Goal: Transaction & Acquisition: Purchase product/service

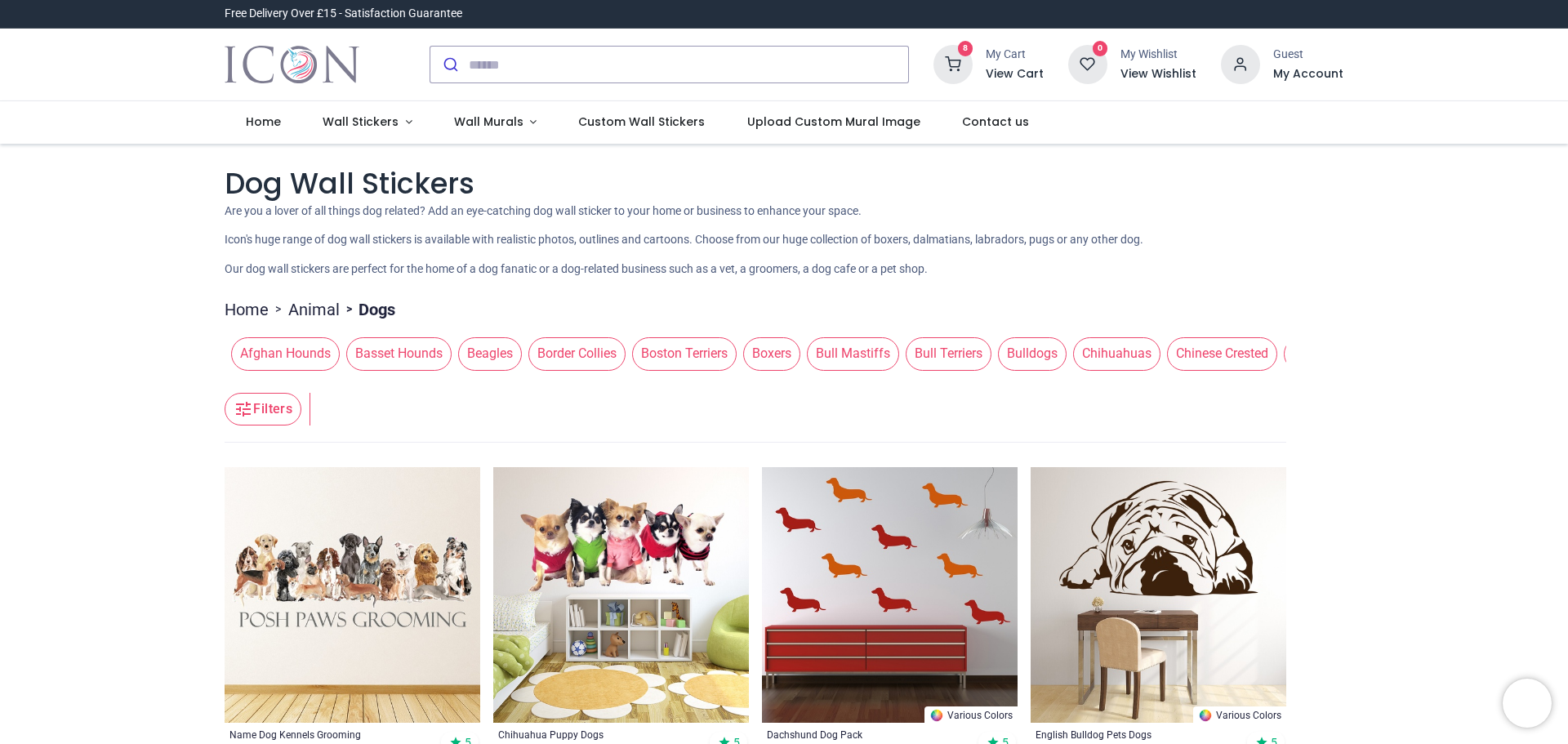
click at [967, 58] on icon at bounding box center [953, 64] width 39 height 39
click at [649, 62] on div at bounding box center [784, 372] width 1568 height 744
click at [971, 46] on sup "8" at bounding box center [966, 49] width 16 height 16
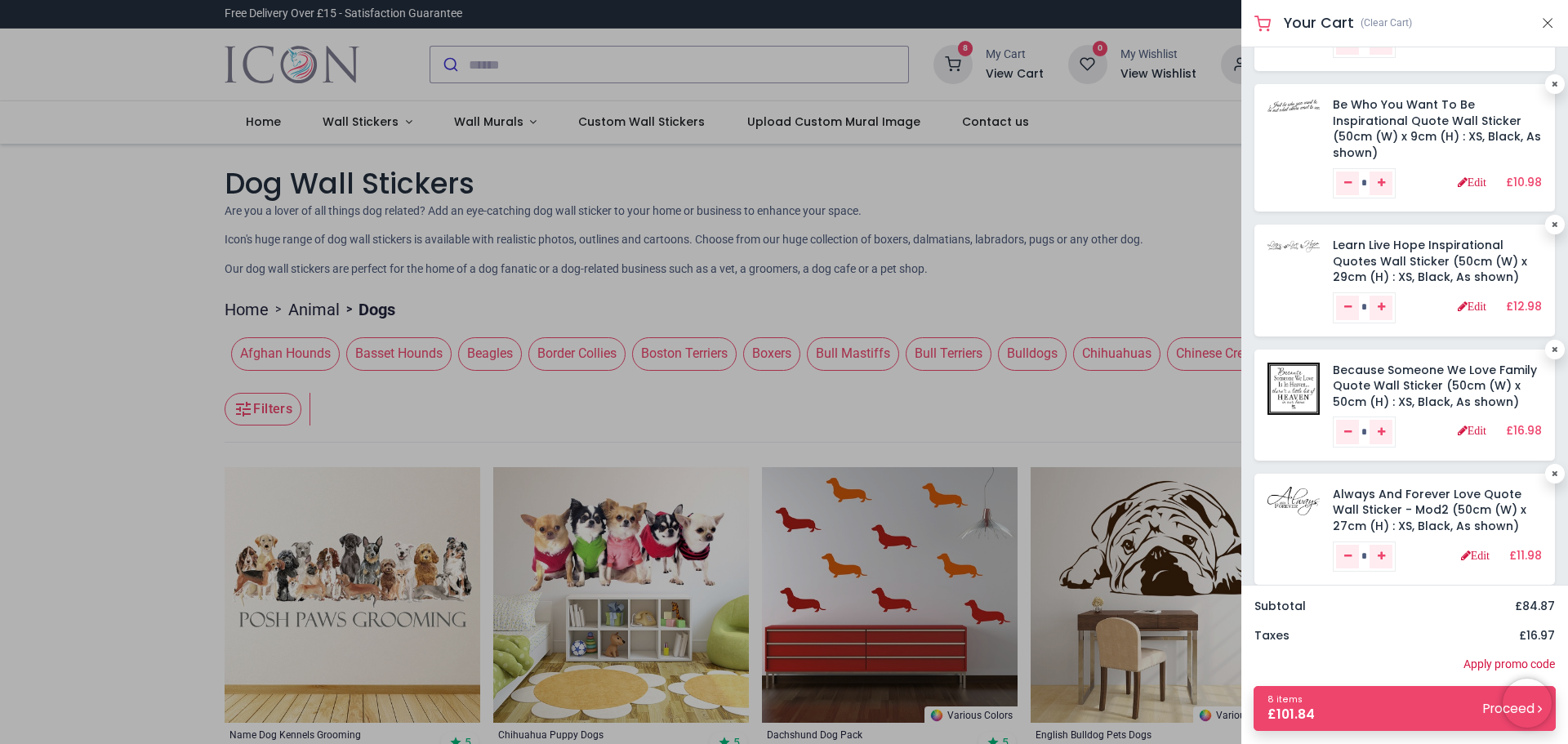
scroll to position [516, 0]
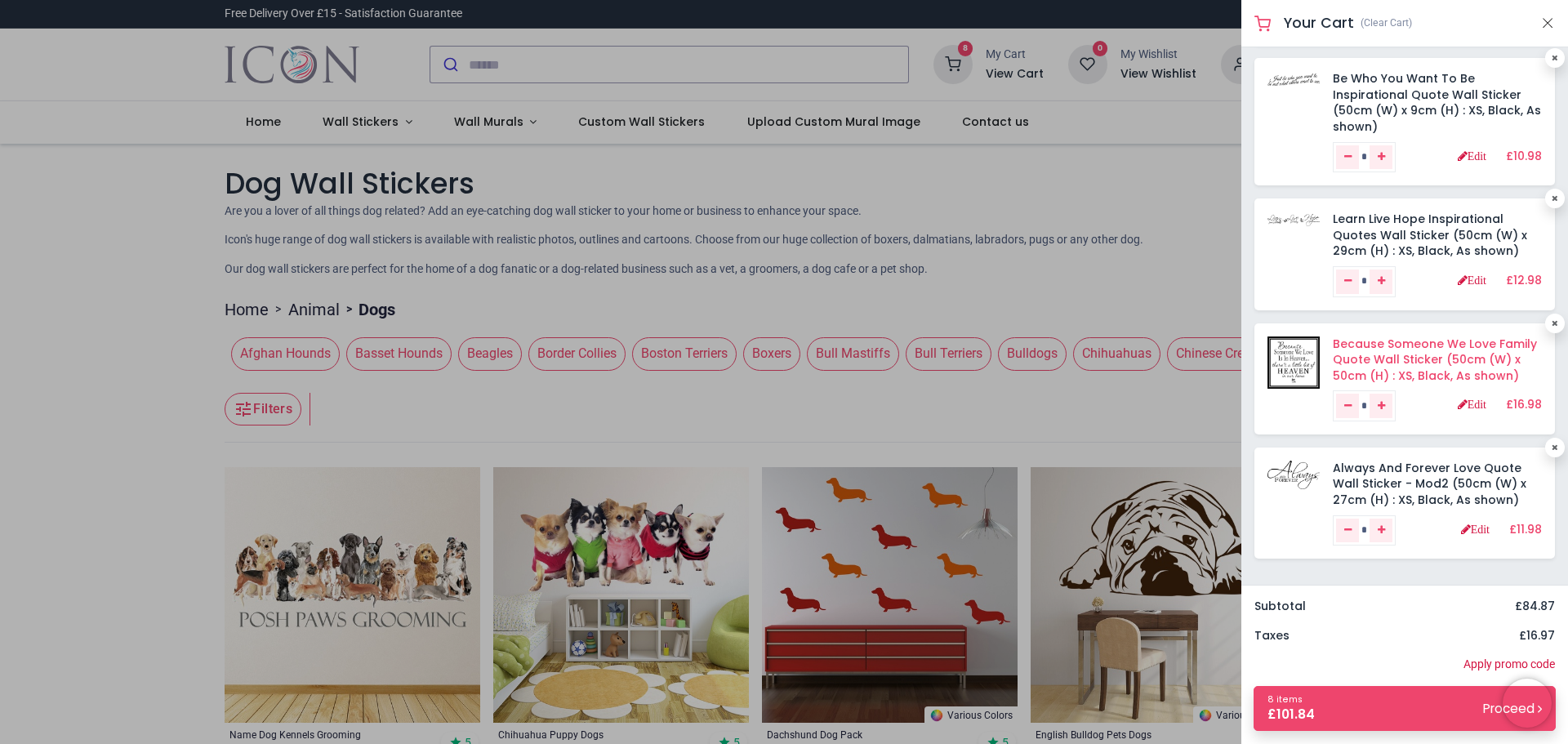
click at [1341, 365] on link "Because Someone We Love Family Quote Wall Sticker (50cm (W) x 50cm (H) : XS, Bl…" at bounding box center [1434, 359] width 204 height 48
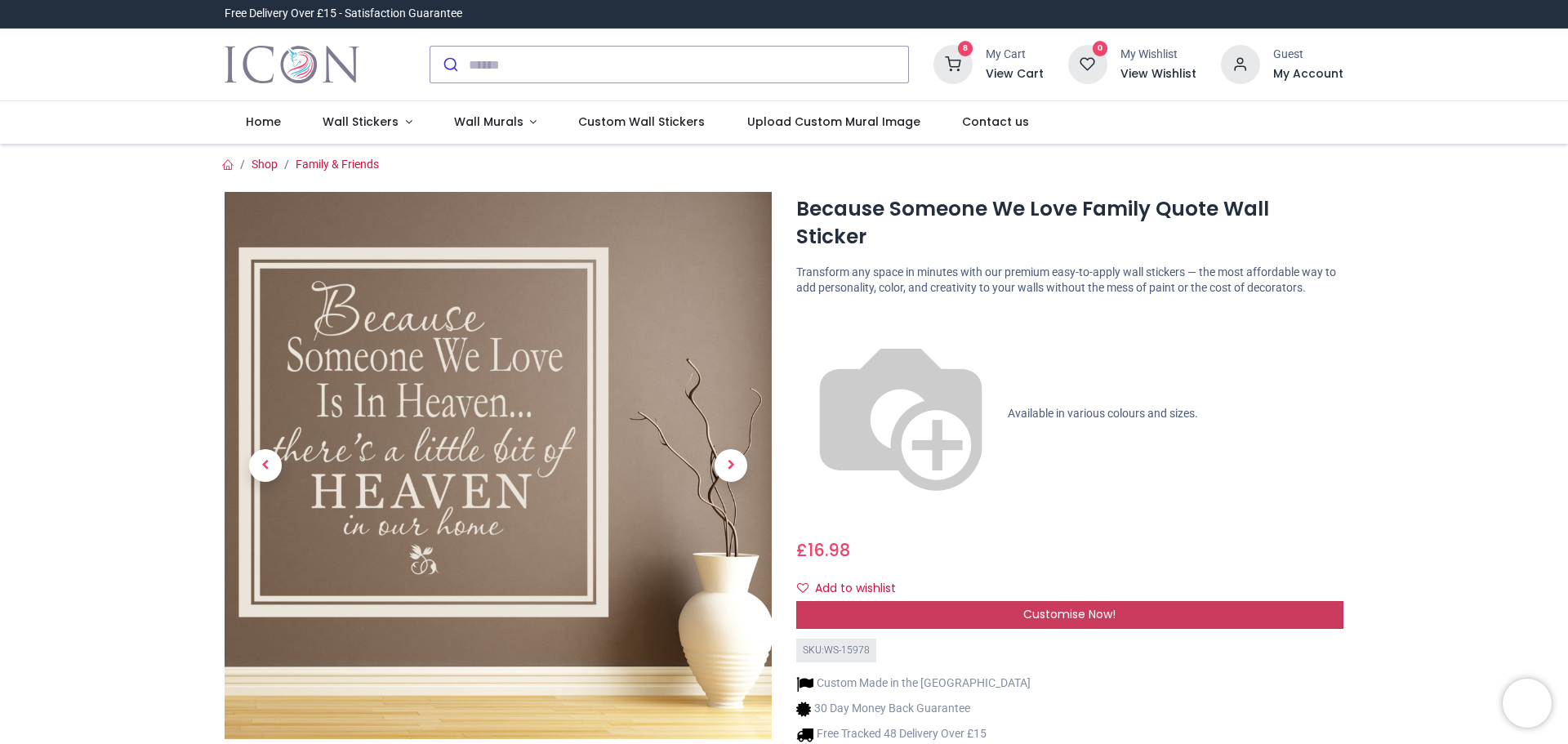
click at [1077, 605] on span "Customise Now!" at bounding box center [1069, 613] width 92 height 16
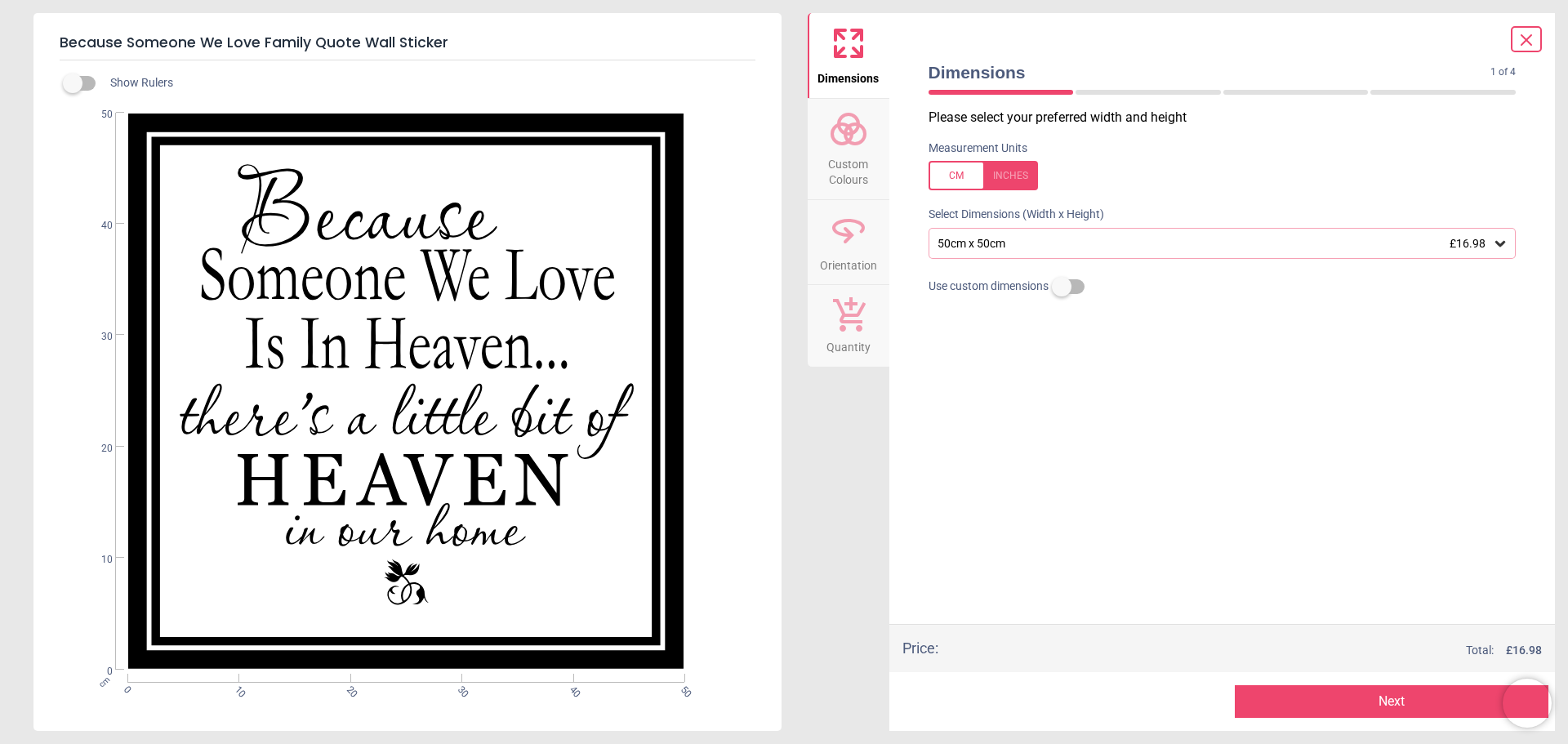
click at [1508, 244] on div "50cm x 50cm £16.98" at bounding box center [1222, 242] width 588 height 31
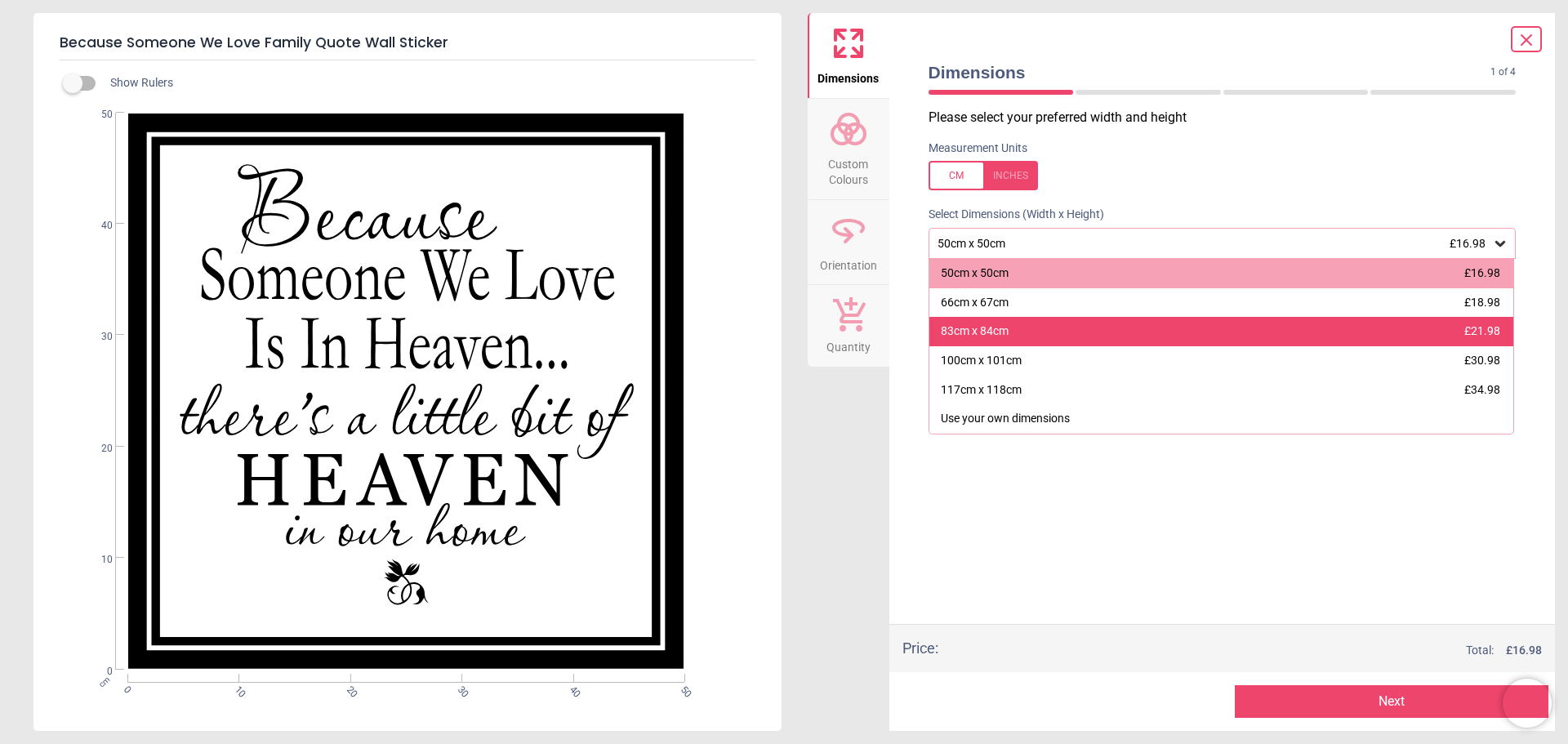
click at [1198, 326] on div "83cm x 84cm £21.98" at bounding box center [1221, 331] width 585 height 29
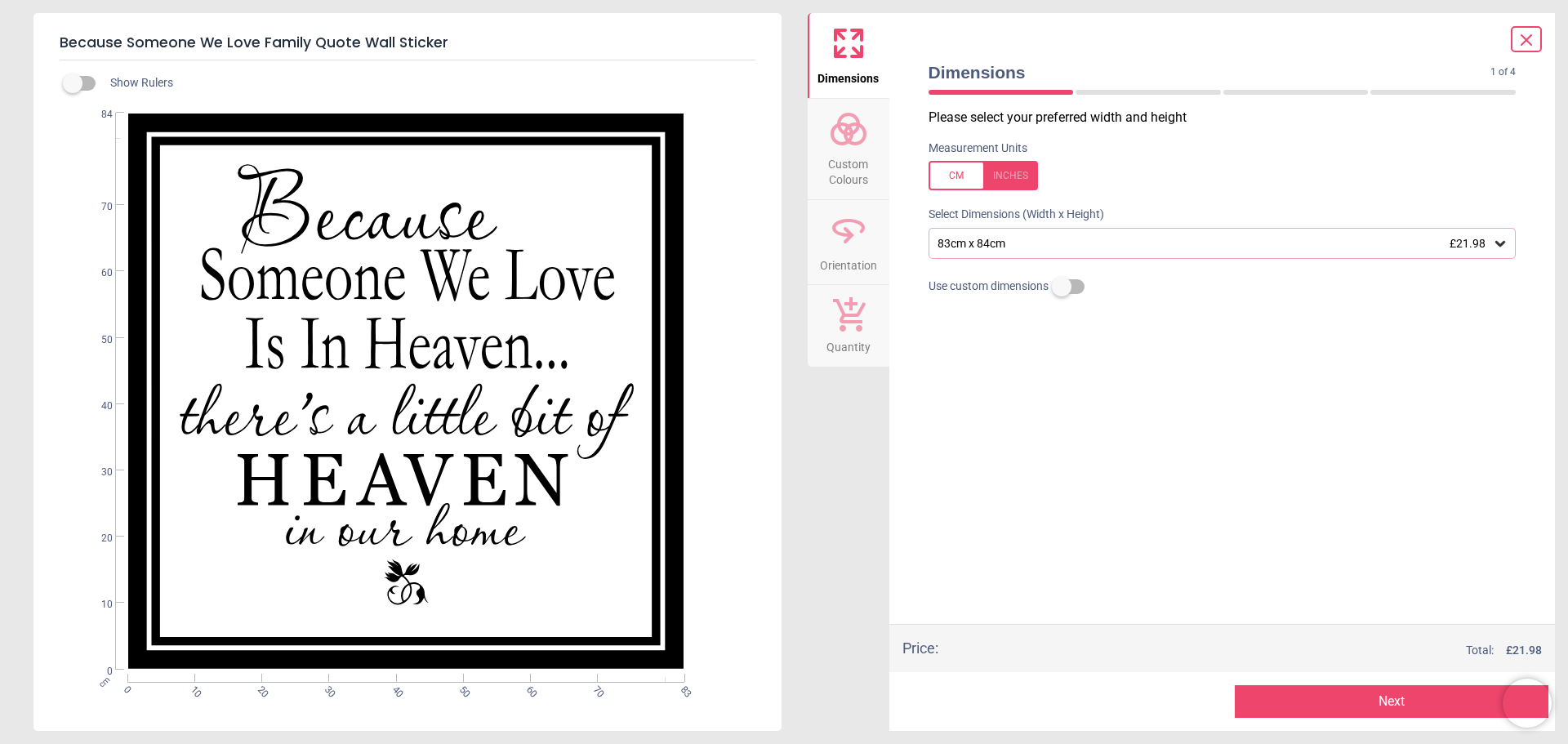
click at [1347, 697] on button "Next" at bounding box center [1391, 701] width 313 height 33
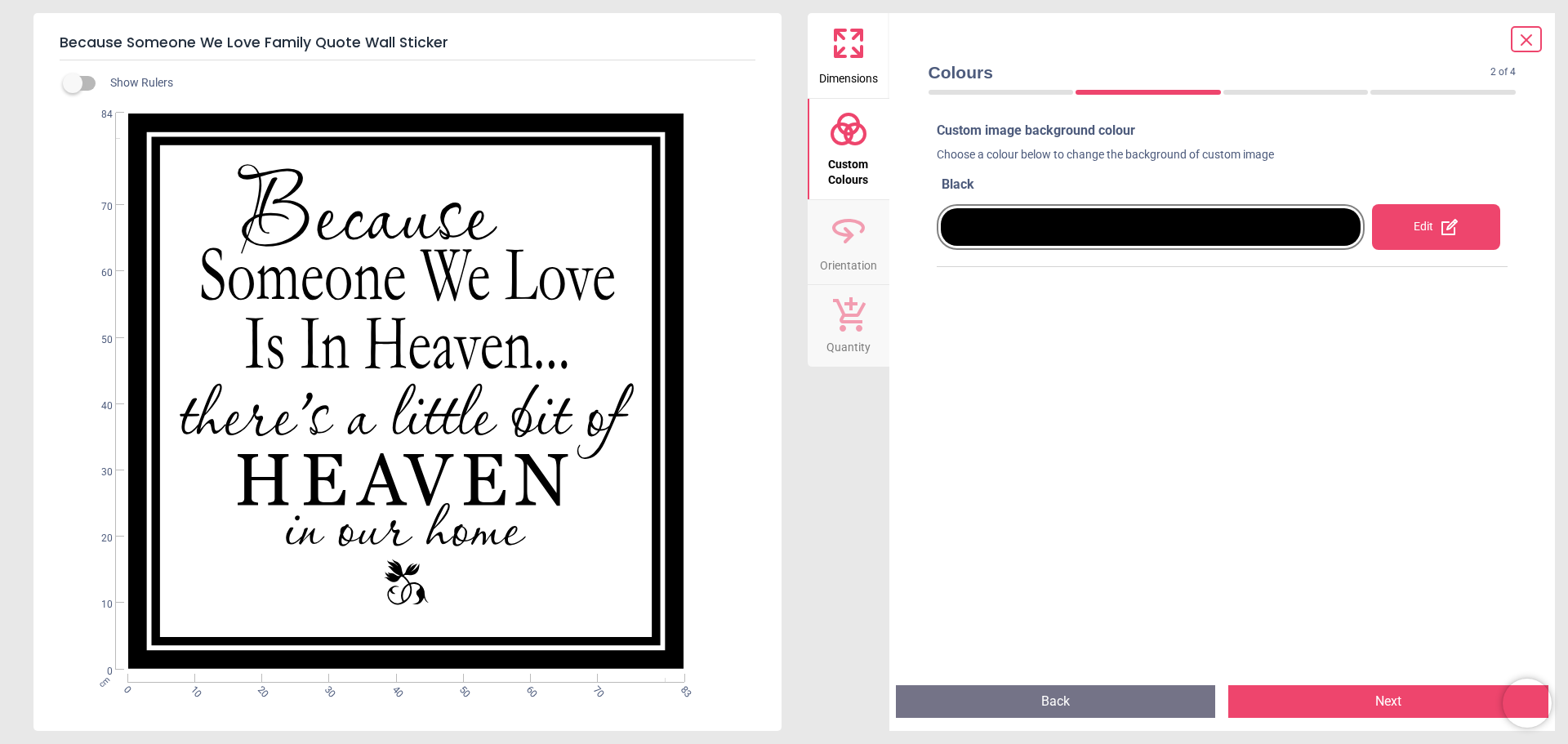
click at [990, 220] on div at bounding box center [1151, 227] width 421 height 38
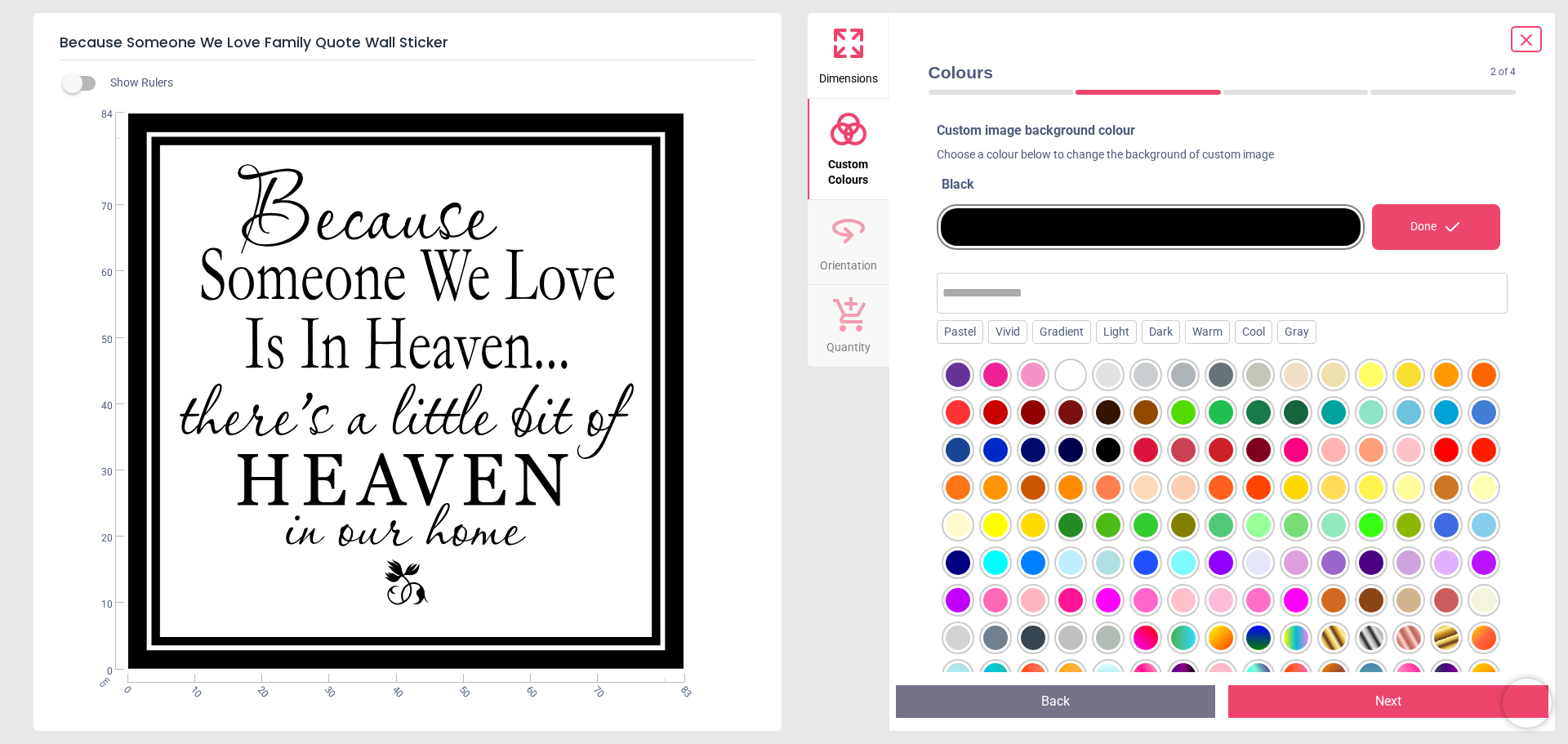
click at [970, 373] on div at bounding box center [958, 374] width 25 height 25
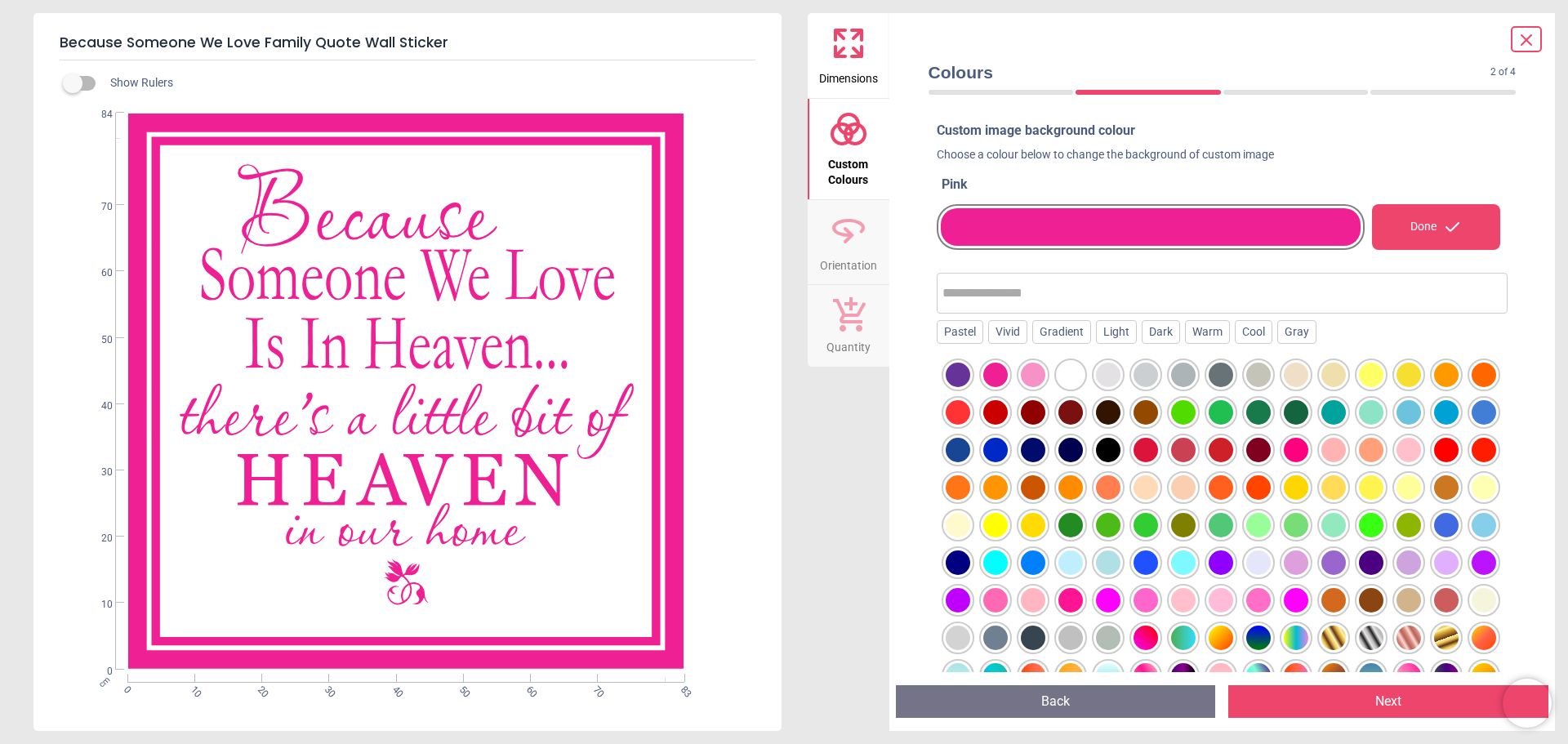
click at [1027, 225] on div at bounding box center [1151, 227] width 421 height 38
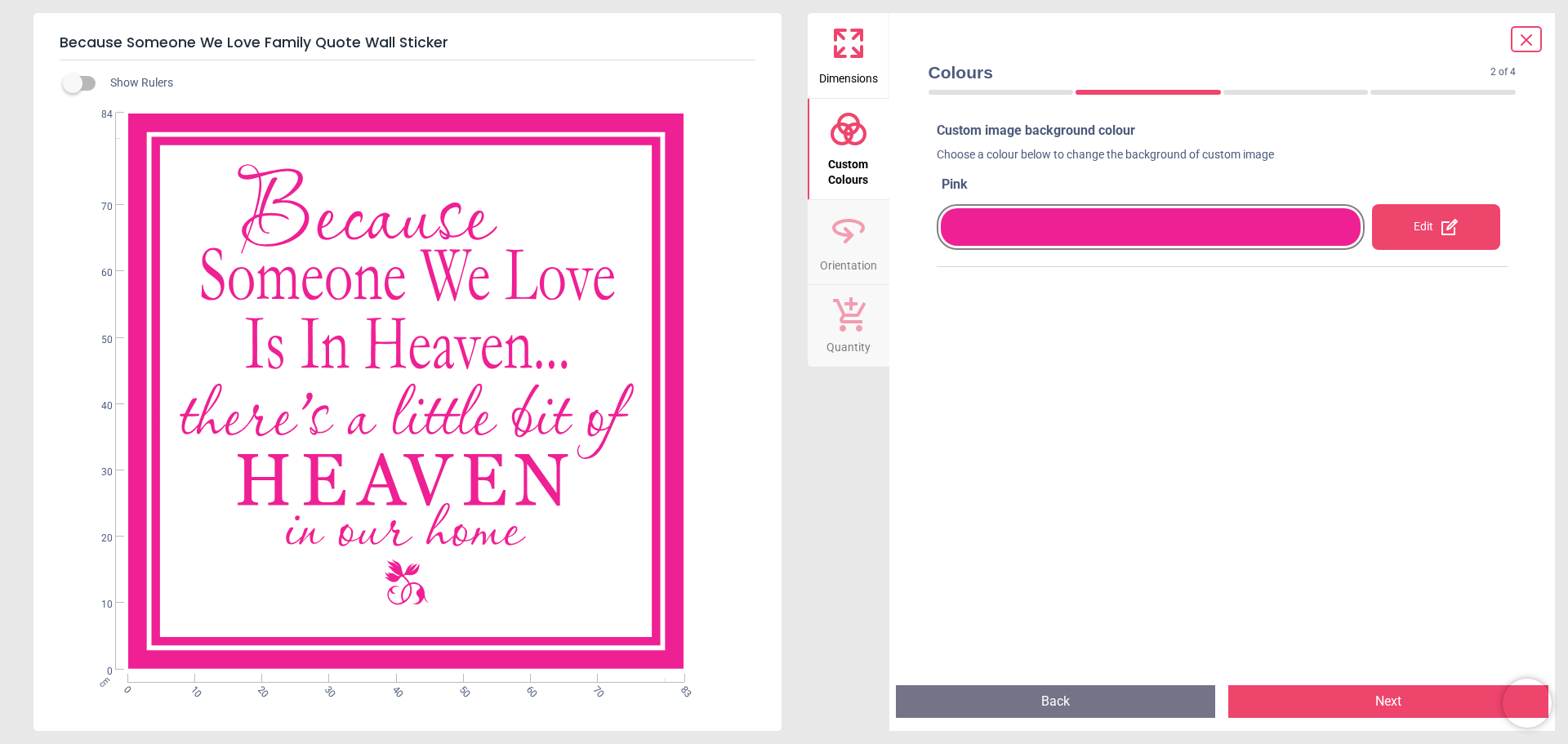
click at [1027, 225] on div at bounding box center [1151, 227] width 421 height 38
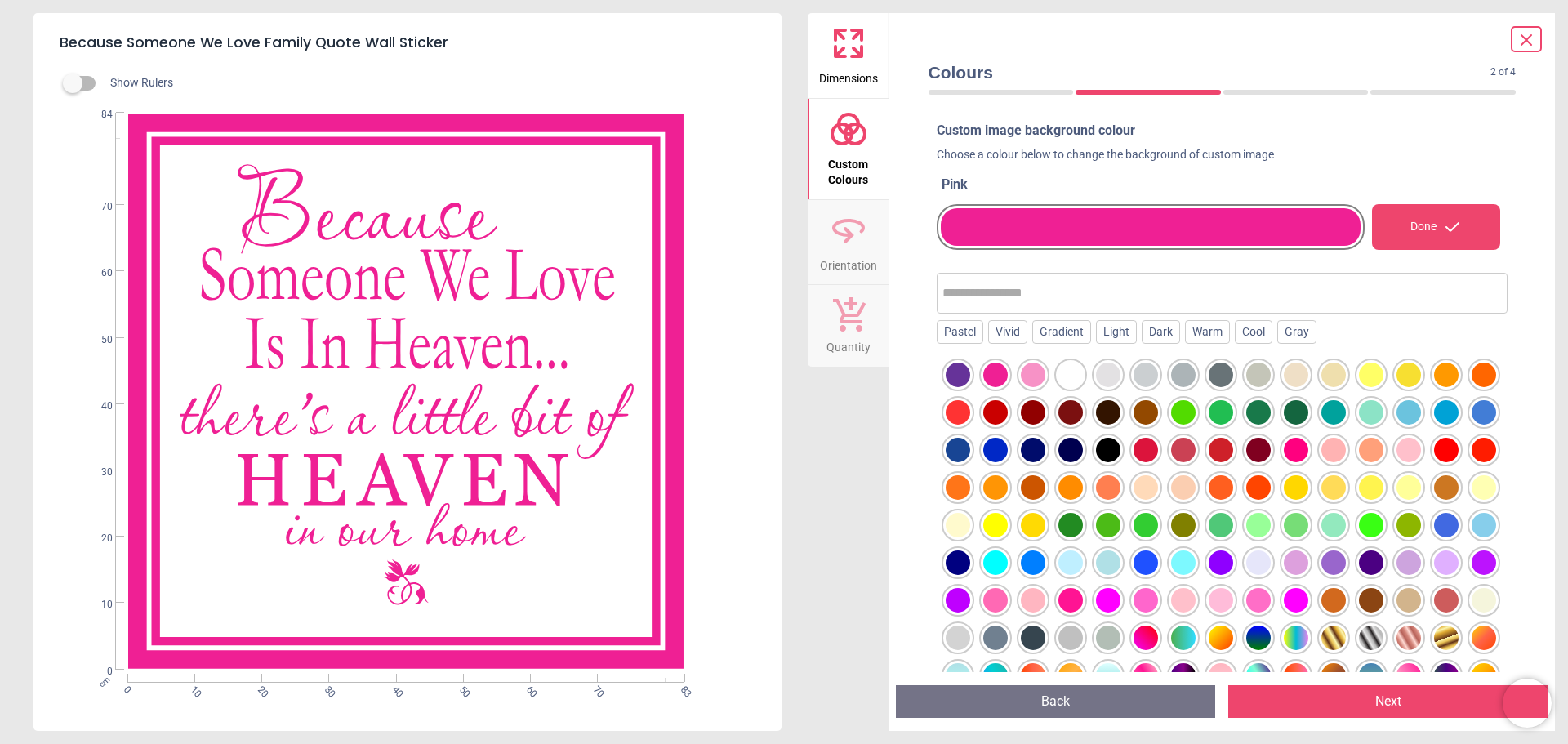
click at [970, 387] on div at bounding box center [958, 374] width 25 height 25
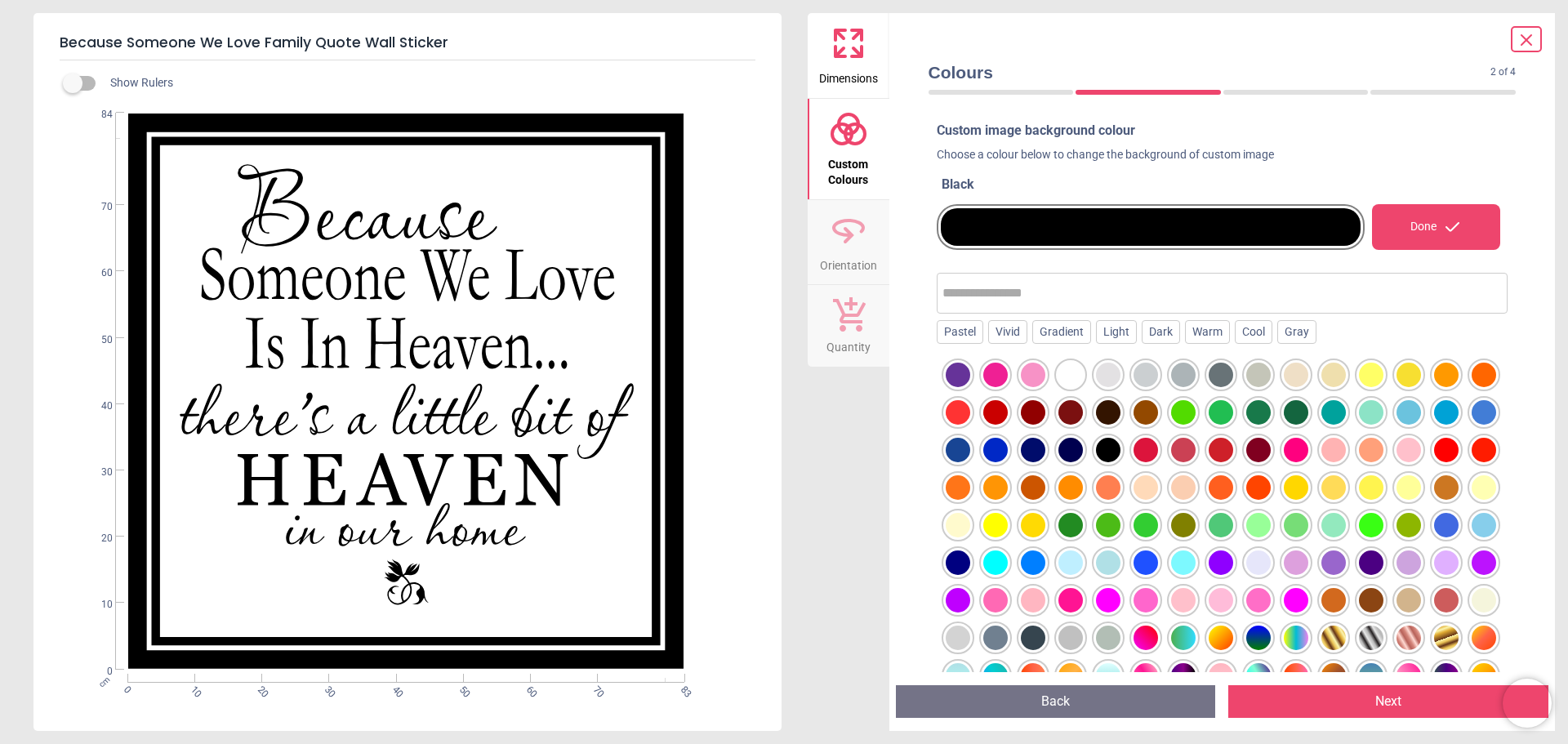
click at [1391, 236] on div "Done" at bounding box center [1435, 227] width 129 height 46
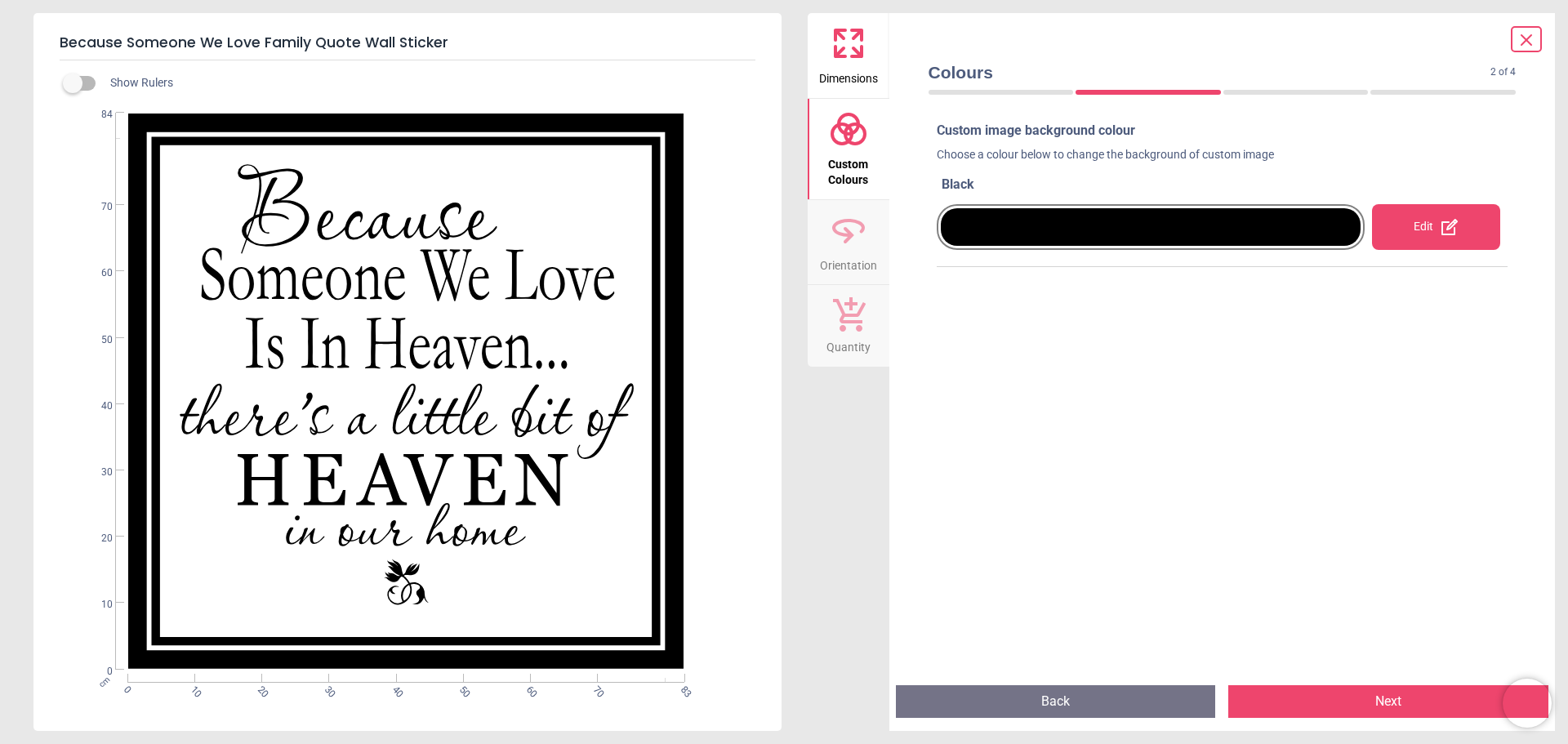
click at [1369, 695] on button "Next" at bounding box center [1387, 701] width 320 height 33
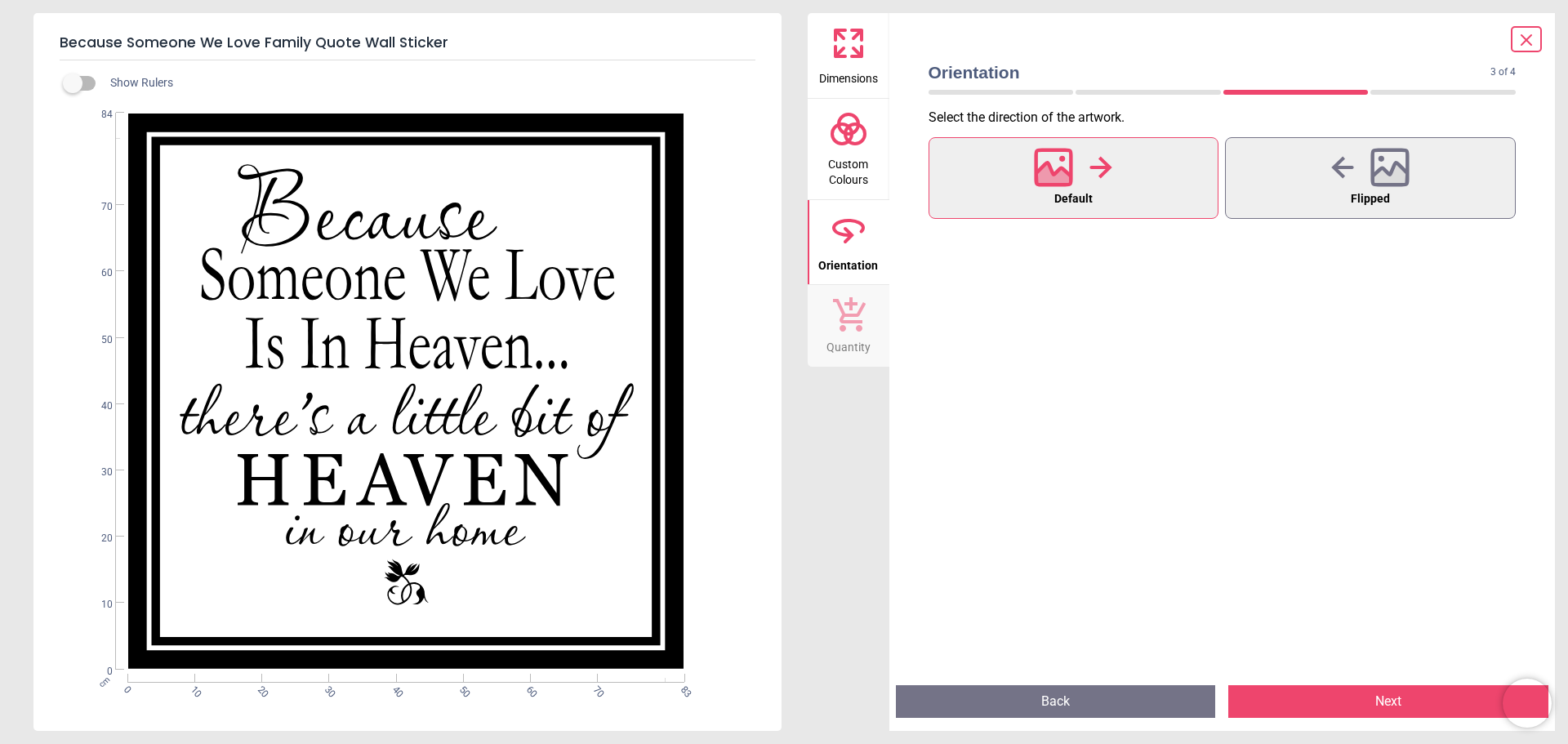
click at [1374, 699] on button "Next" at bounding box center [1387, 701] width 320 height 33
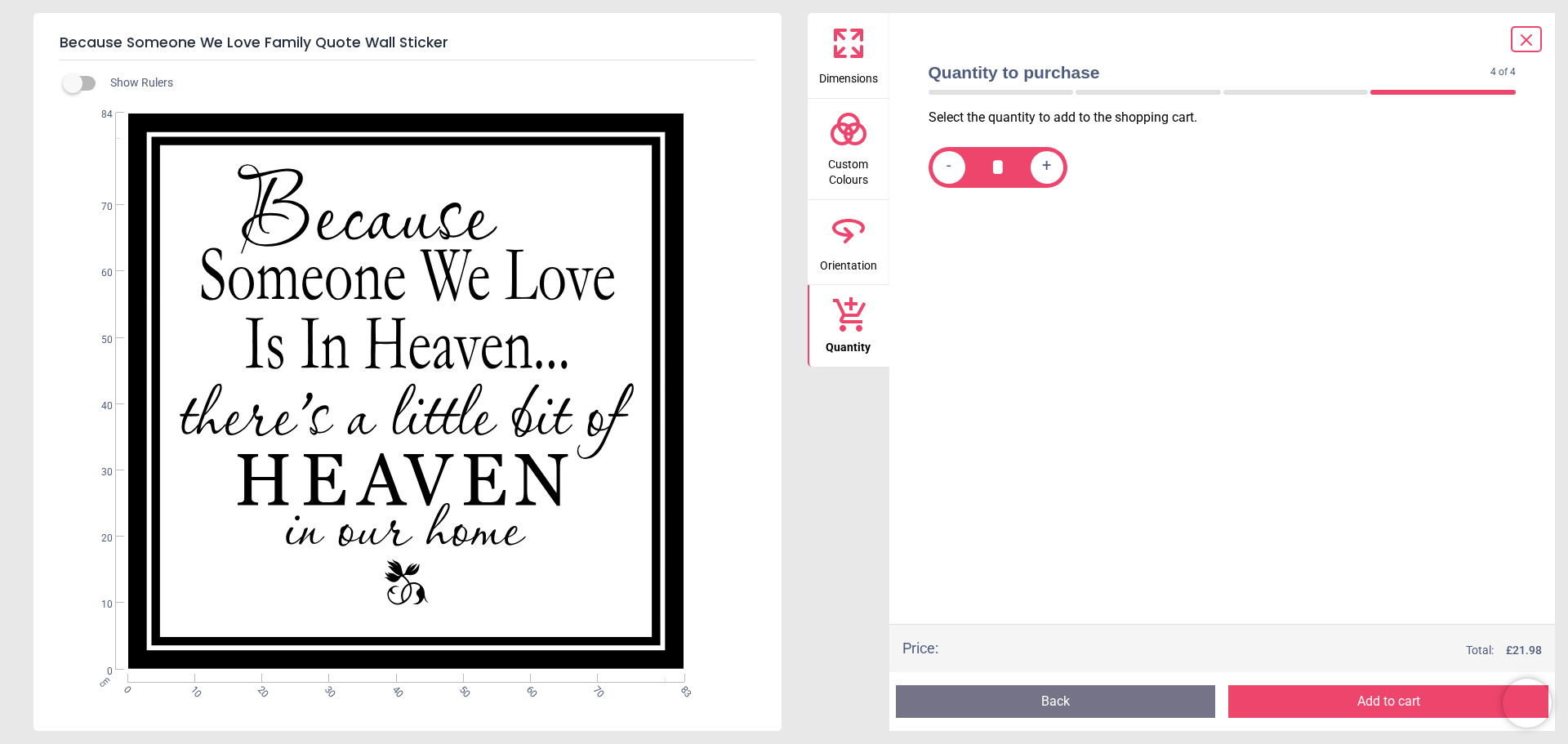
click at [1374, 699] on button "Add to cart" at bounding box center [1387, 701] width 320 height 33
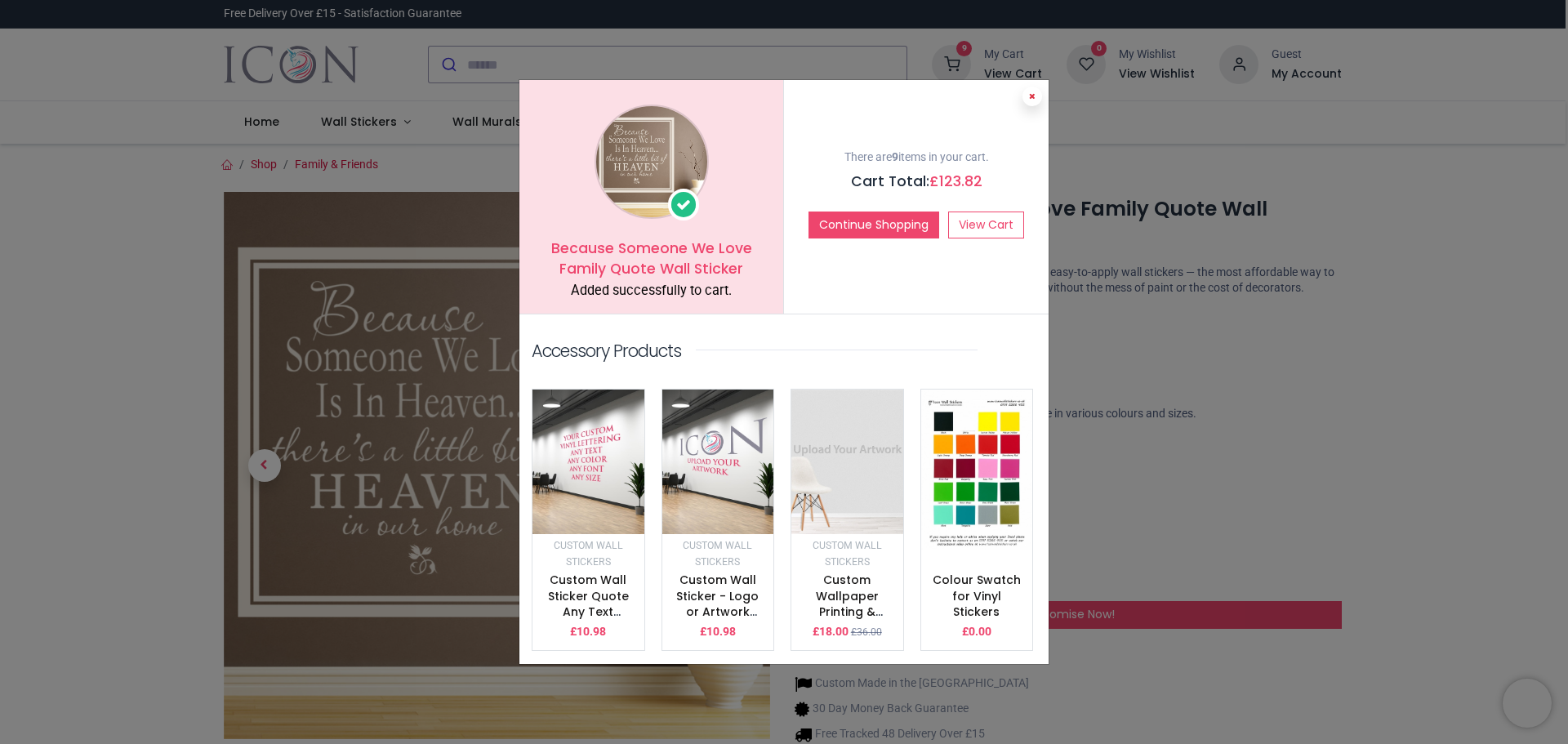
click at [1034, 101] on icon at bounding box center [1031, 96] width 7 height 8
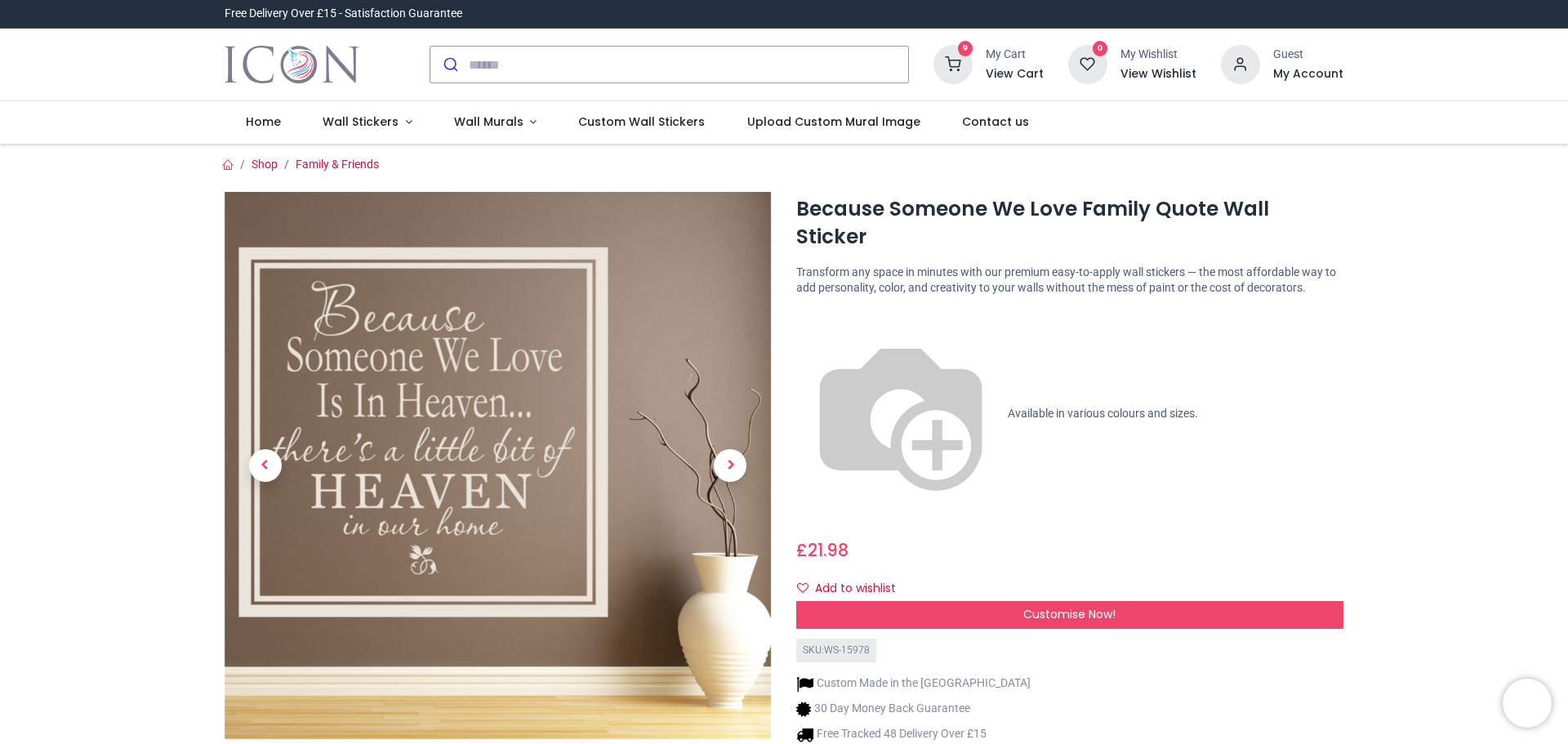
click at [997, 66] on h6 "View Cart" at bounding box center [1014, 74] width 58 height 16
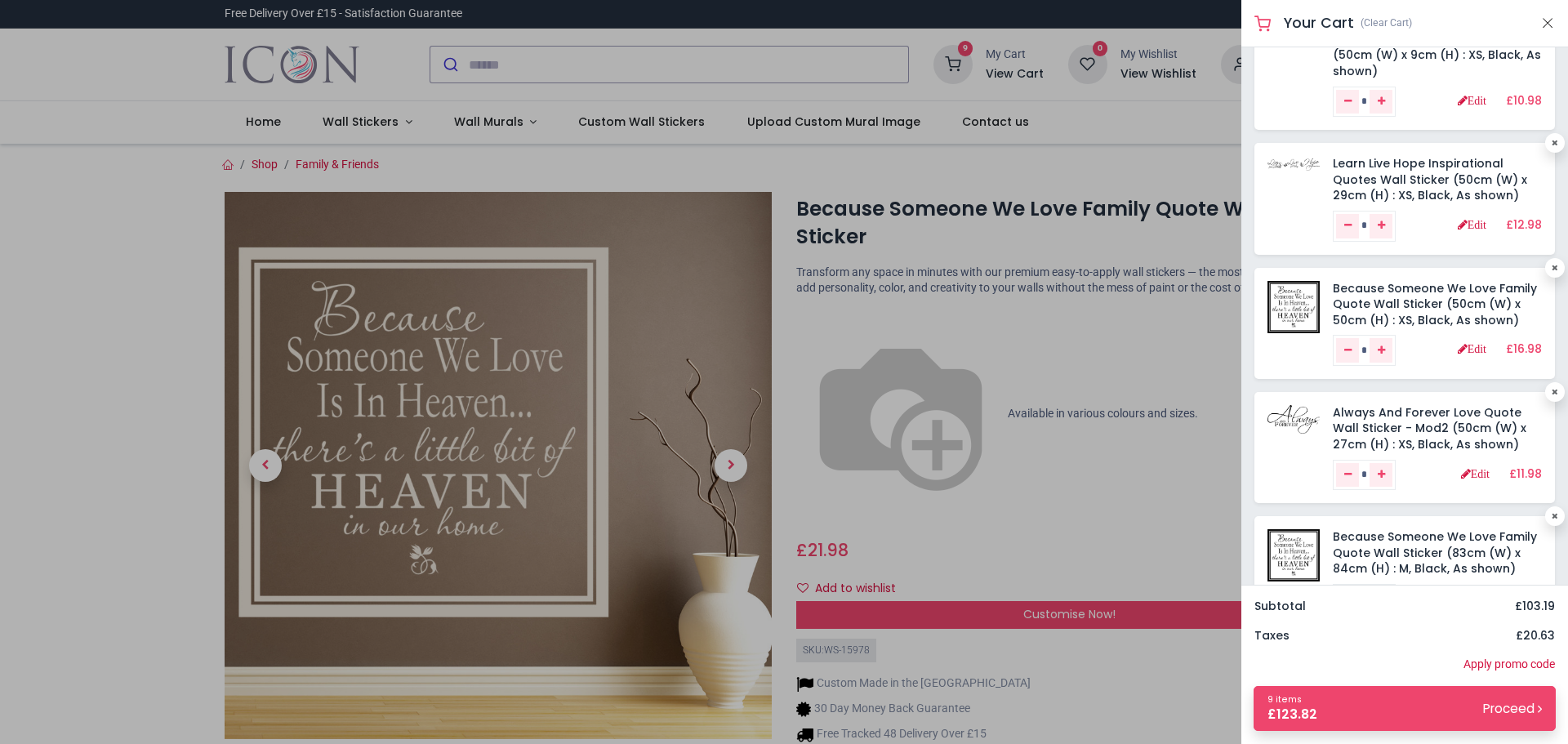
scroll to position [640, 0]
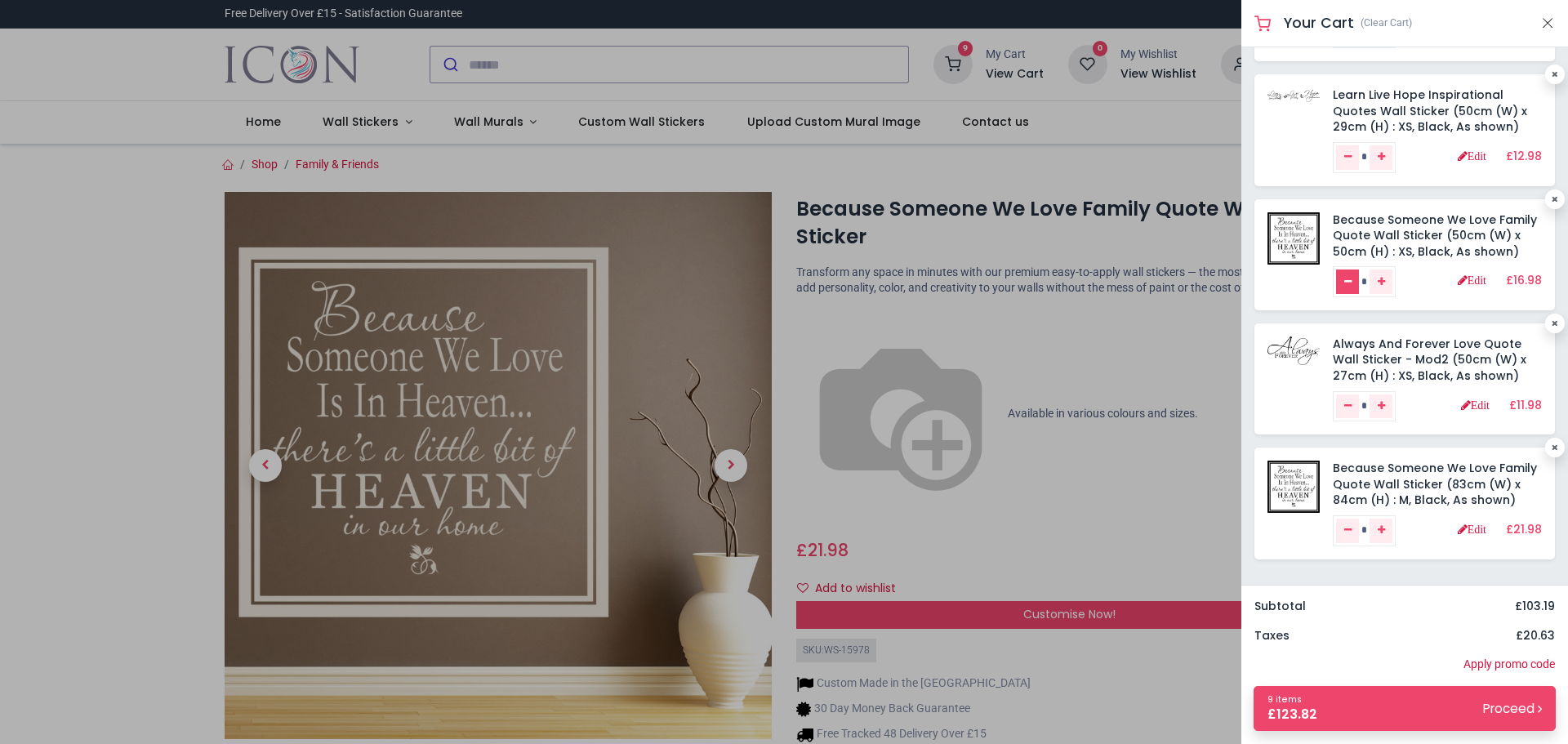
click at [1350, 282] on icon "Remove one" at bounding box center [1347, 281] width 7 height 10
type input "*"
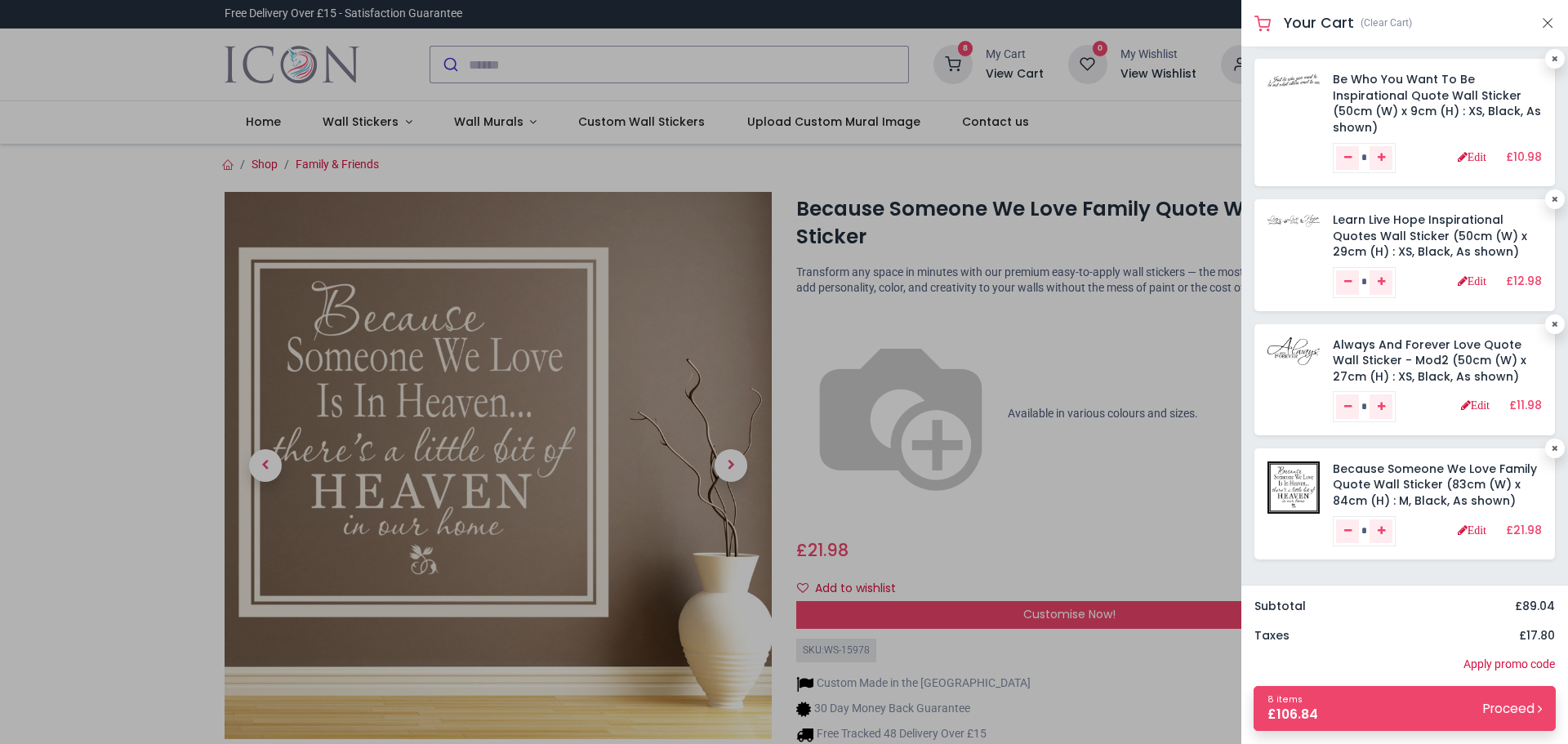
scroll to position [516, 0]
click at [1357, 357] on link "Always And Forever Love Quote Wall Sticker - Mod2 (50cm (W) x 27cm (H) : XS, Bl…" at bounding box center [1429, 359] width 194 height 48
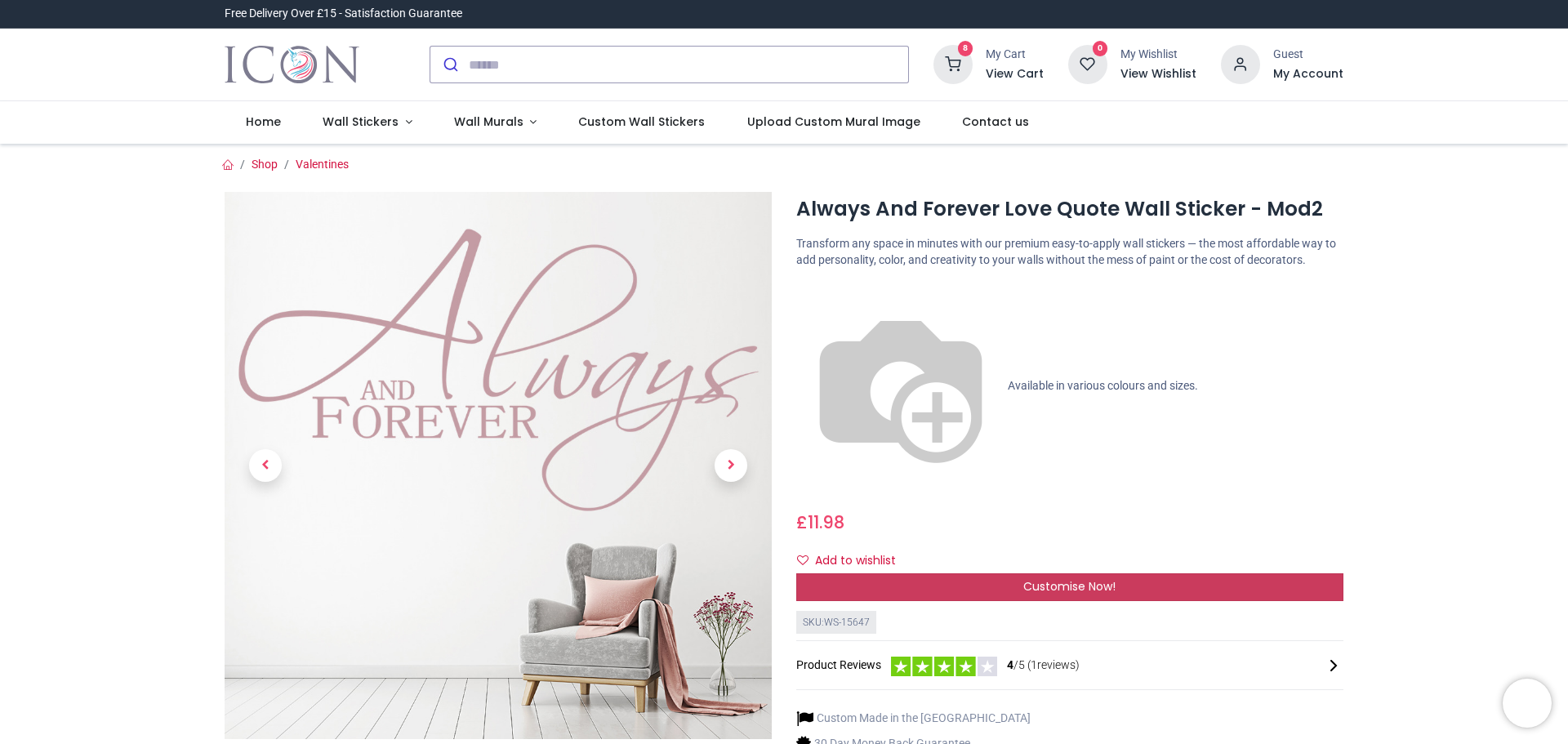
click at [1041, 577] on span "Customise Now!" at bounding box center [1069, 585] width 92 height 16
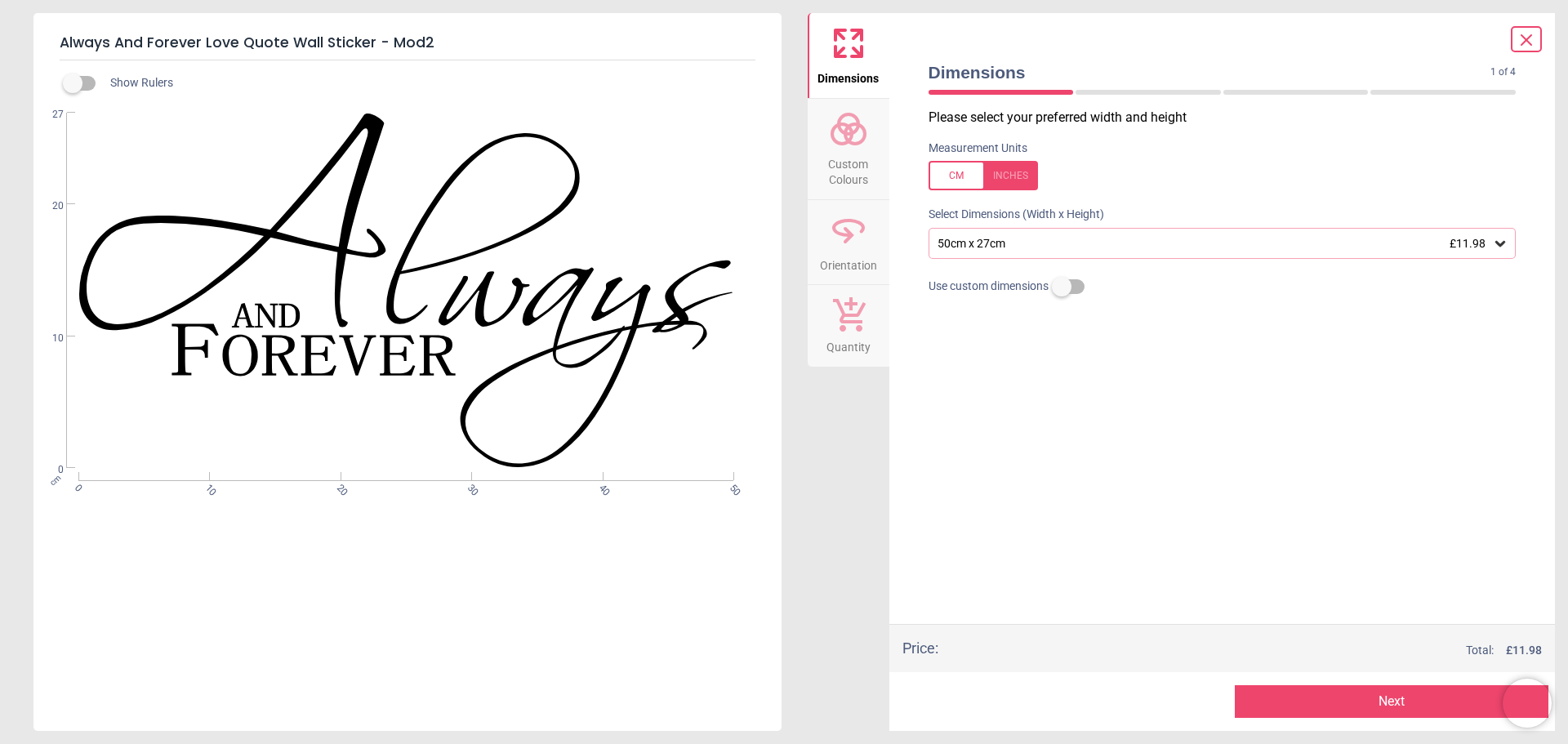
click at [1495, 249] on icon at bounding box center [1499, 243] width 16 height 16
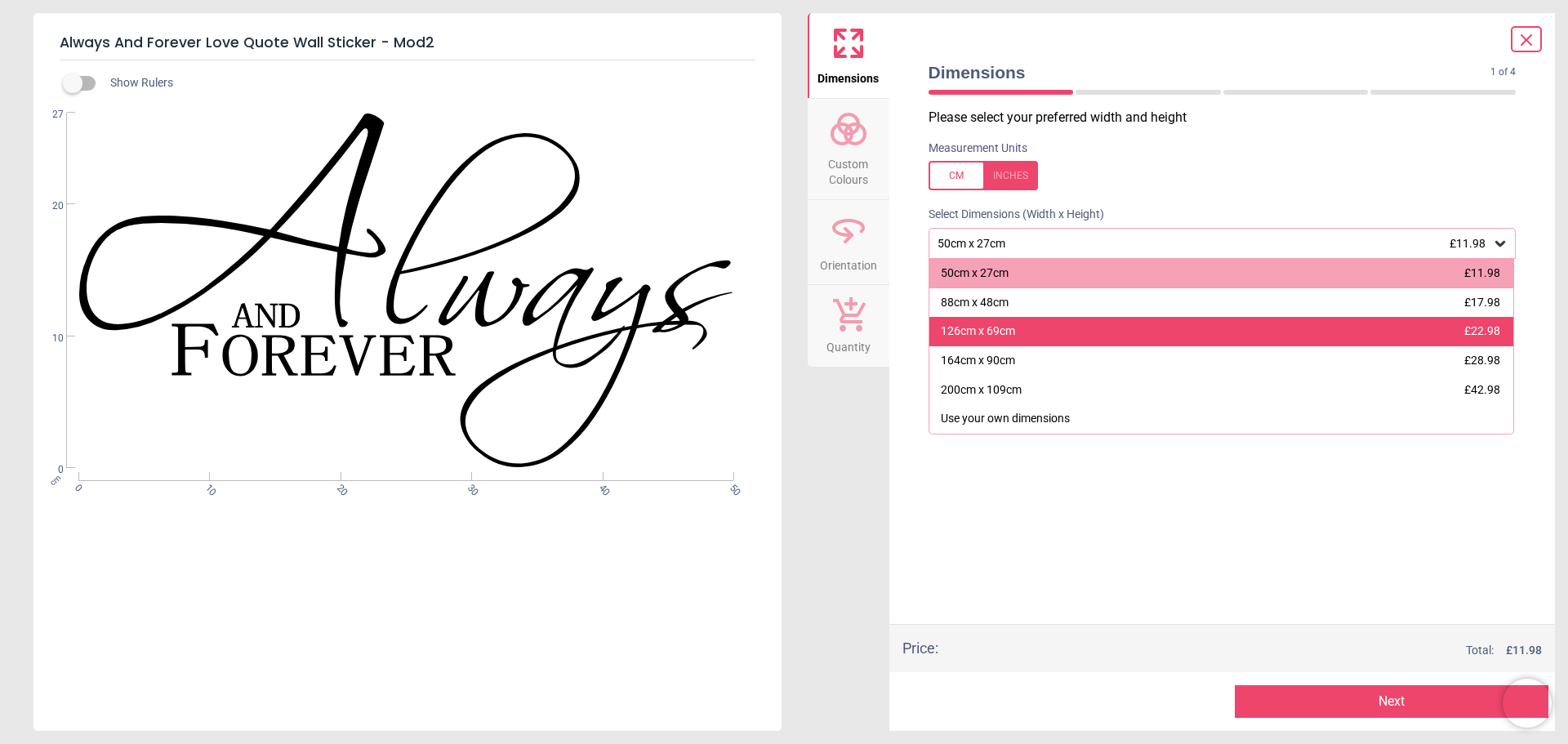
click at [1064, 339] on div "126cm x 69cm £22.98" at bounding box center [1221, 331] width 585 height 29
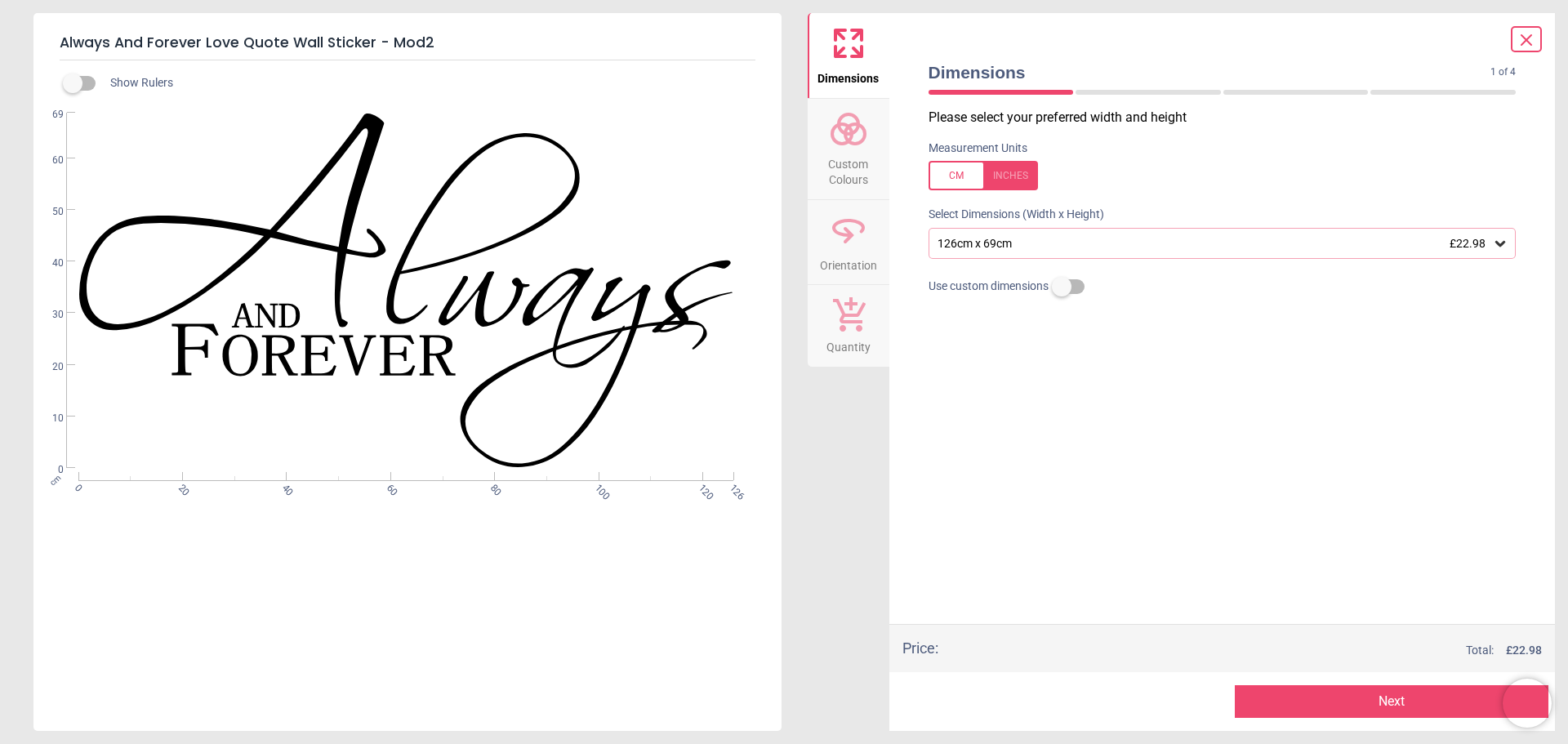
click at [1291, 702] on button "Next" at bounding box center [1391, 701] width 313 height 33
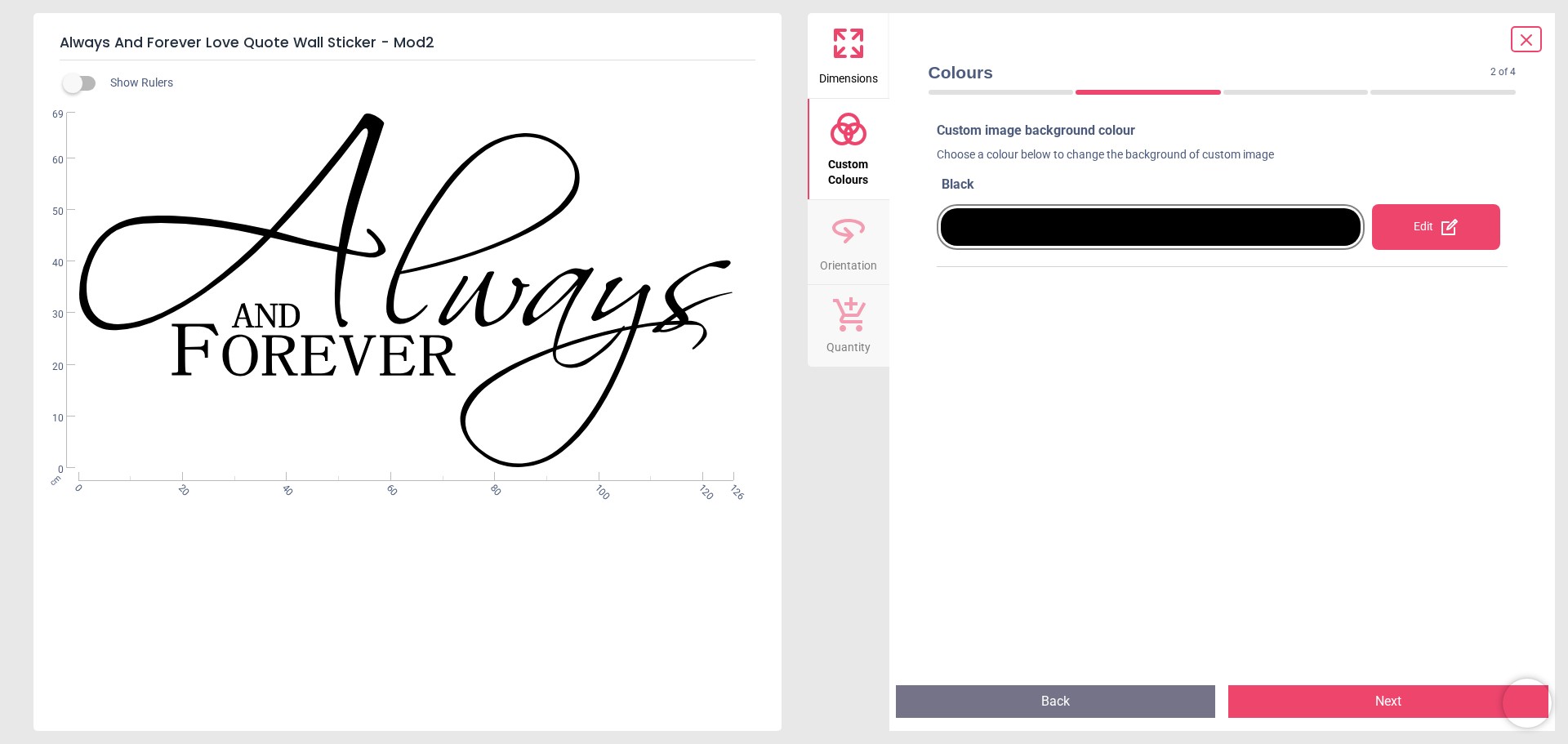
click at [1291, 697] on button "Next" at bounding box center [1387, 701] width 320 height 33
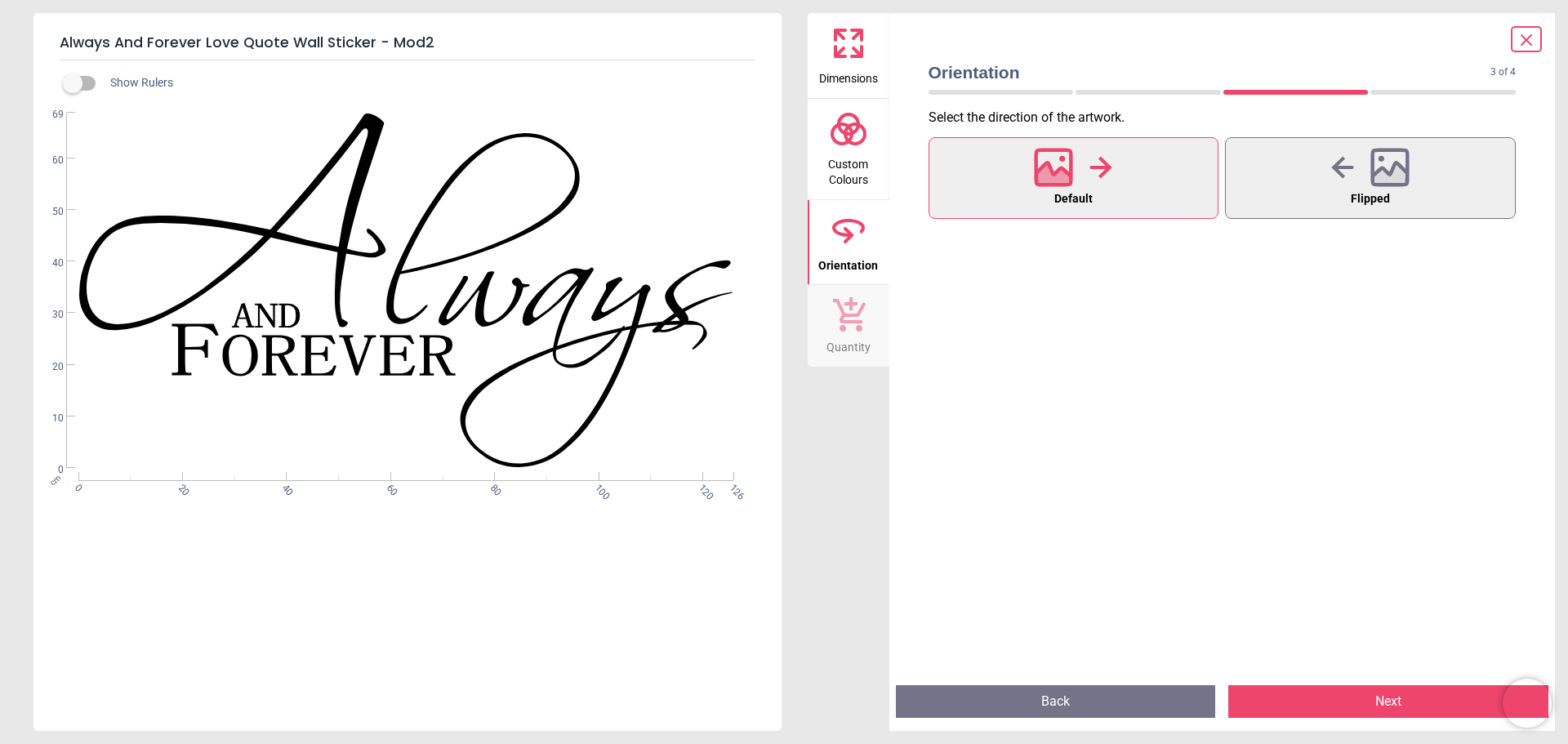
click at [1291, 697] on button "Next" at bounding box center [1387, 701] width 320 height 33
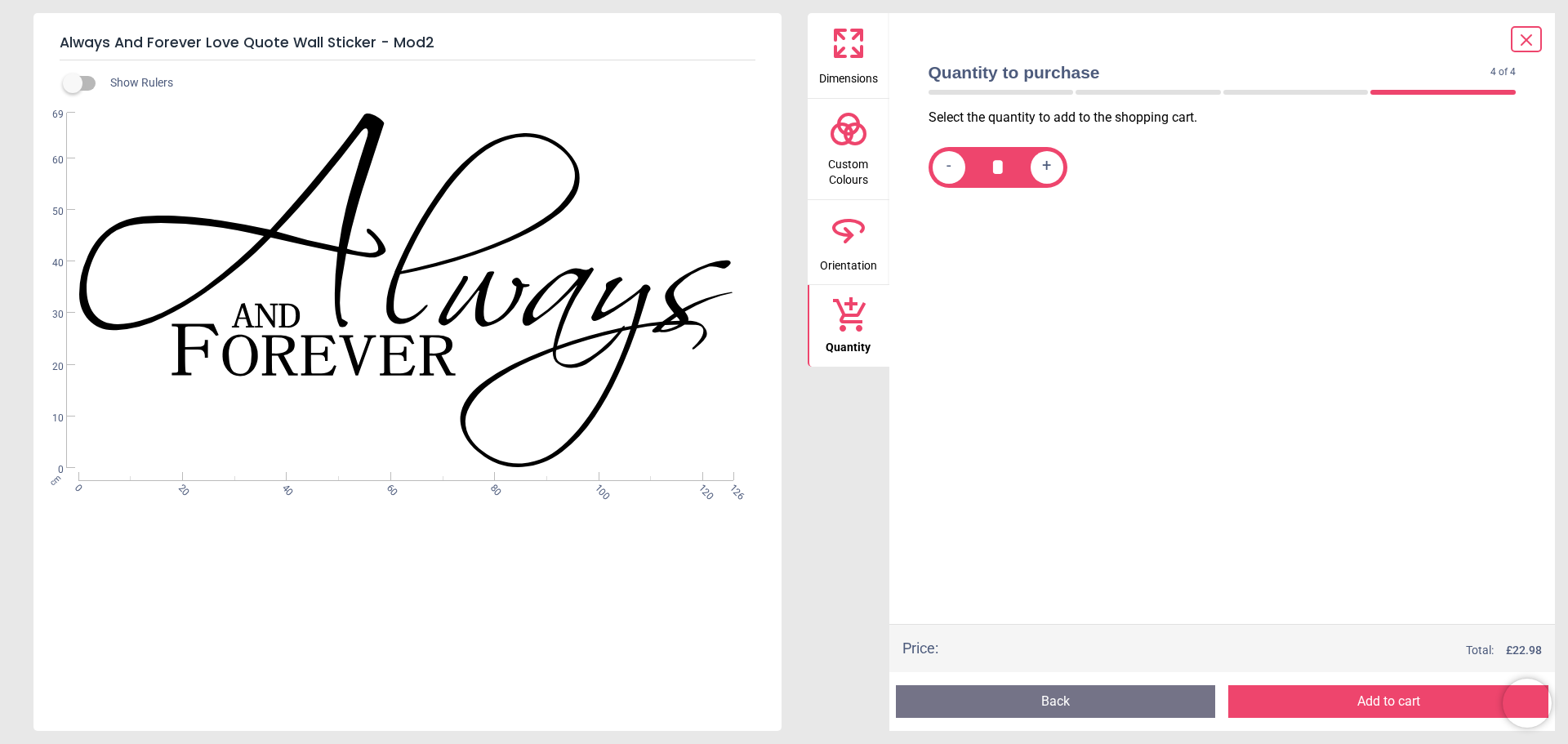
click at [1291, 697] on button "Add to cart" at bounding box center [1387, 701] width 320 height 33
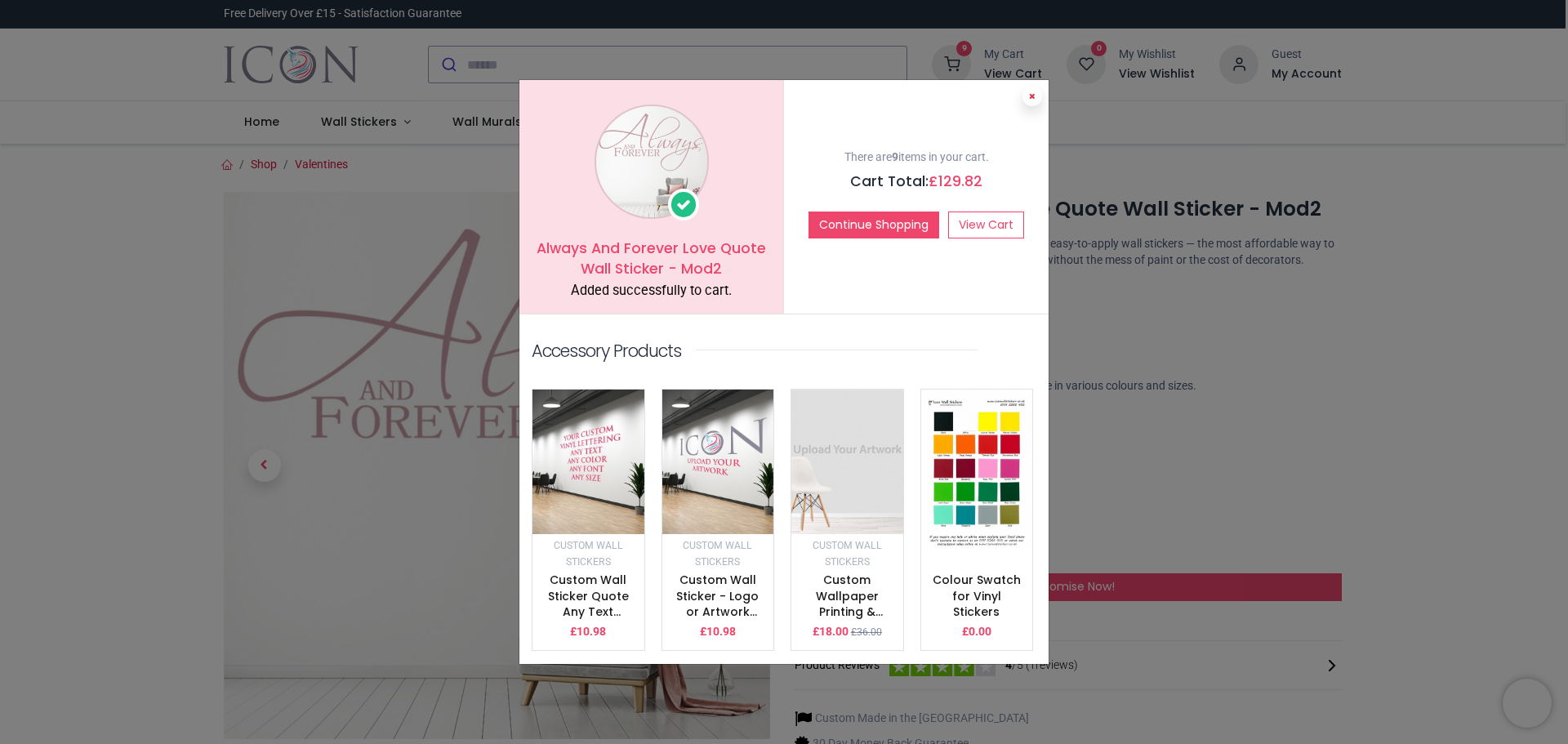
click at [1033, 101] on icon at bounding box center [1031, 96] width 7 height 8
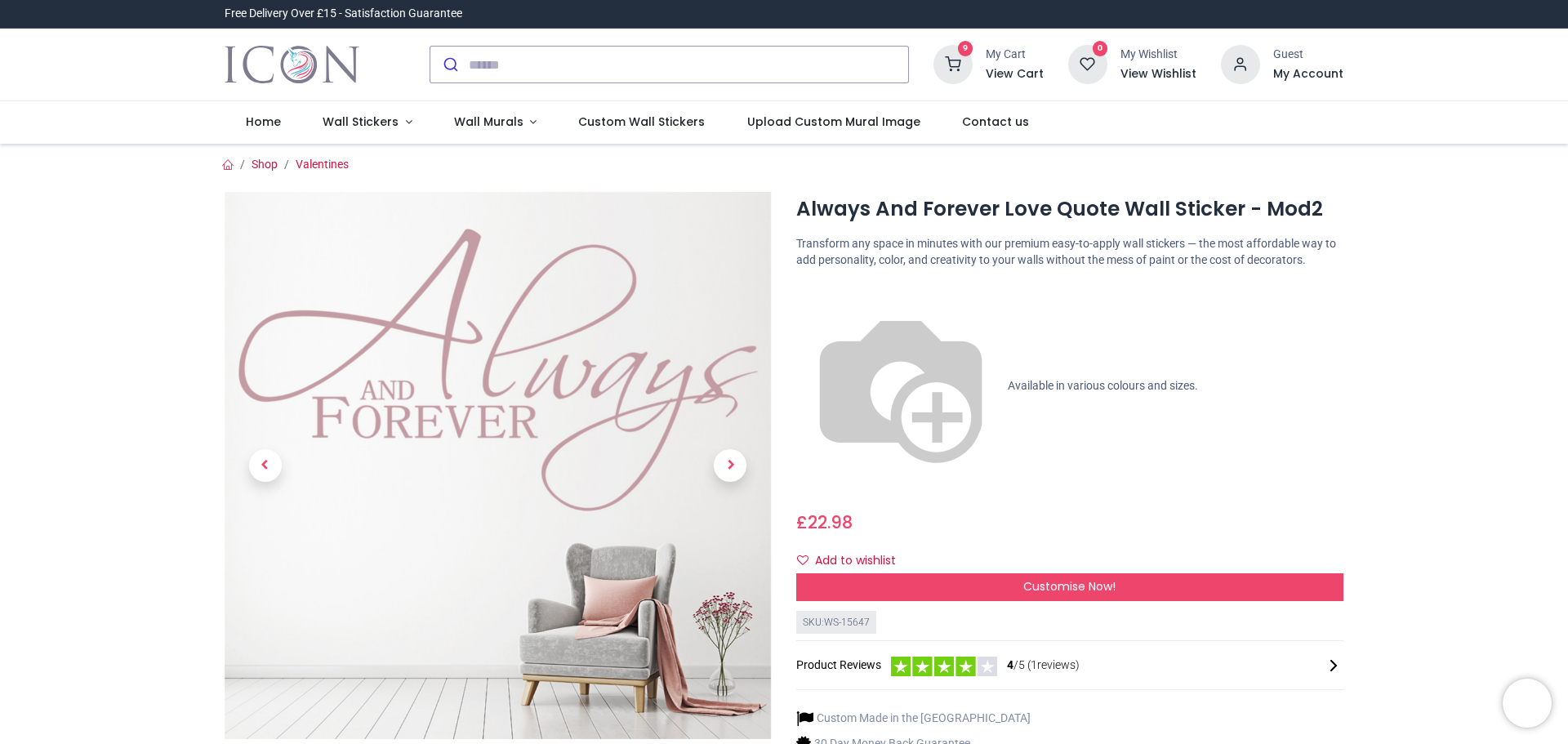
click at [981, 70] on div "9 My Cart View Cart" at bounding box center [988, 64] width 110 height 39
click at [968, 54] on sup "9" at bounding box center [966, 49] width 16 height 16
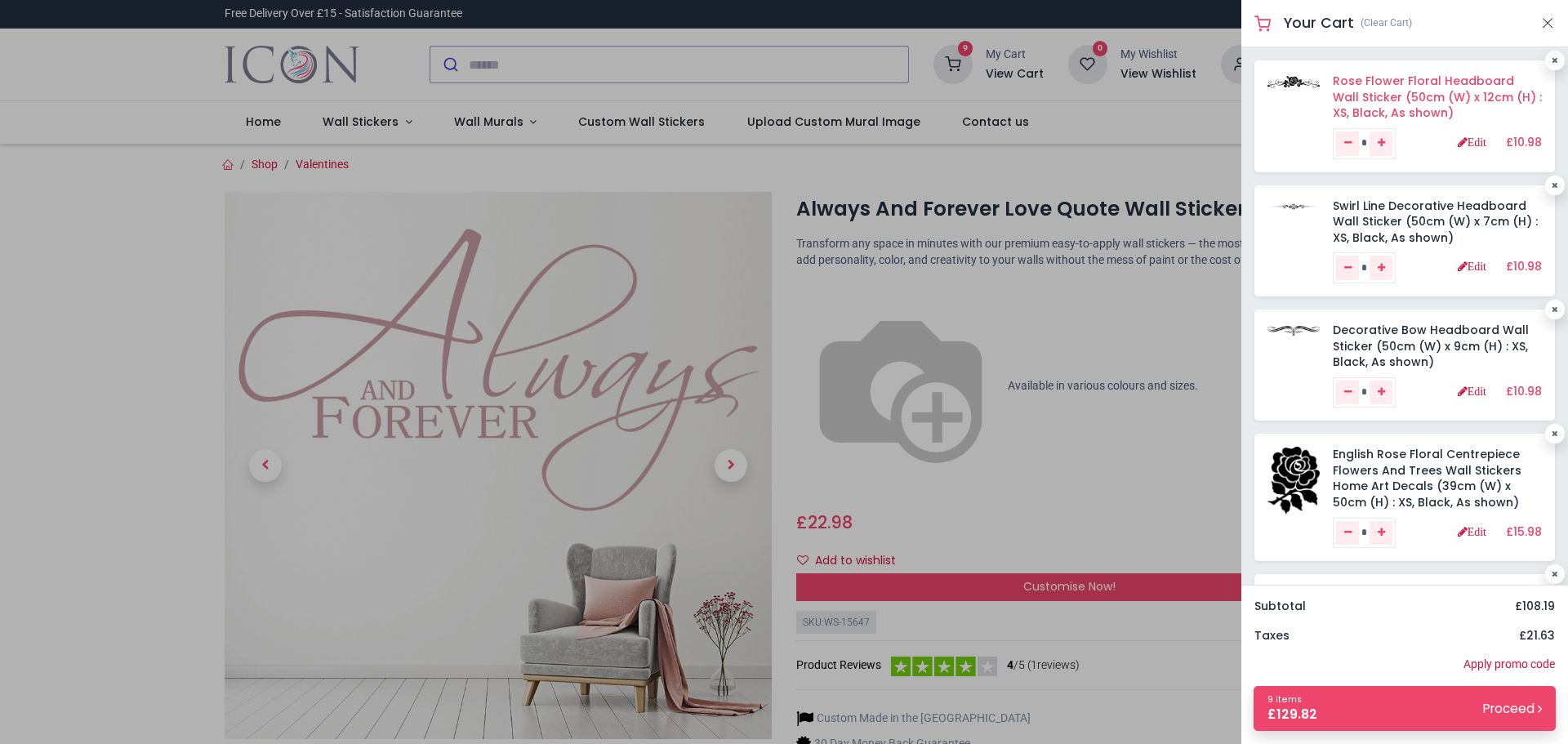
click at [1378, 92] on link "Rose Flower Floral Headboard Wall Sticker (50cm (W) x 12cm (H) : XS, Black, As …" at bounding box center [1437, 97] width 209 height 48
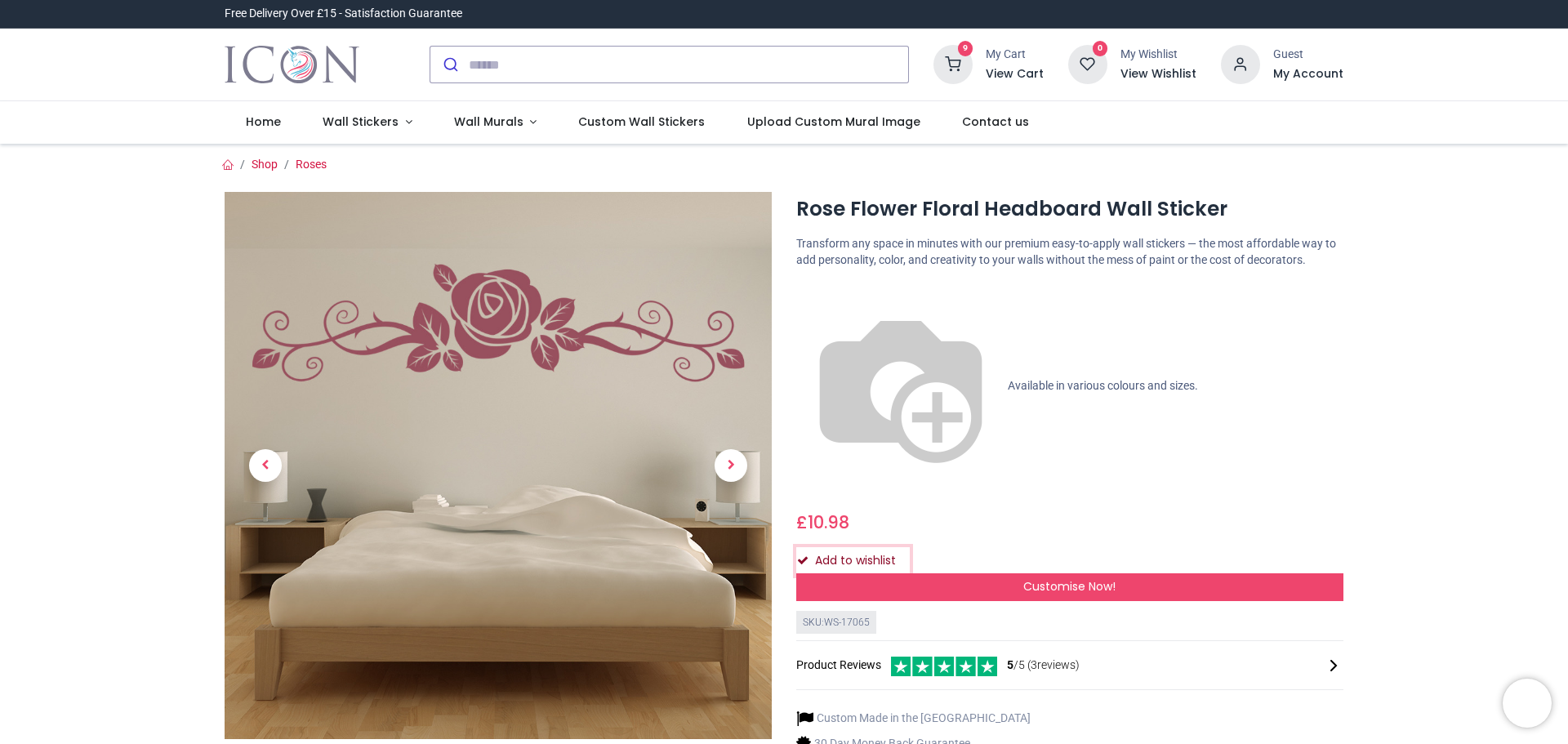
click at [798, 555] on icon "Add to wishlist" at bounding box center [802, 559] width 11 height 11
click at [1010, 76] on h6 "View Cart" at bounding box center [1014, 74] width 58 height 16
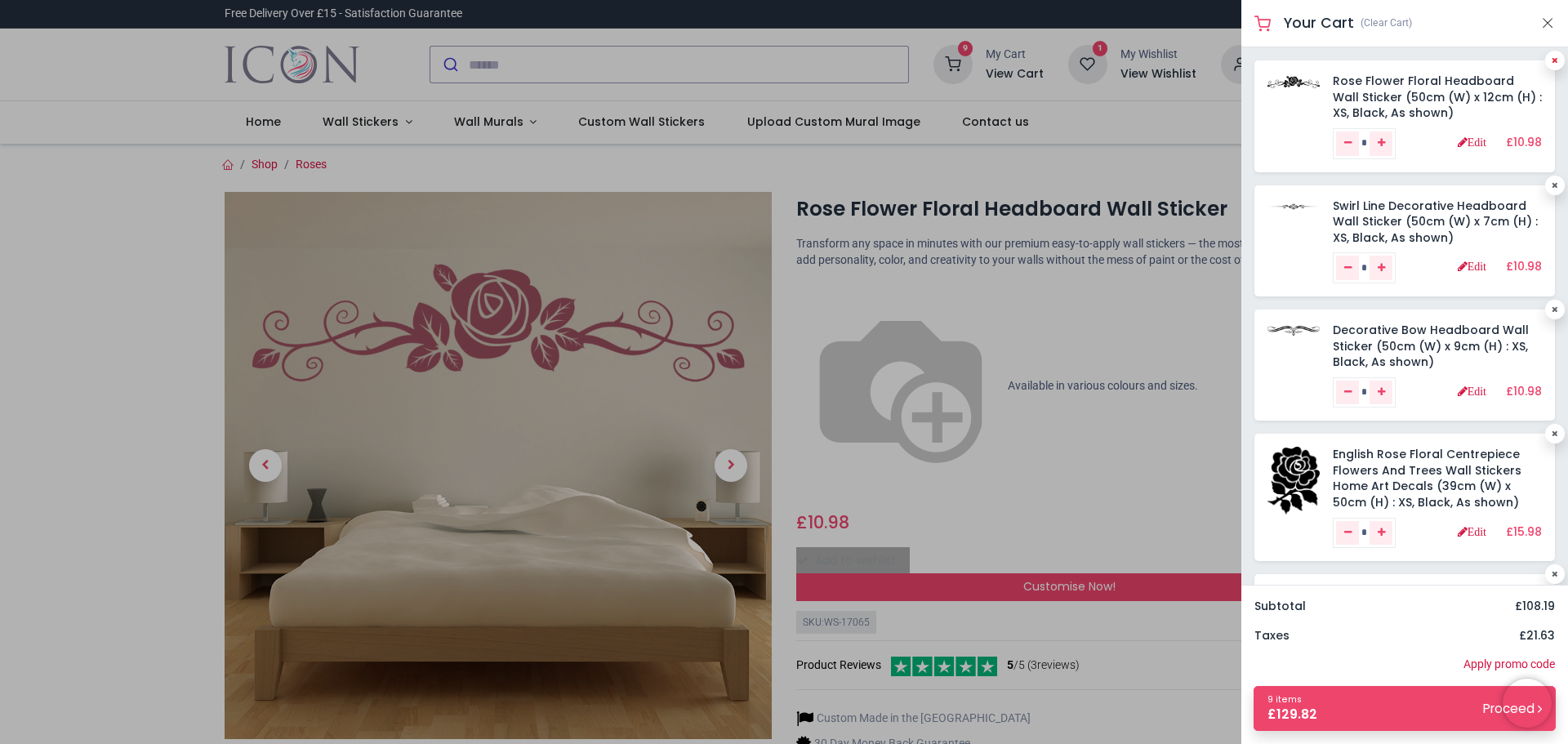
click at [1551, 59] on icon at bounding box center [1554, 60] width 7 height 8
type input "*"
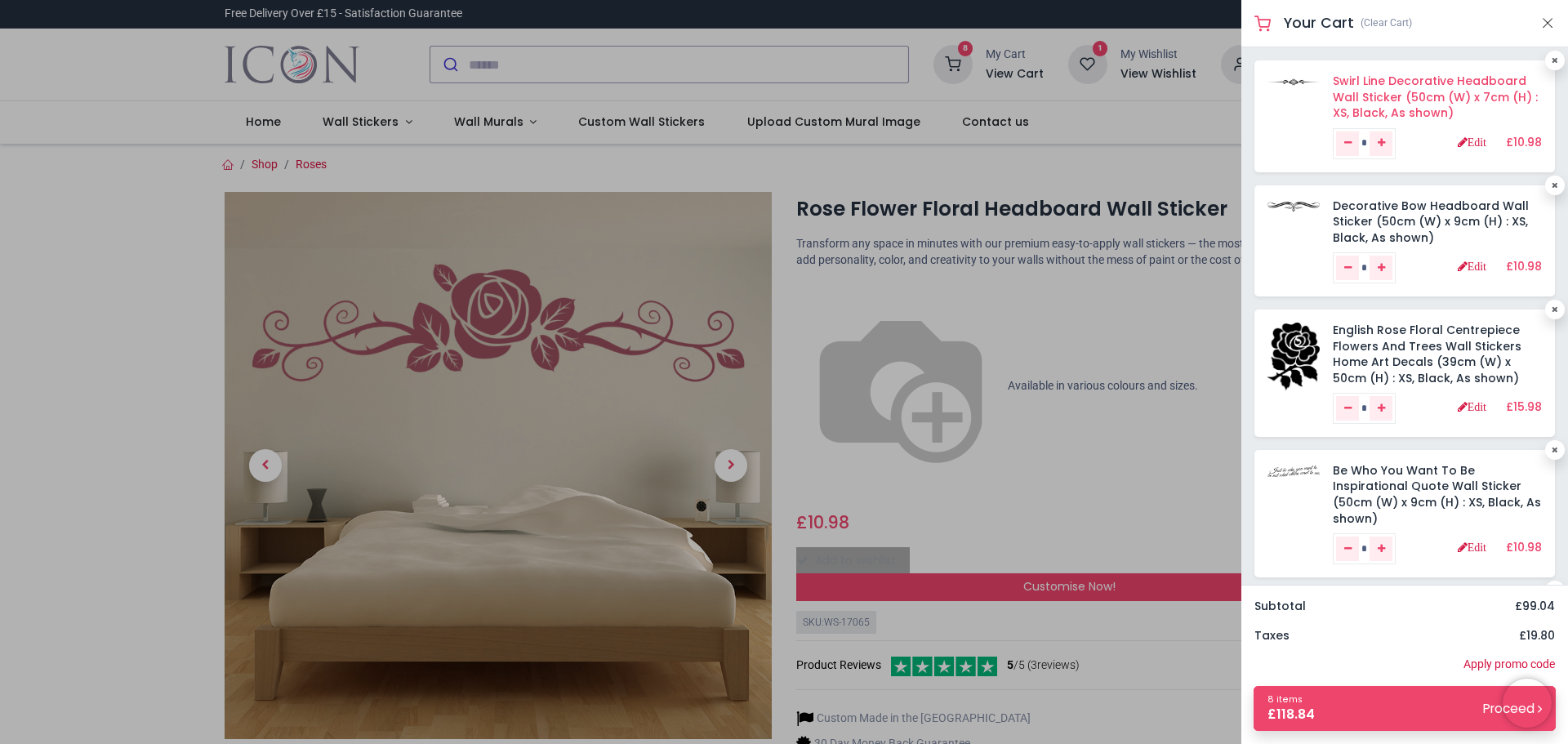
click at [1413, 103] on link "Swirl Line Decorative Headboard Wall Sticker (50cm (W) x 7cm (H) : XS, Black, A…" at bounding box center [1434, 97] width 204 height 48
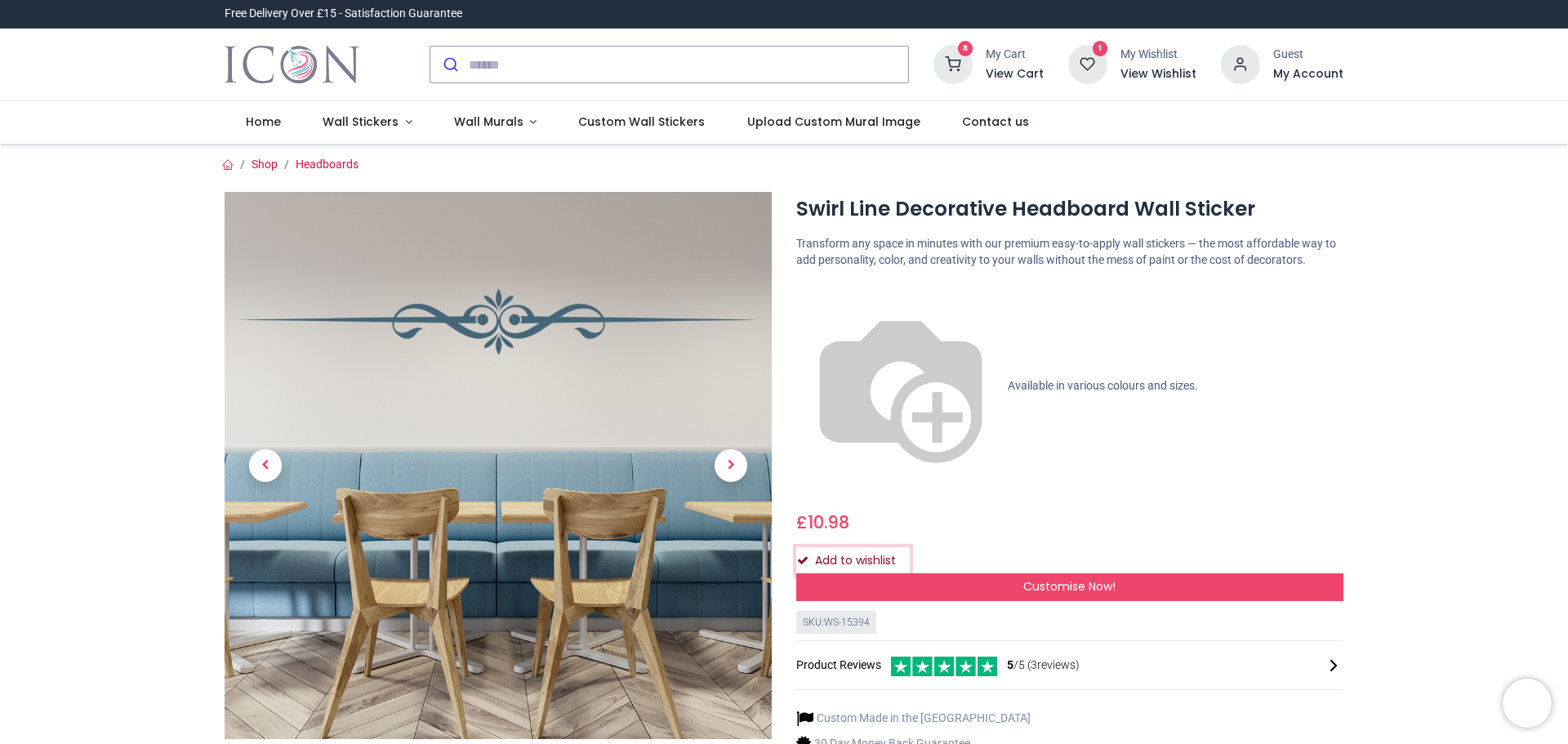
click at [803, 555] on icon "Add to wishlist" at bounding box center [802, 559] width 11 height 11
click at [964, 59] on icon at bounding box center [953, 64] width 39 height 39
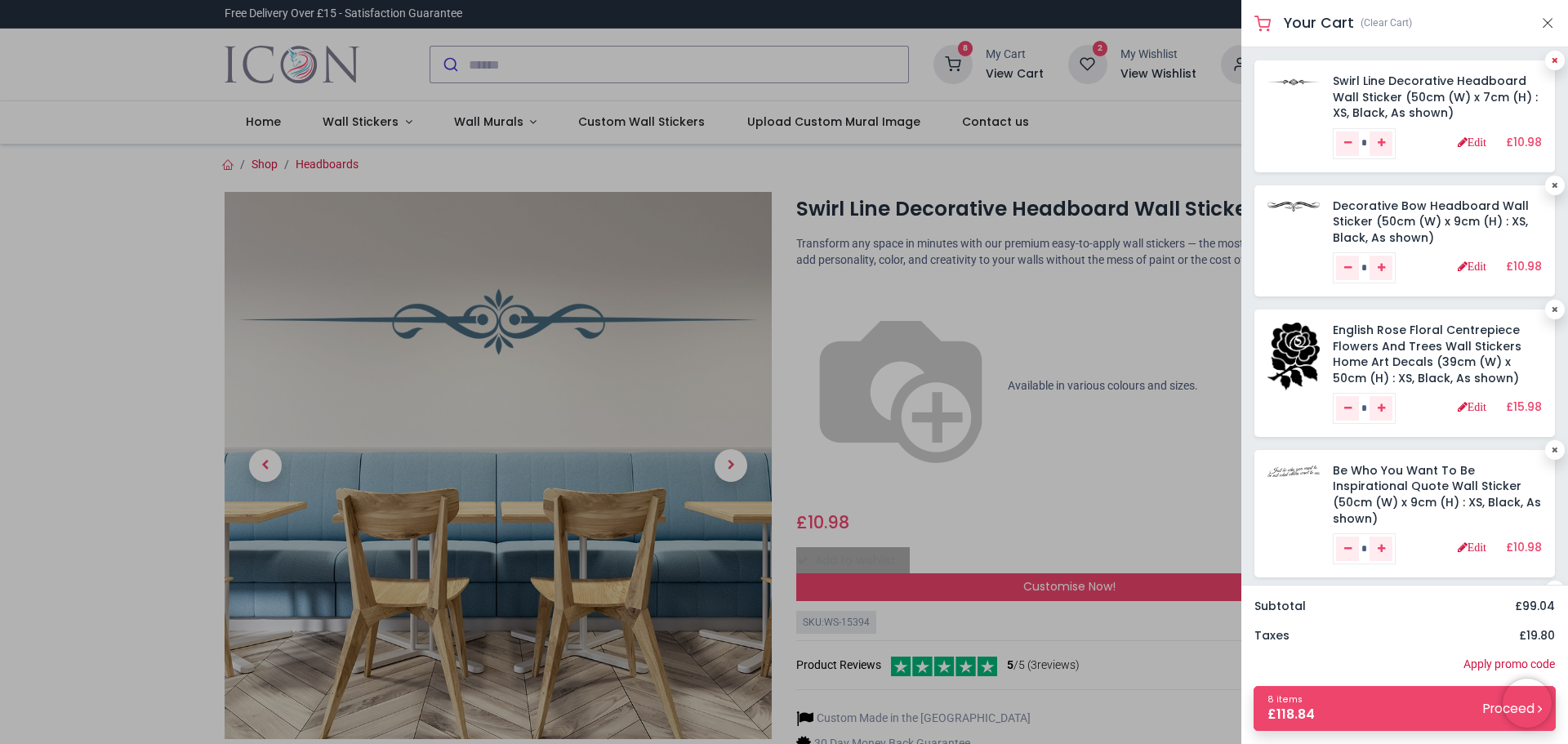
click at [1551, 63] on icon at bounding box center [1554, 60] width 7 height 8
type input "*"
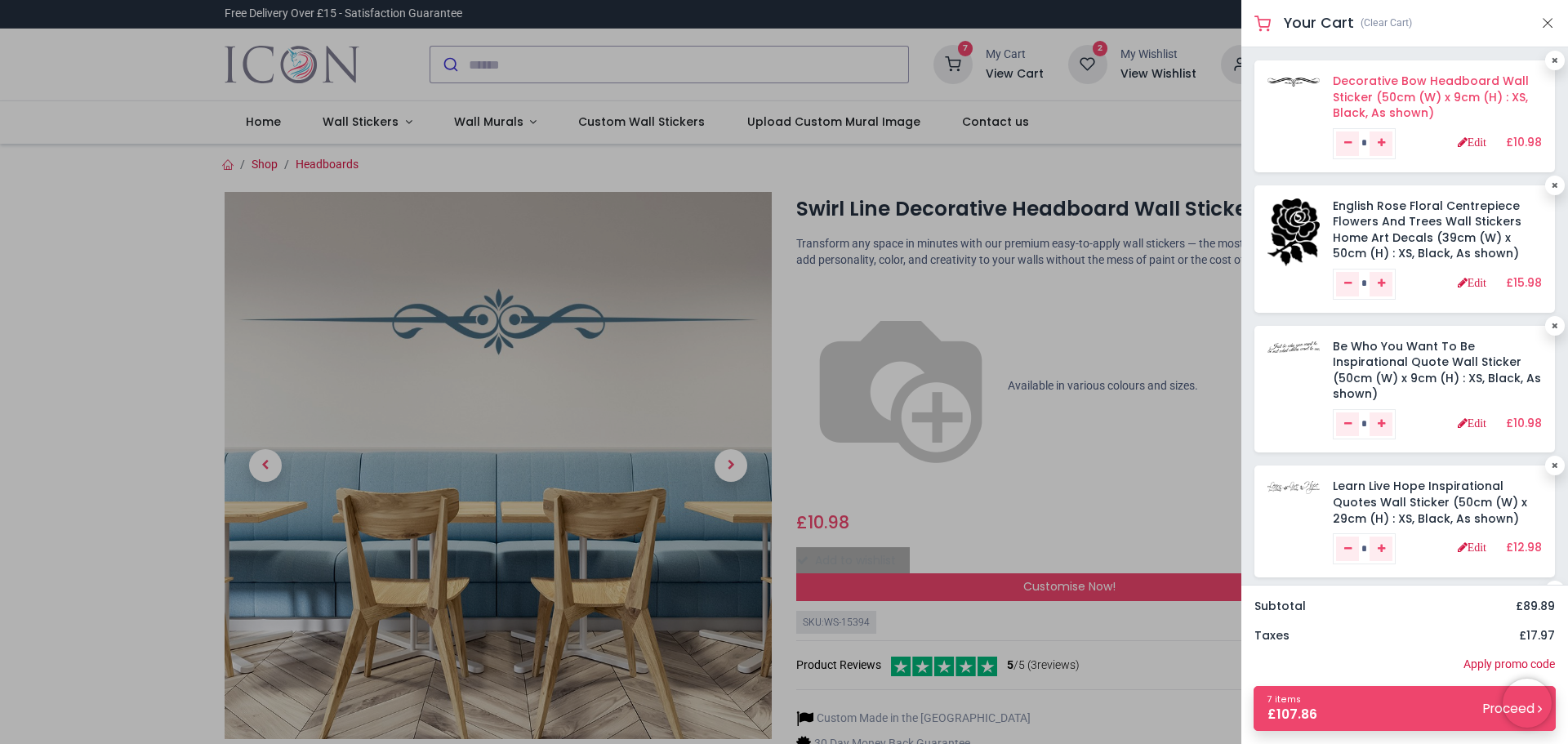
click at [1378, 101] on link "Decorative Bow Headboard Wall Sticker (50cm (W) x 9cm (H) : XS, Black, As shown)" at bounding box center [1430, 97] width 196 height 48
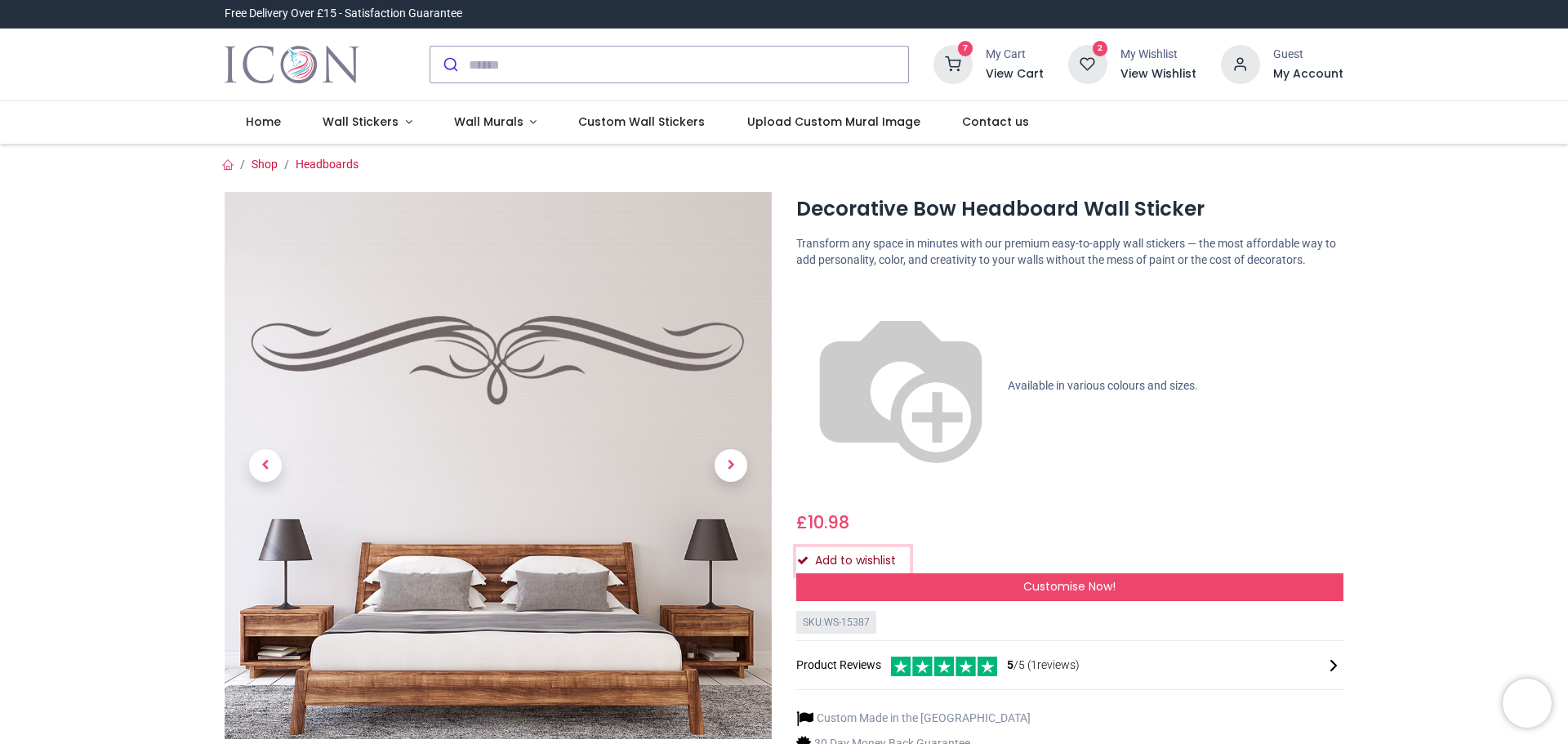
click at [797, 555] on icon "Add to wishlist" at bounding box center [802, 559] width 11 height 11
click at [966, 65] on icon at bounding box center [953, 64] width 39 height 39
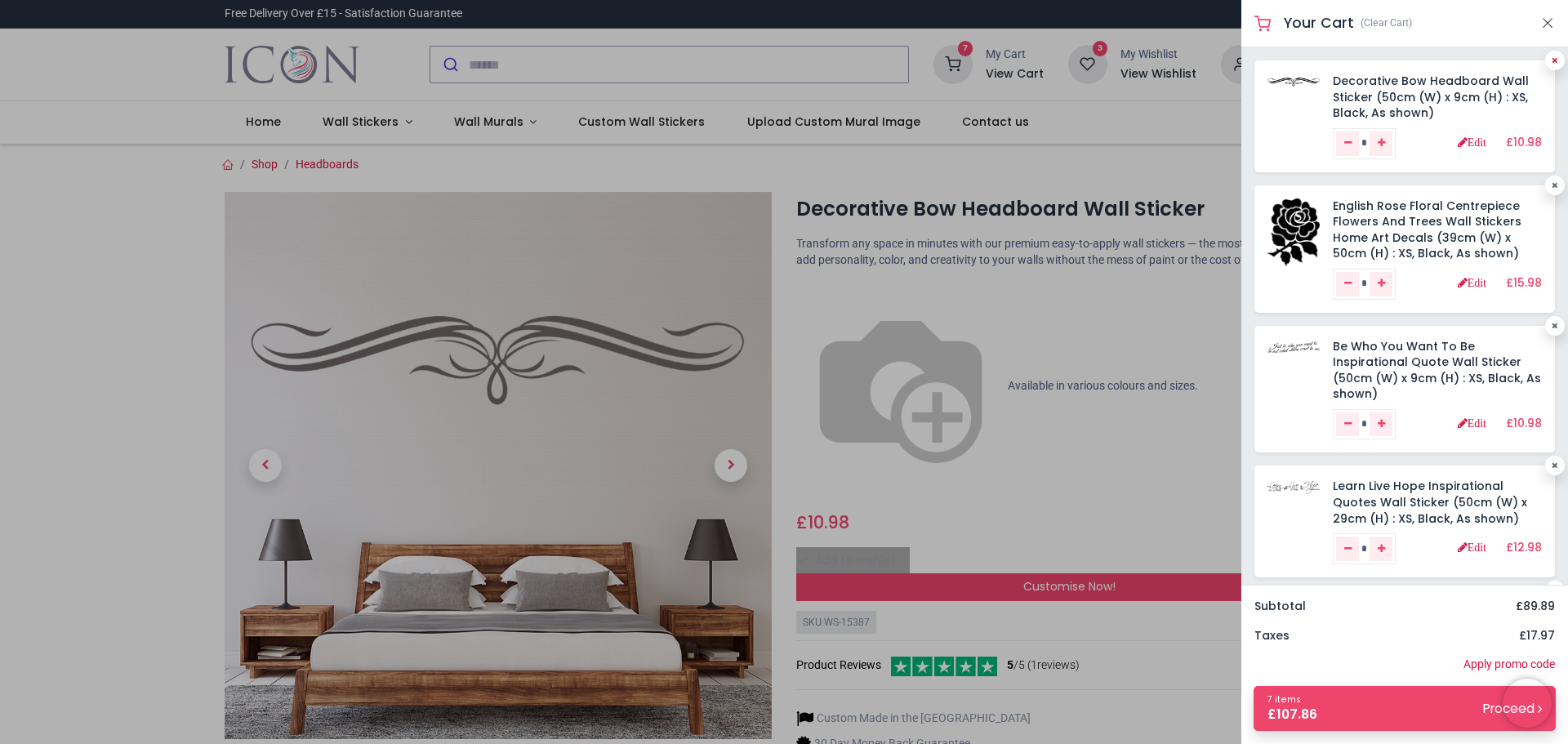
click at [1545, 59] on link at bounding box center [1555, 61] width 20 height 20
type input "*"
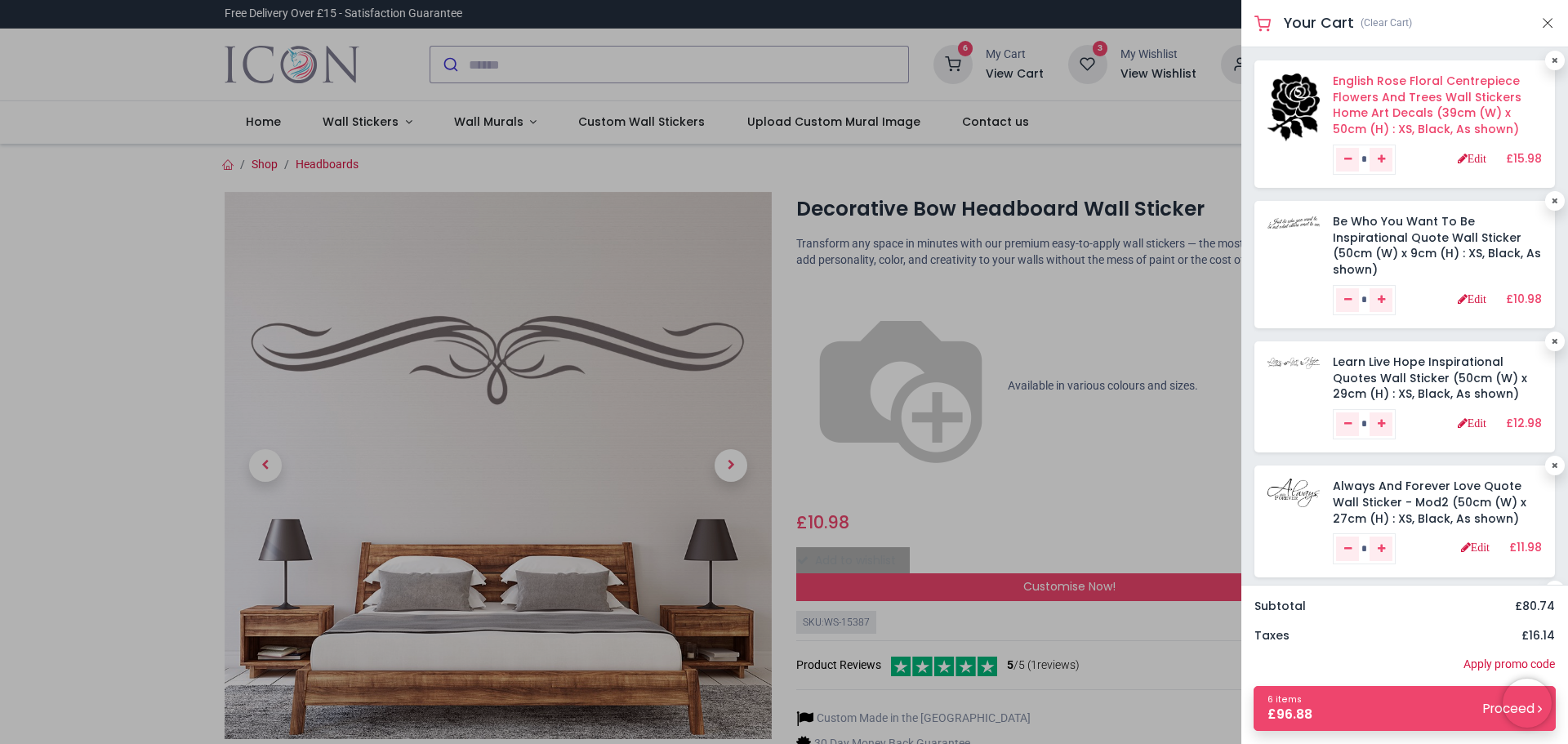
click at [1427, 107] on link "English Rose Floral Centrepiece Flowers And Trees Wall Stickers Home Art Decals…" at bounding box center [1426, 105] width 189 height 65
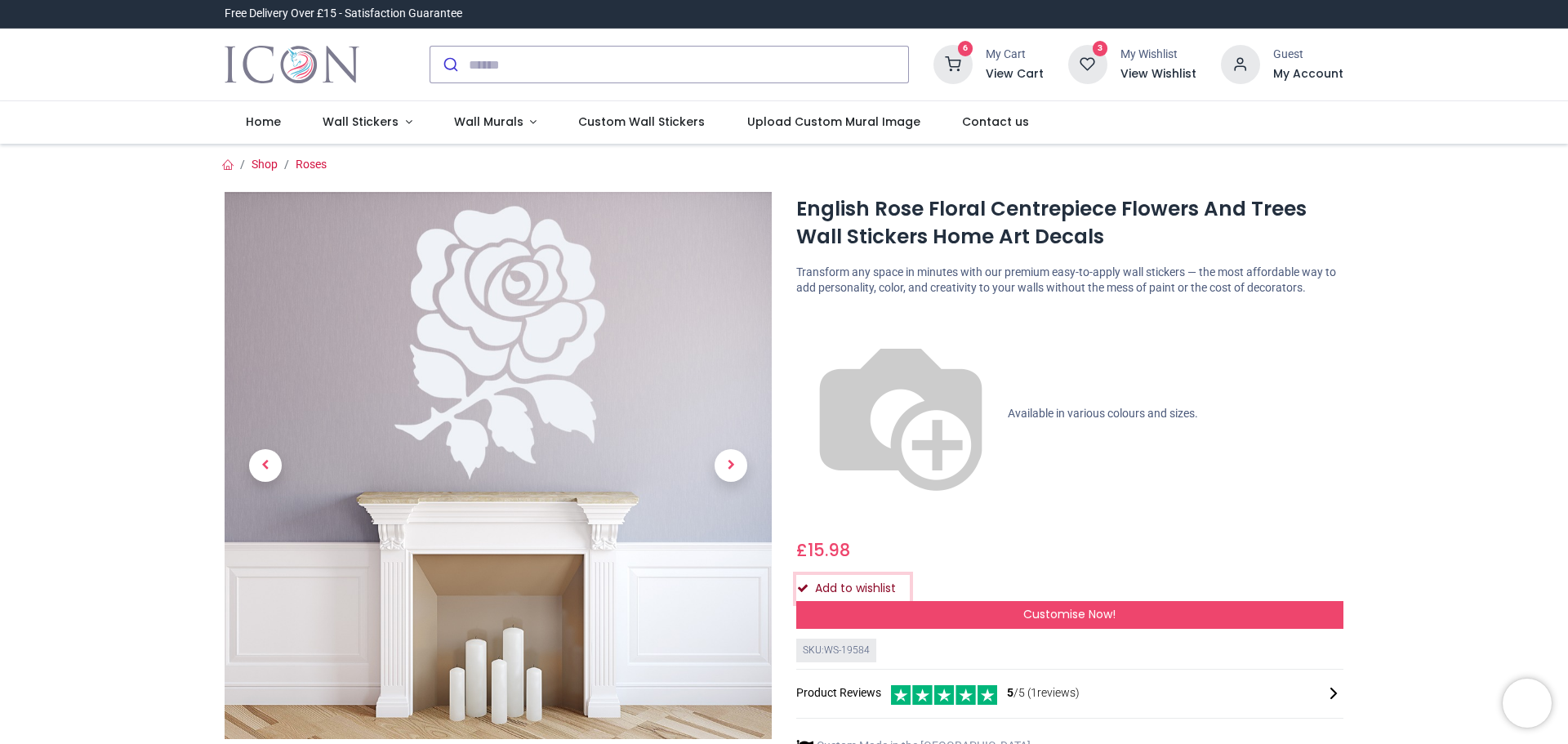
click at [803, 582] on icon "Add to wishlist" at bounding box center [802, 587] width 11 height 11
click at [1006, 64] on div "My Cart View Cart" at bounding box center [1014, 64] width 58 height 35
click at [971, 61] on icon at bounding box center [953, 64] width 39 height 39
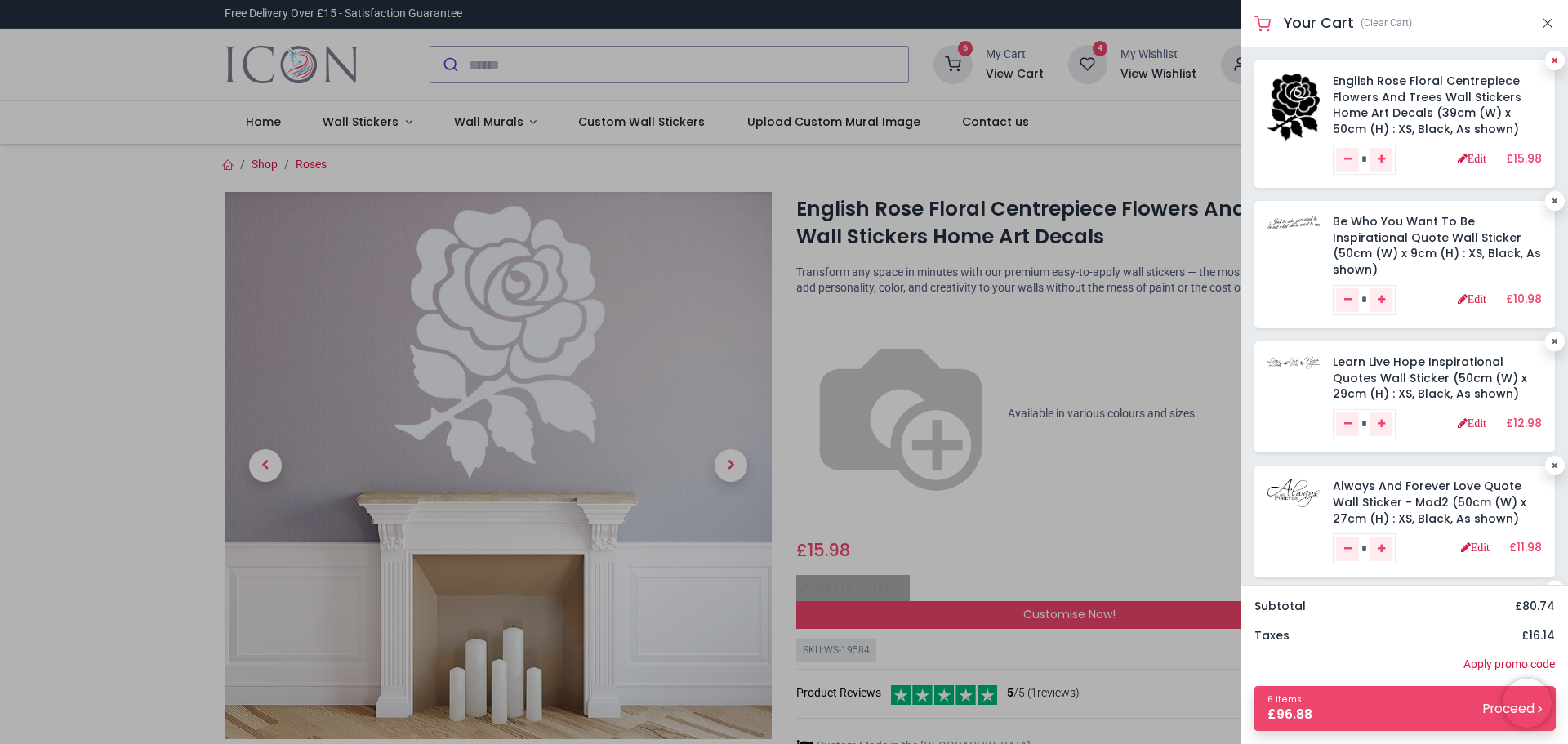
click at [1551, 61] on icon at bounding box center [1554, 60] width 7 height 8
type input "*"
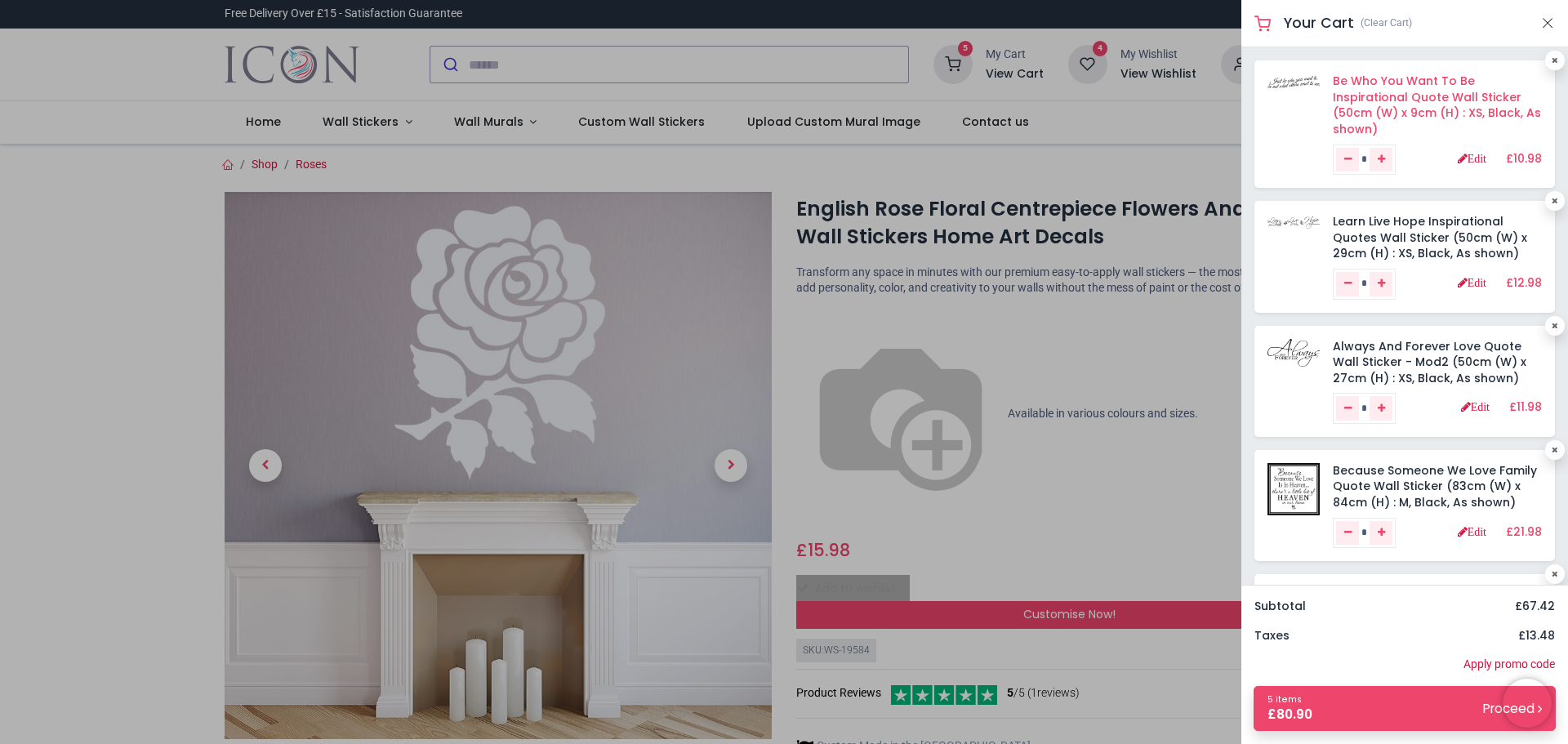
click at [1433, 101] on link "Be Who You Want To Be Inspirational Quote Wall Sticker (50cm (W) x 9cm (H) : XS…" at bounding box center [1436, 105] width 208 height 65
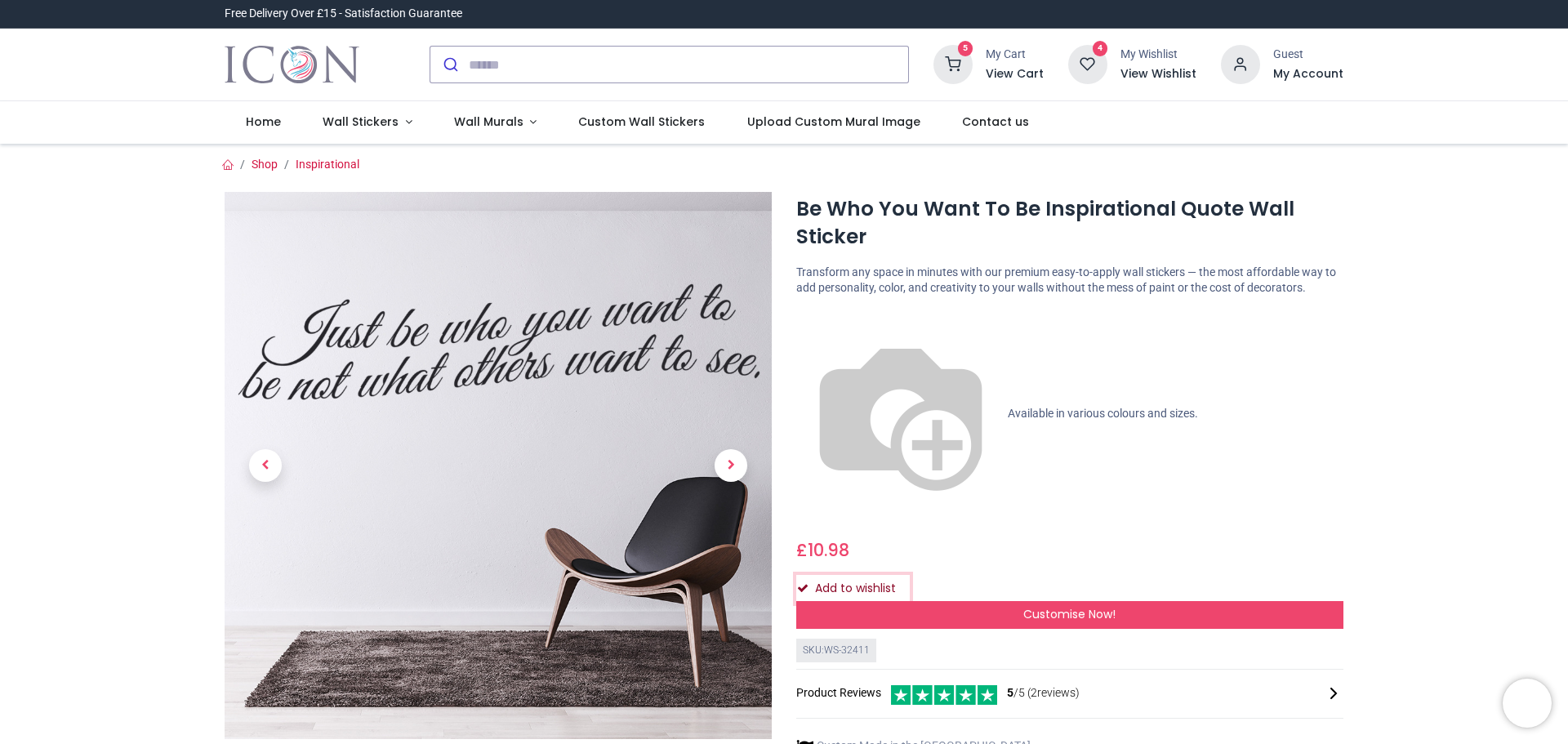
click at [801, 582] on icon "Add to wishlist" at bounding box center [802, 587] width 11 height 11
click at [967, 65] on icon at bounding box center [953, 64] width 39 height 39
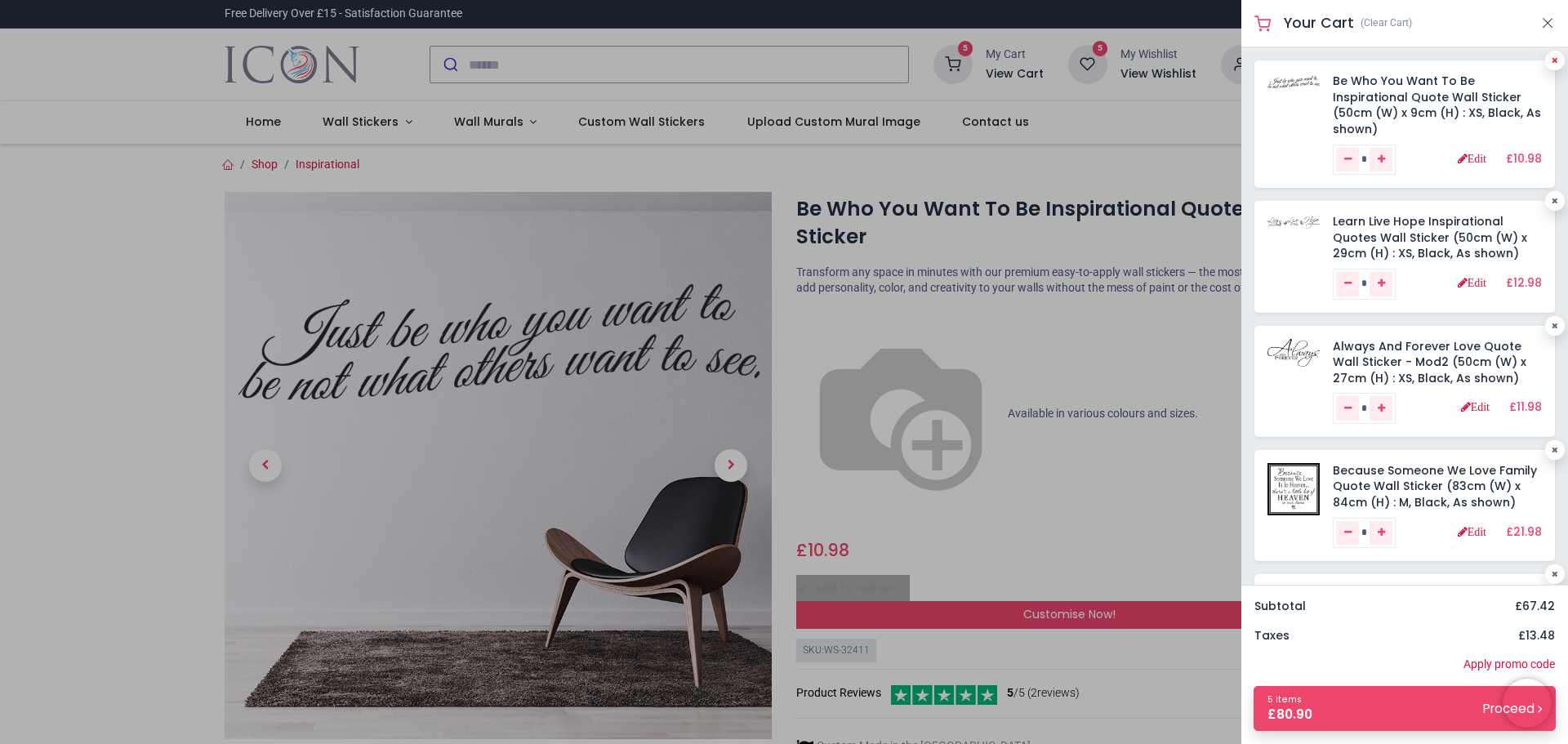
click at [1551, 58] on link at bounding box center [1555, 61] width 20 height 20
type input "*"
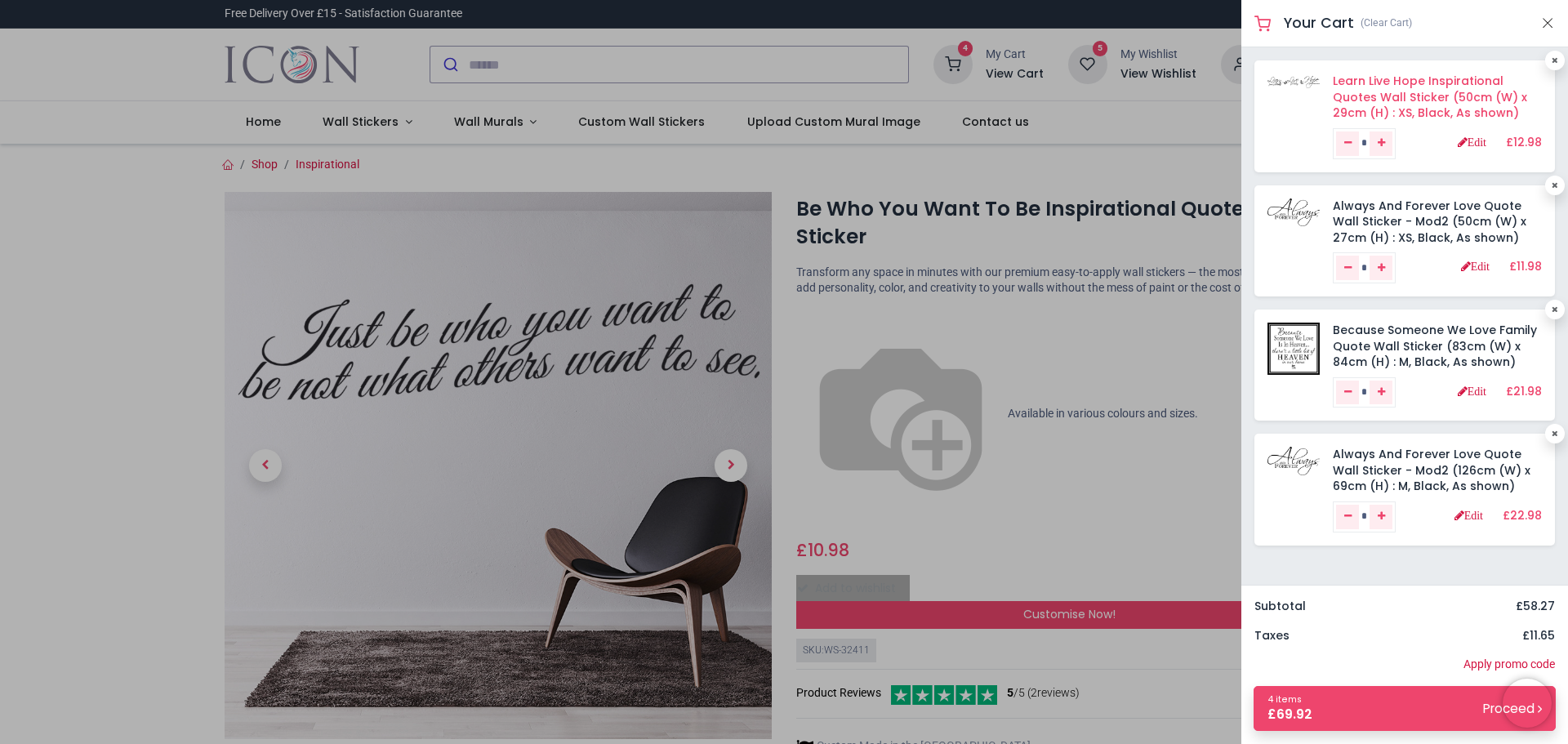
click at [1440, 102] on link "Learn Live Hope Inspirational Quotes Wall Sticker (50cm (W) x 29cm (H) : XS, Bl…" at bounding box center [1429, 97] width 195 height 48
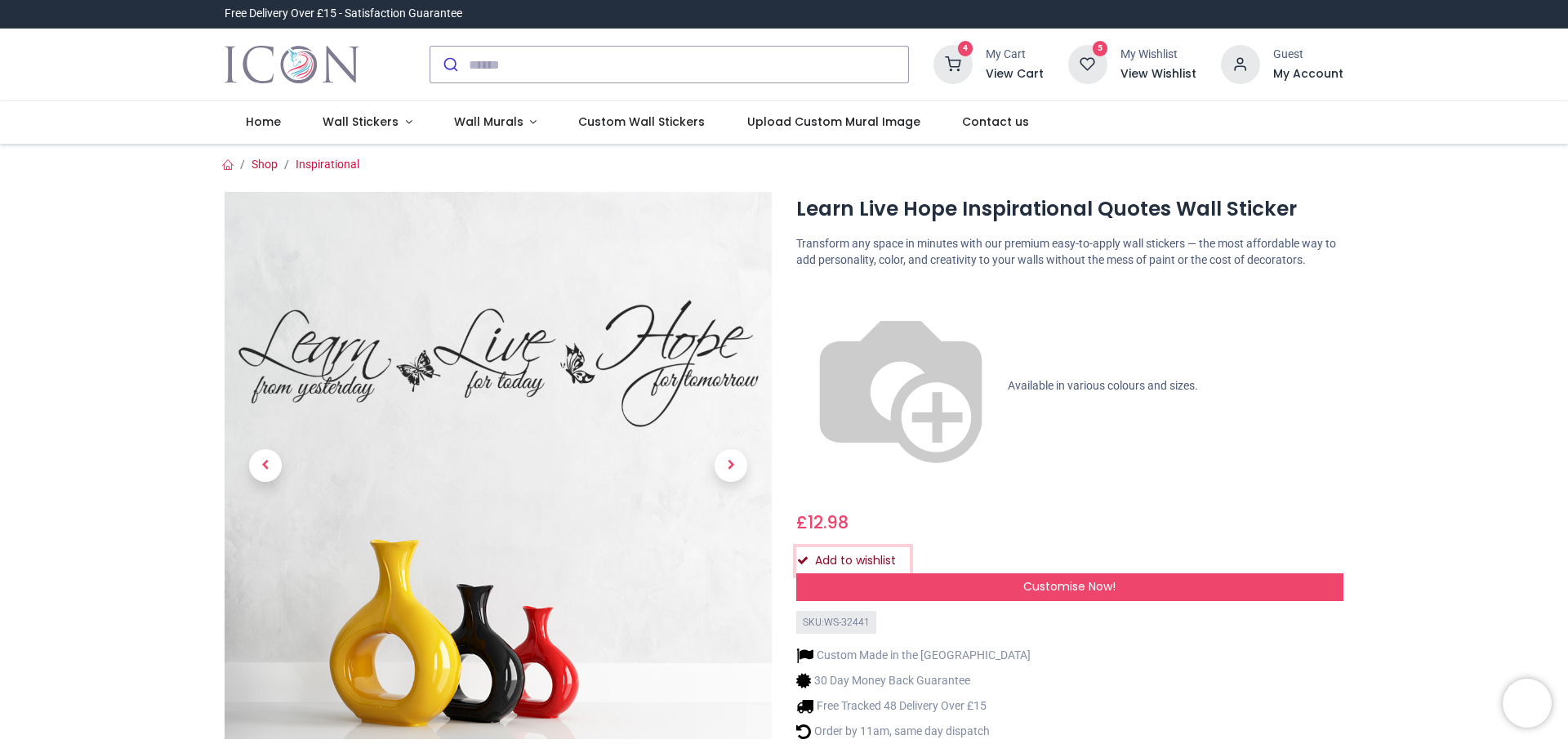
click at [798, 555] on icon "Add to wishlist" at bounding box center [802, 559] width 11 height 11
click at [798, 547] on div "Add to wishlist" at bounding box center [1069, 560] width 547 height 28
click at [801, 547] on div "Add to wishlist" at bounding box center [1069, 560] width 547 height 28
click at [965, 61] on icon at bounding box center [953, 64] width 39 height 39
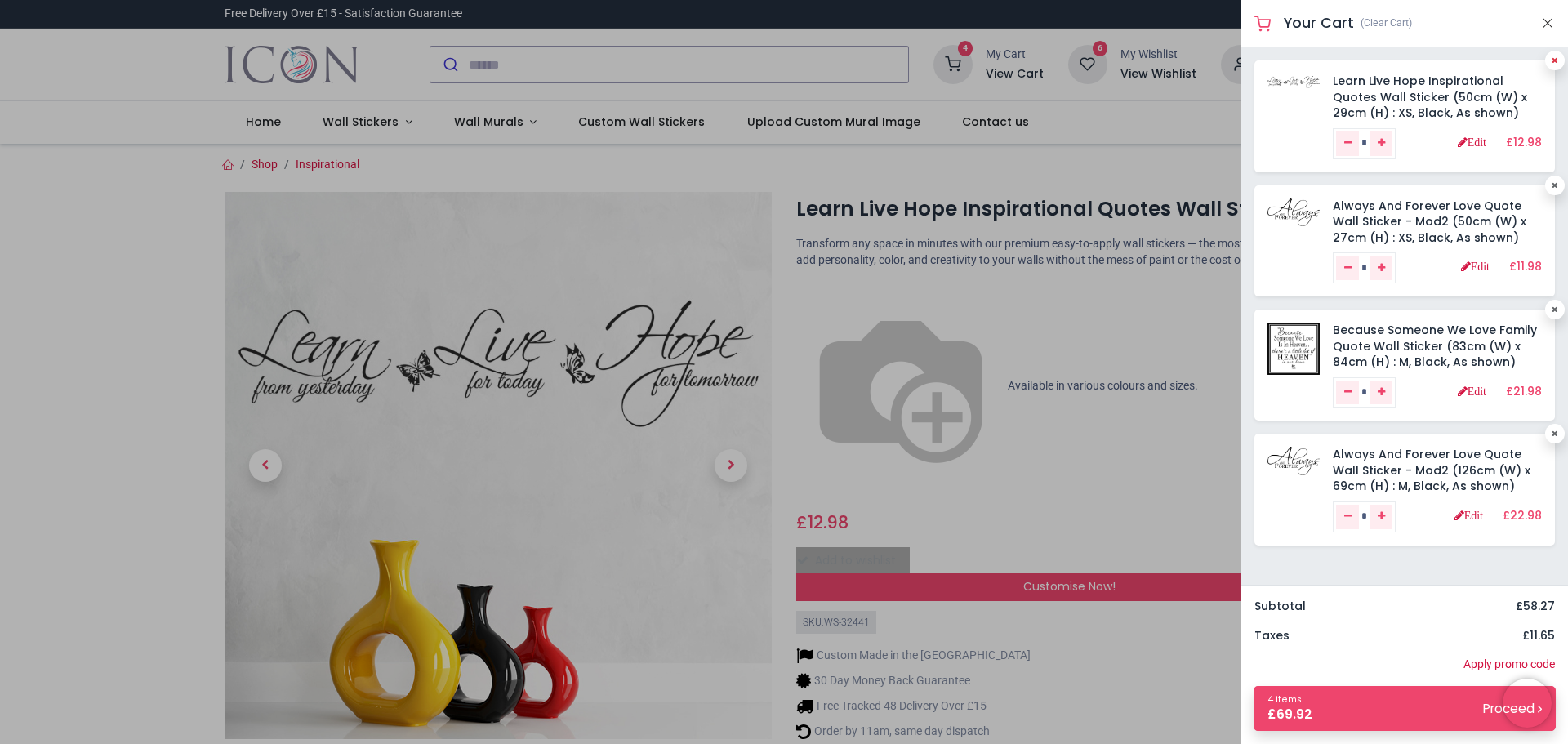
click at [1554, 66] on link at bounding box center [1555, 61] width 20 height 20
type input "*"
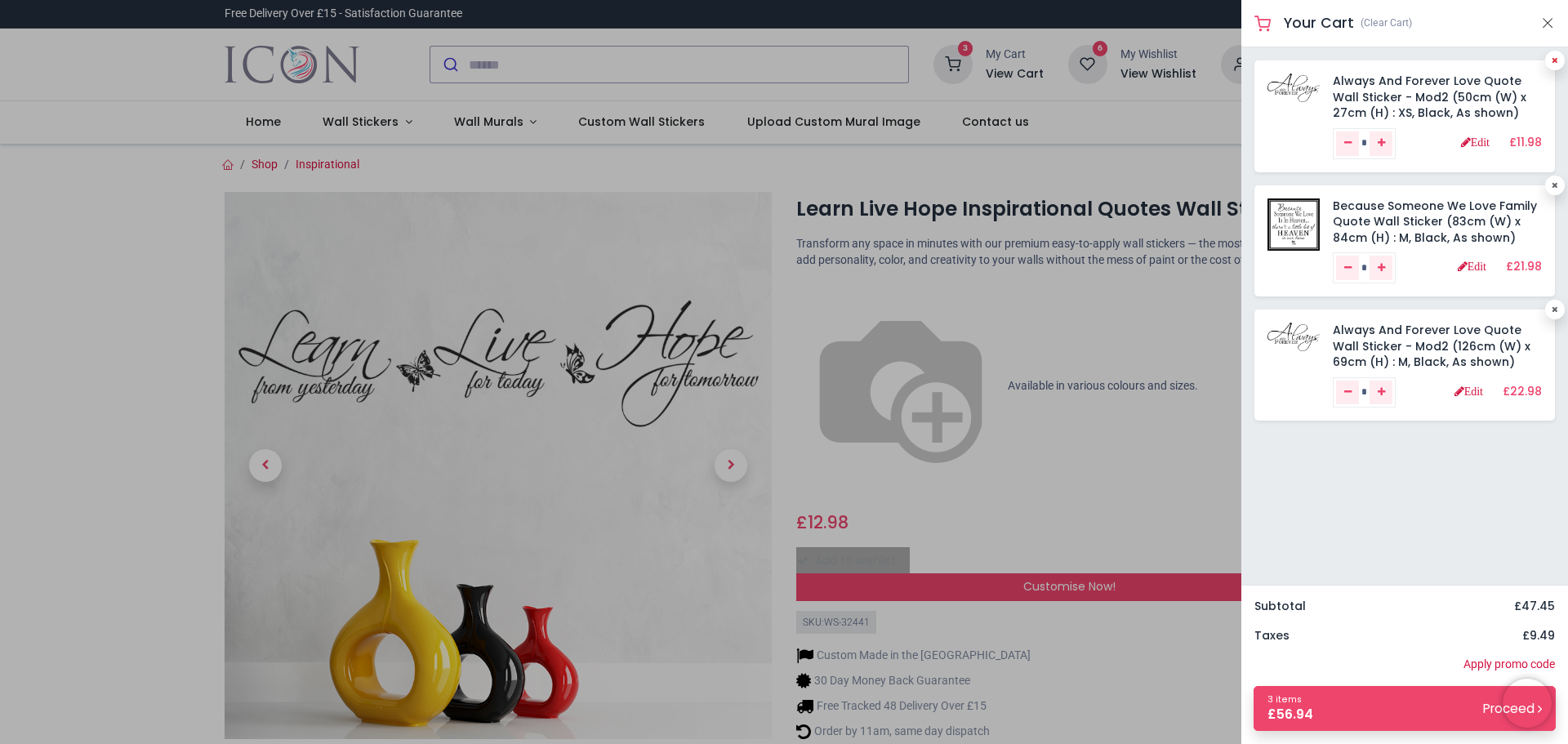
click at [1554, 63] on icon at bounding box center [1554, 60] width 7 height 8
type input "*"
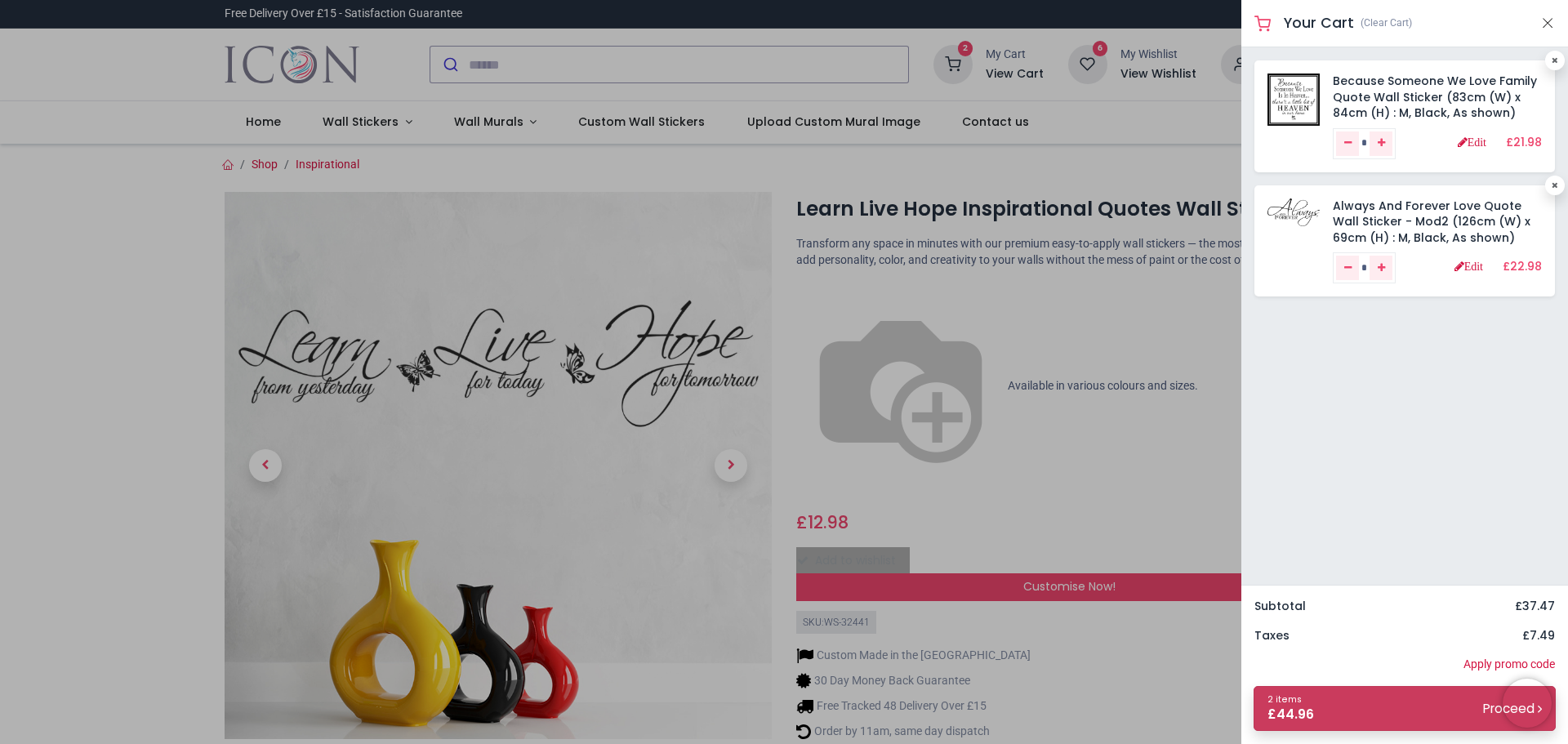
click at [1350, 711] on link "2 items £ 44.96 Proceed" at bounding box center [1403, 708] width 302 height 45
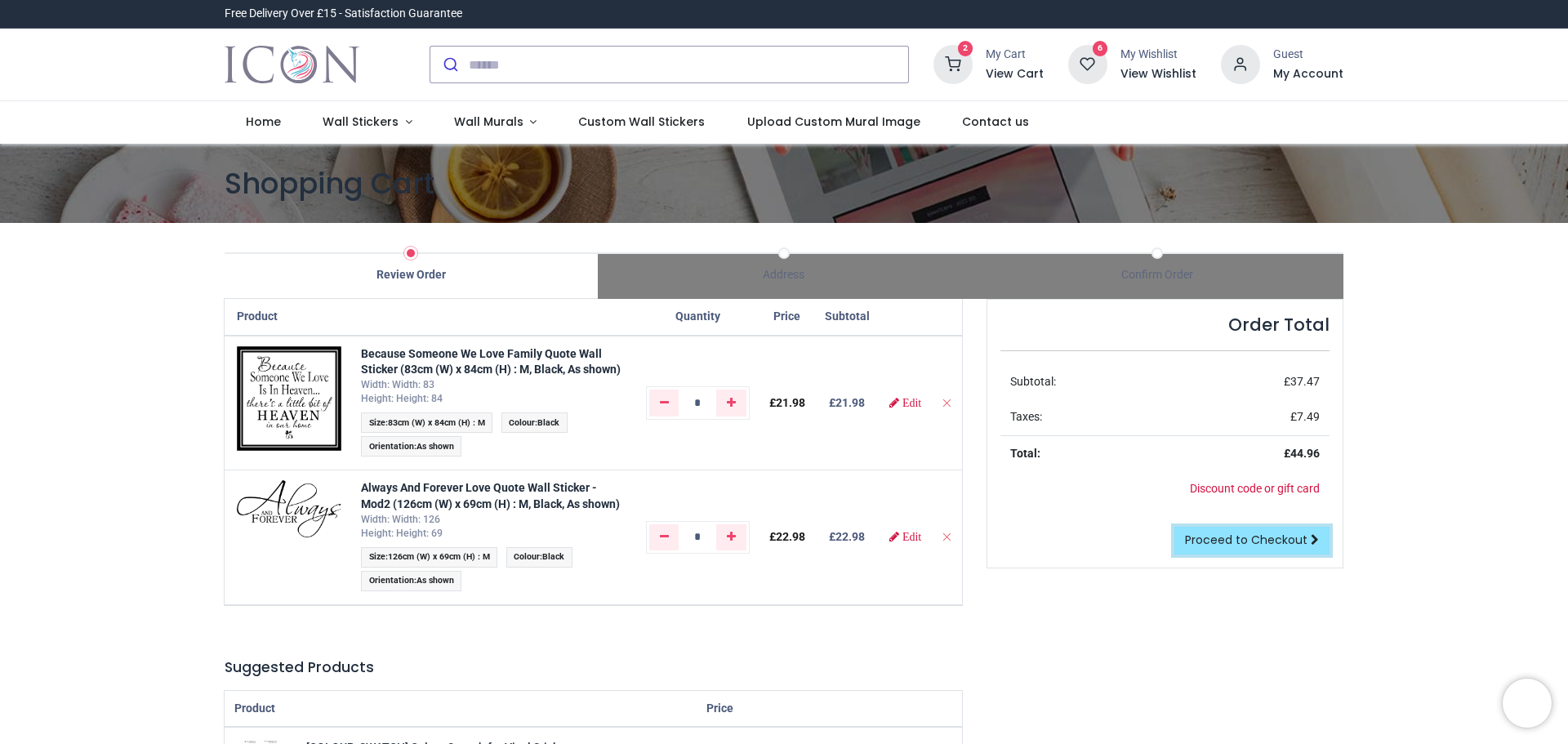
click at [1242, 539] on span "Proceed to Checkout" at bounding box center [1246, 540] width 123 height 16
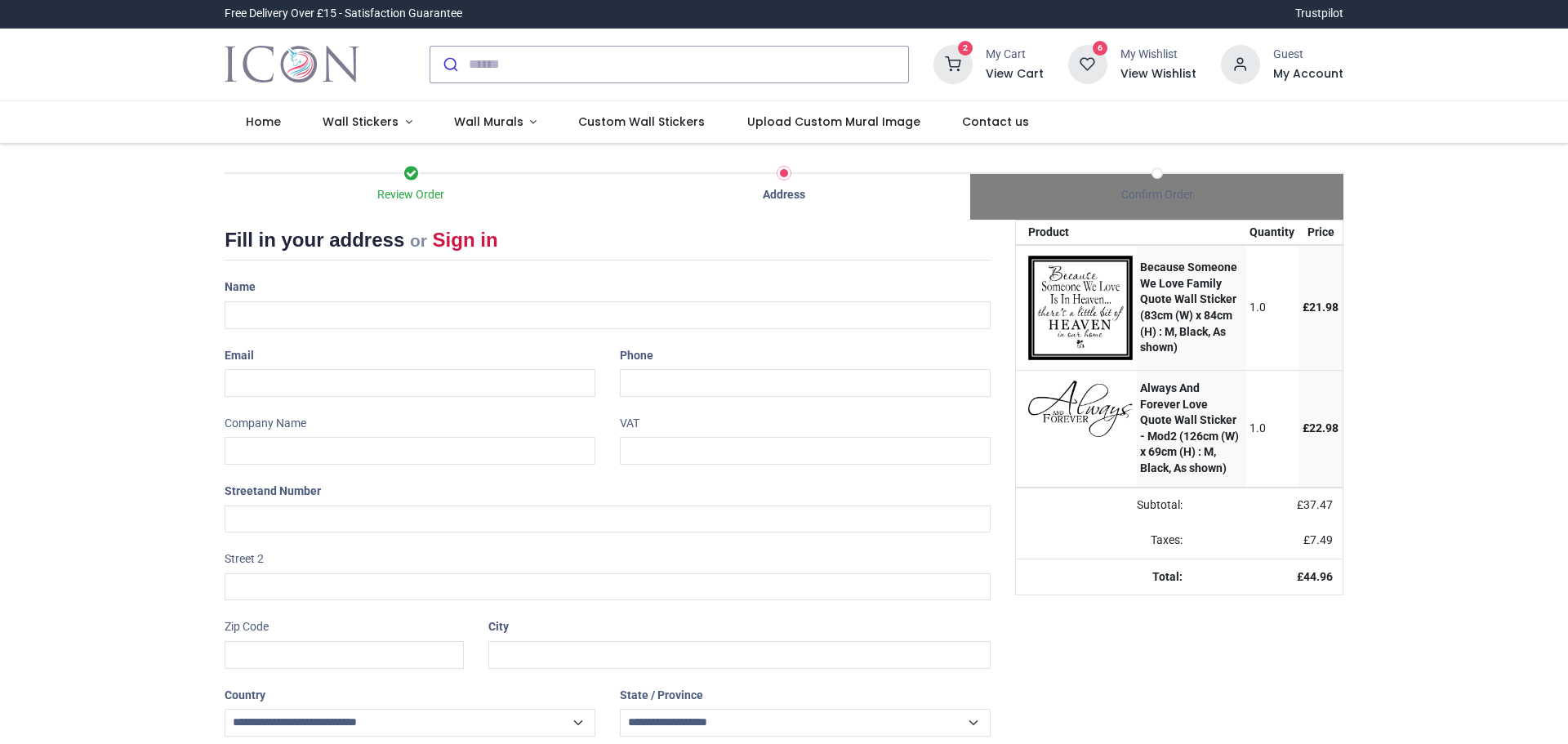
select select "***"
click at [447, 244] on link "Sign in" at bounding box center [465, 239] width 65 height 22
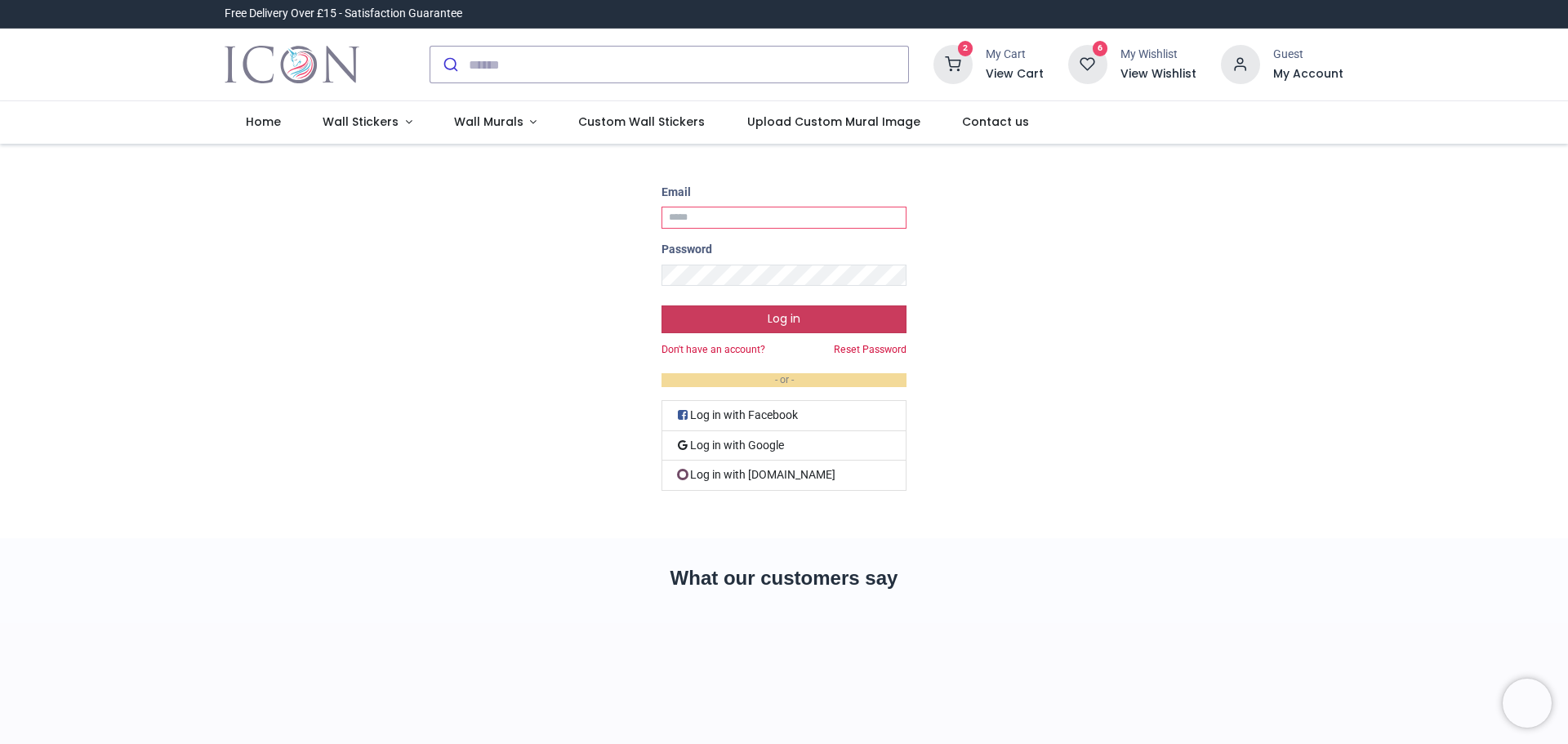
type input "**********"
click at [736, 326] on button "Log in" at bounding box center [784, 319] width 245 height 28
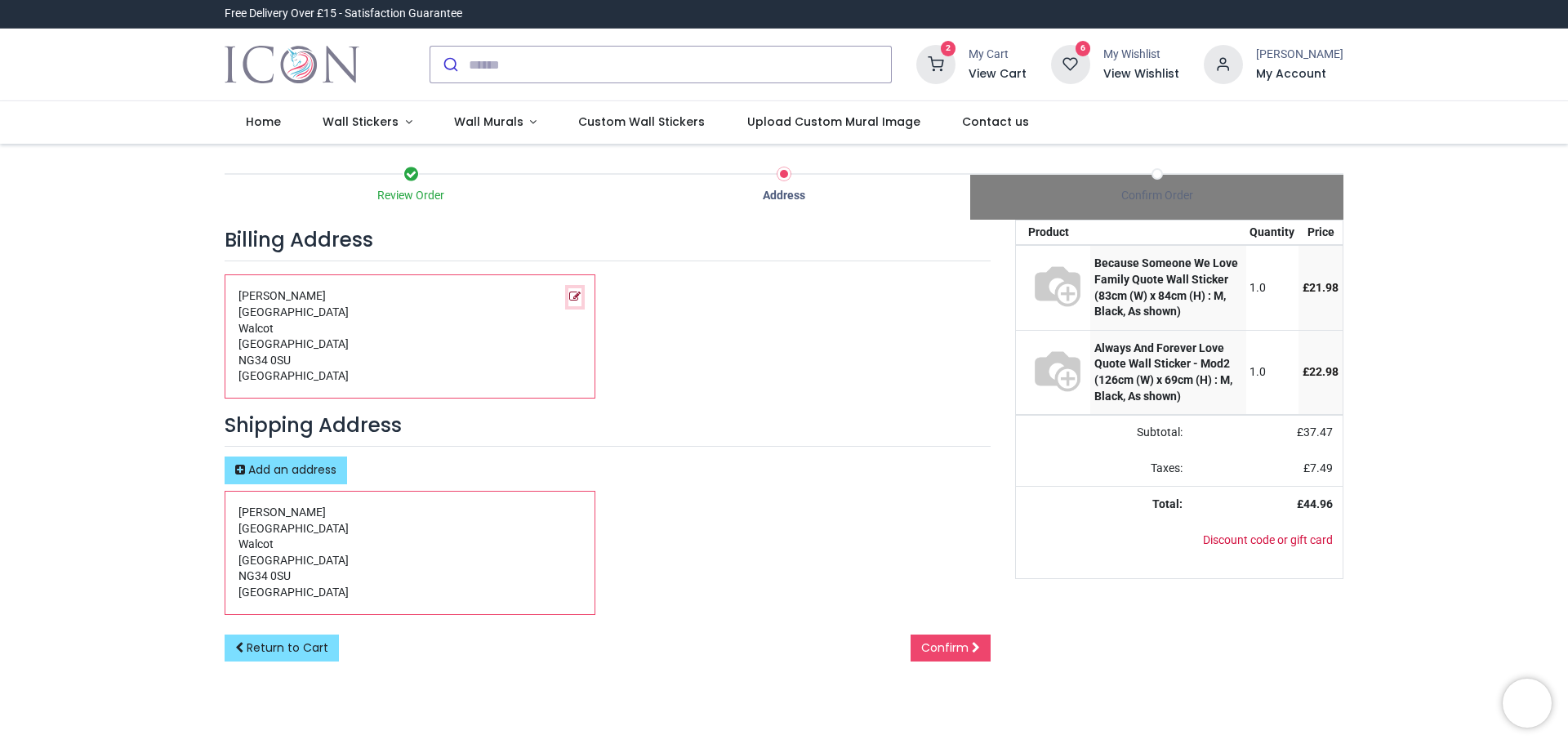
click at [570, 298] on icon "Edit this address" at bounding box center [574, 295] width 11 height 11
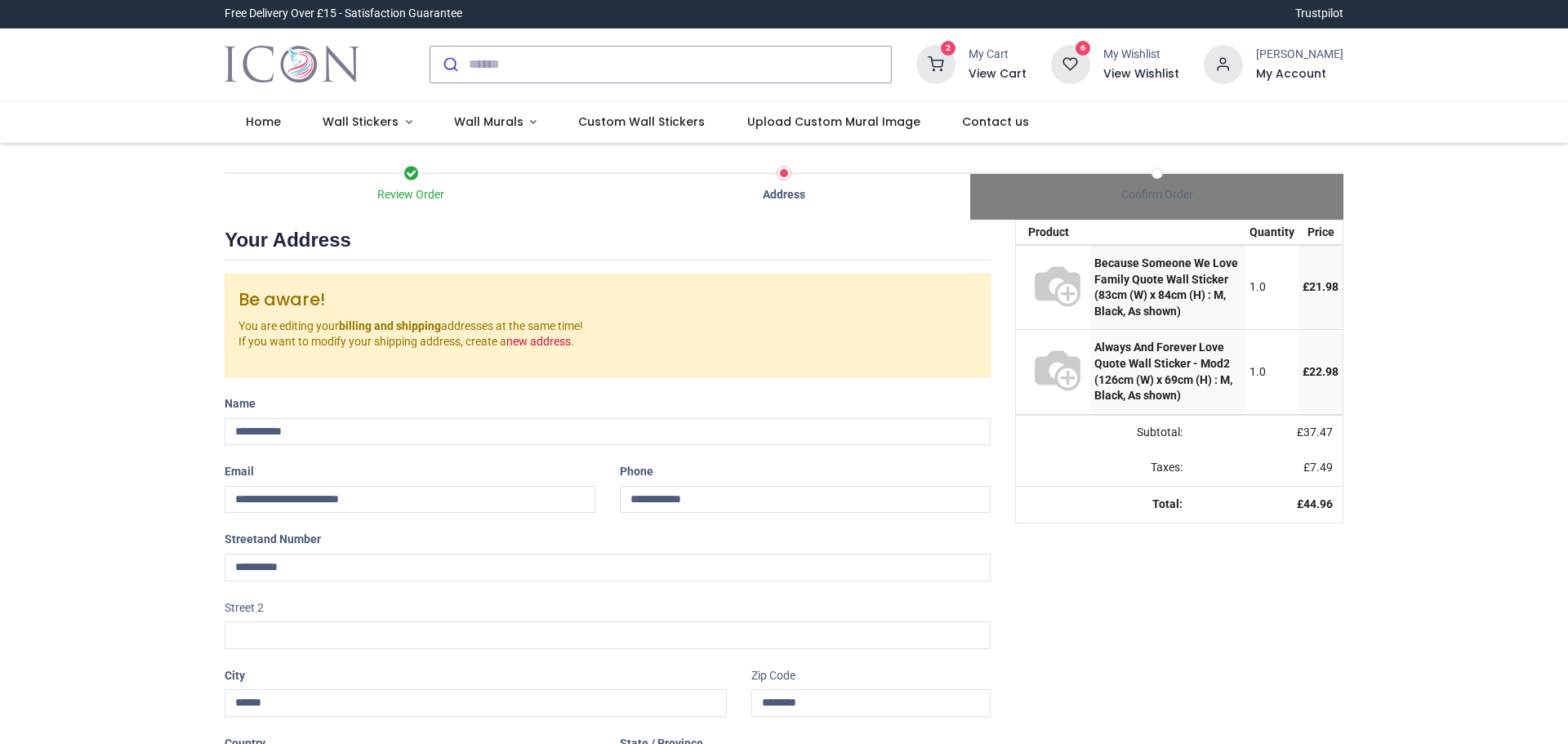
select select "***"
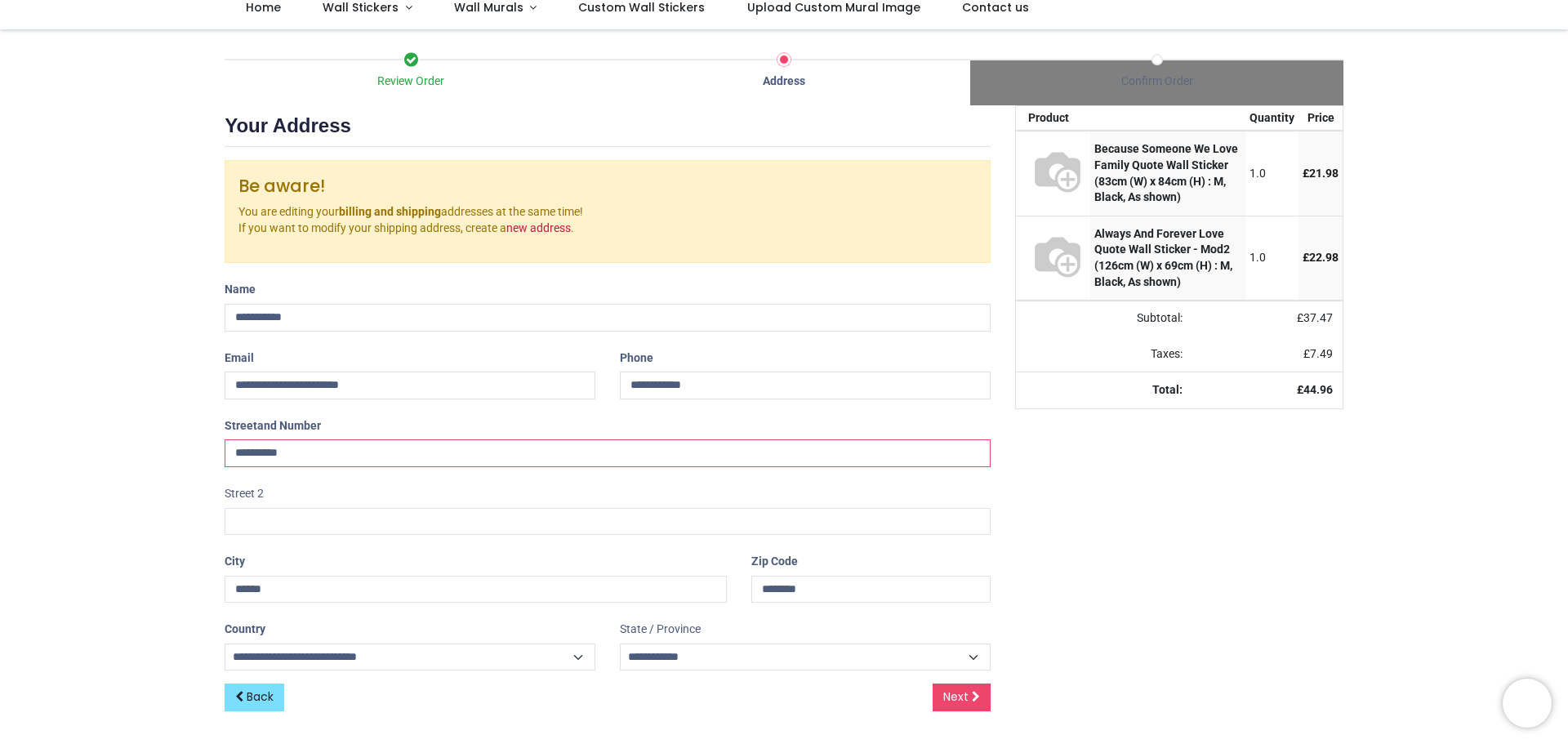
drag, startPoint x: 362, startPoint y: 454, endPoint x: 183, endPoint y: 439, distance: 179.6
click at [183, 439] on div "Review Order Address Confirm Order Your order: £ 44.96 Product Price" at bounding box center [784, 386] width 1568 height 714
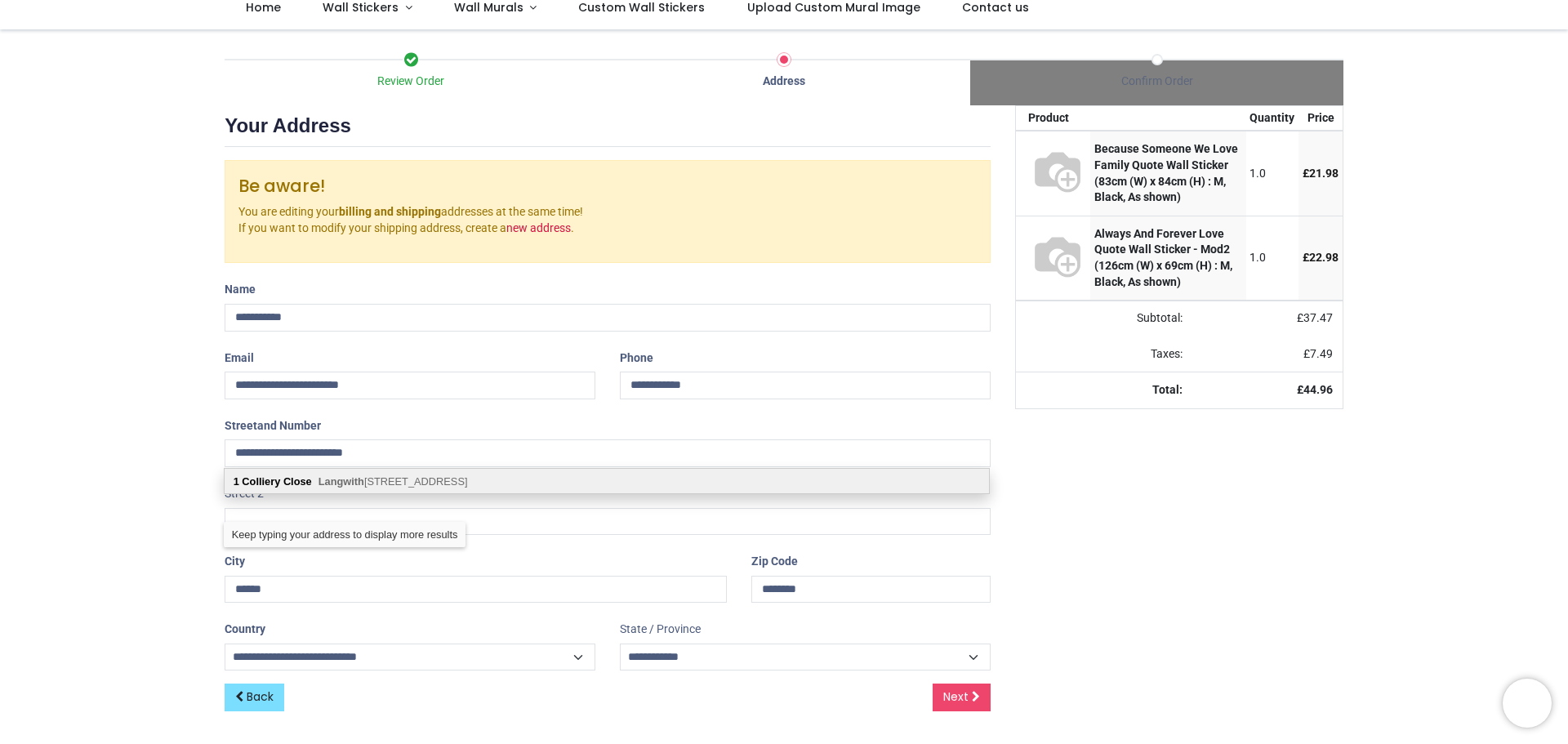
click at [263, 487] on b "Colliery" at bounding box center [260, 481] width 38 height 12
type input "**********"
type input "********"
select select "***"
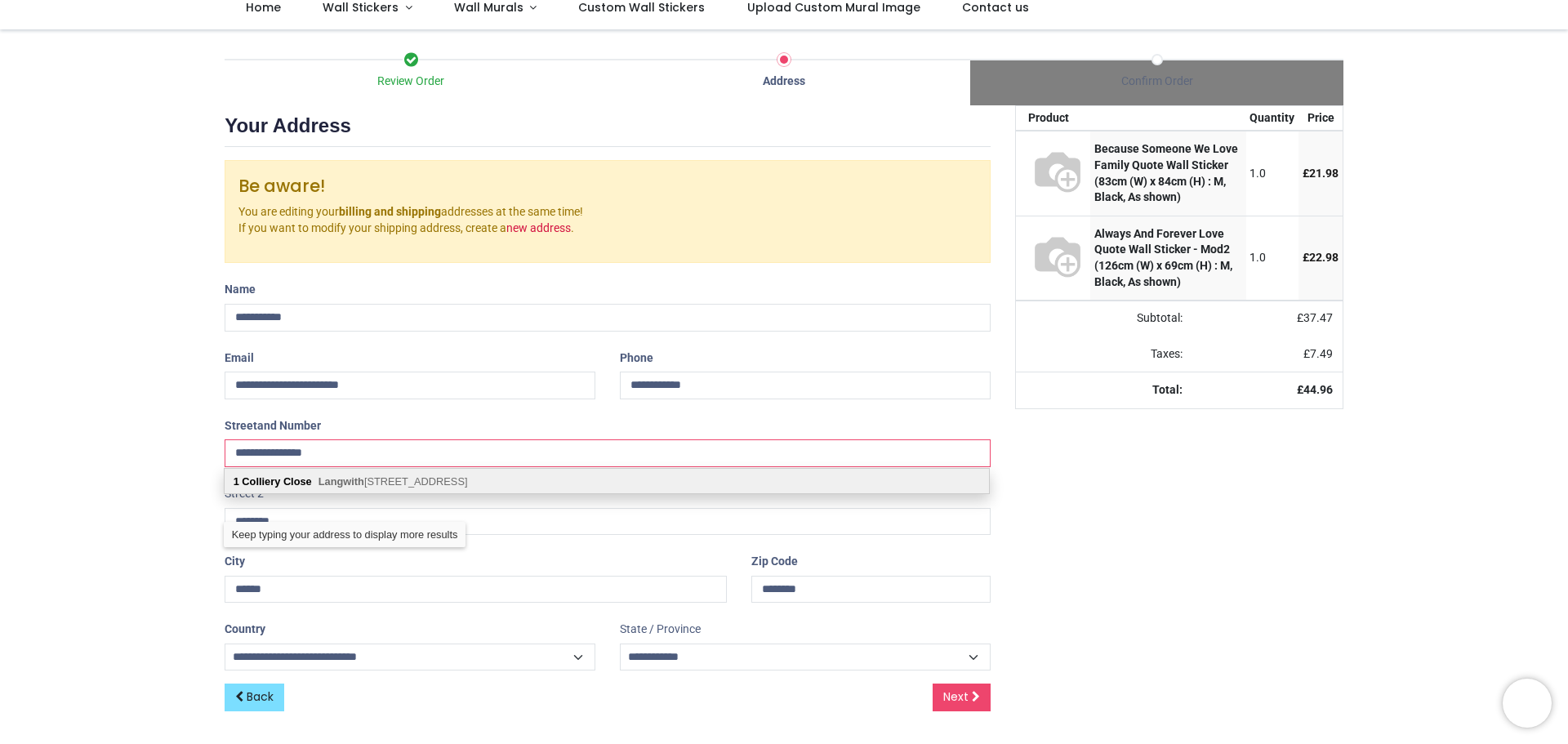
select select "***"
type input "*********"
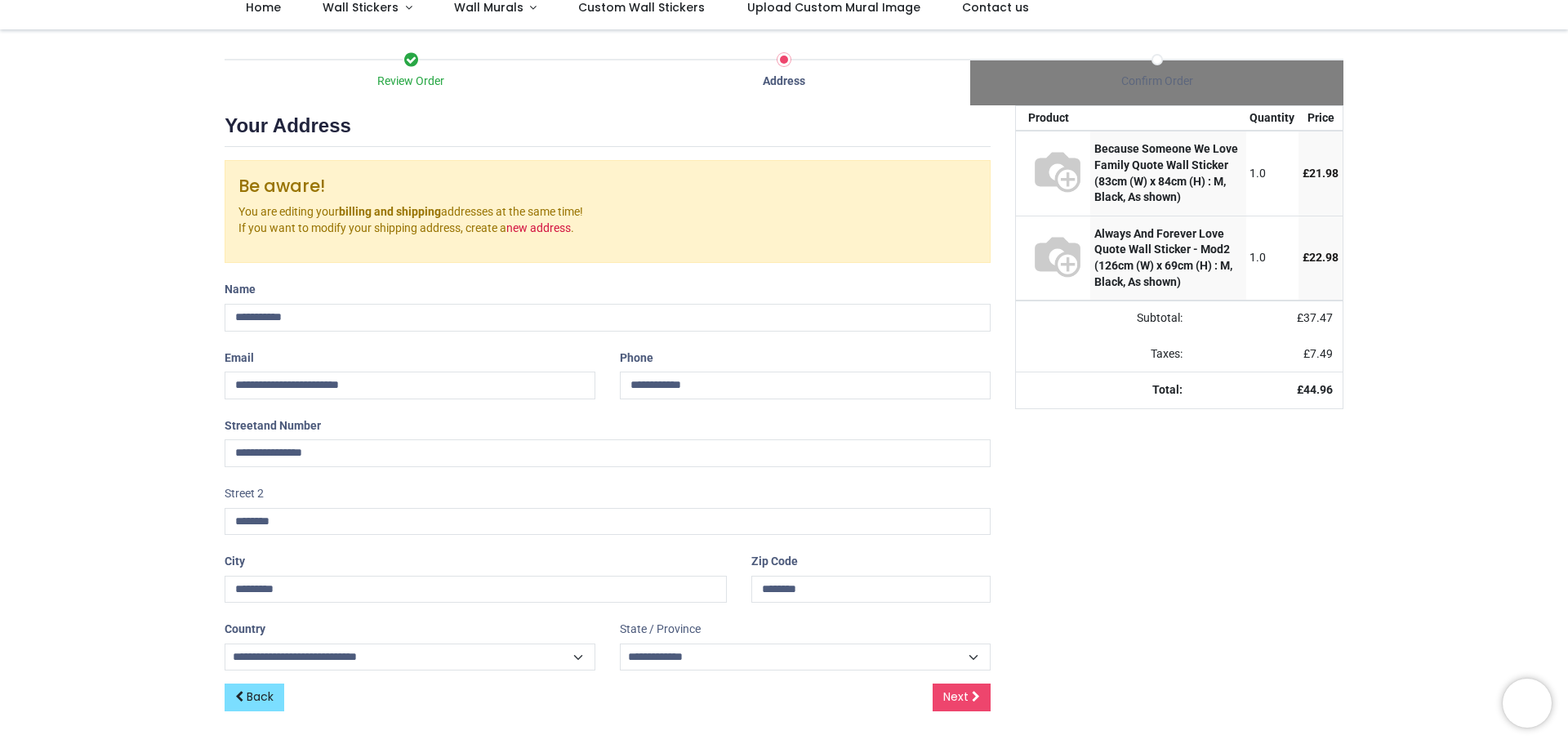
drag, startPoint x: 1101, startPoint y: 579, endPoint x: 1112, endPoint y: 580, distance: 11.0
click at [1103, 580] on div "Your order: £ 44.96 Product Quantity Price Because Someone We Love Family Quote…" at bounding box center [1179, 422] width 353 height 632
click at [970, 704] on link "Next" at bounding box center [962, 697] width 58 height 28
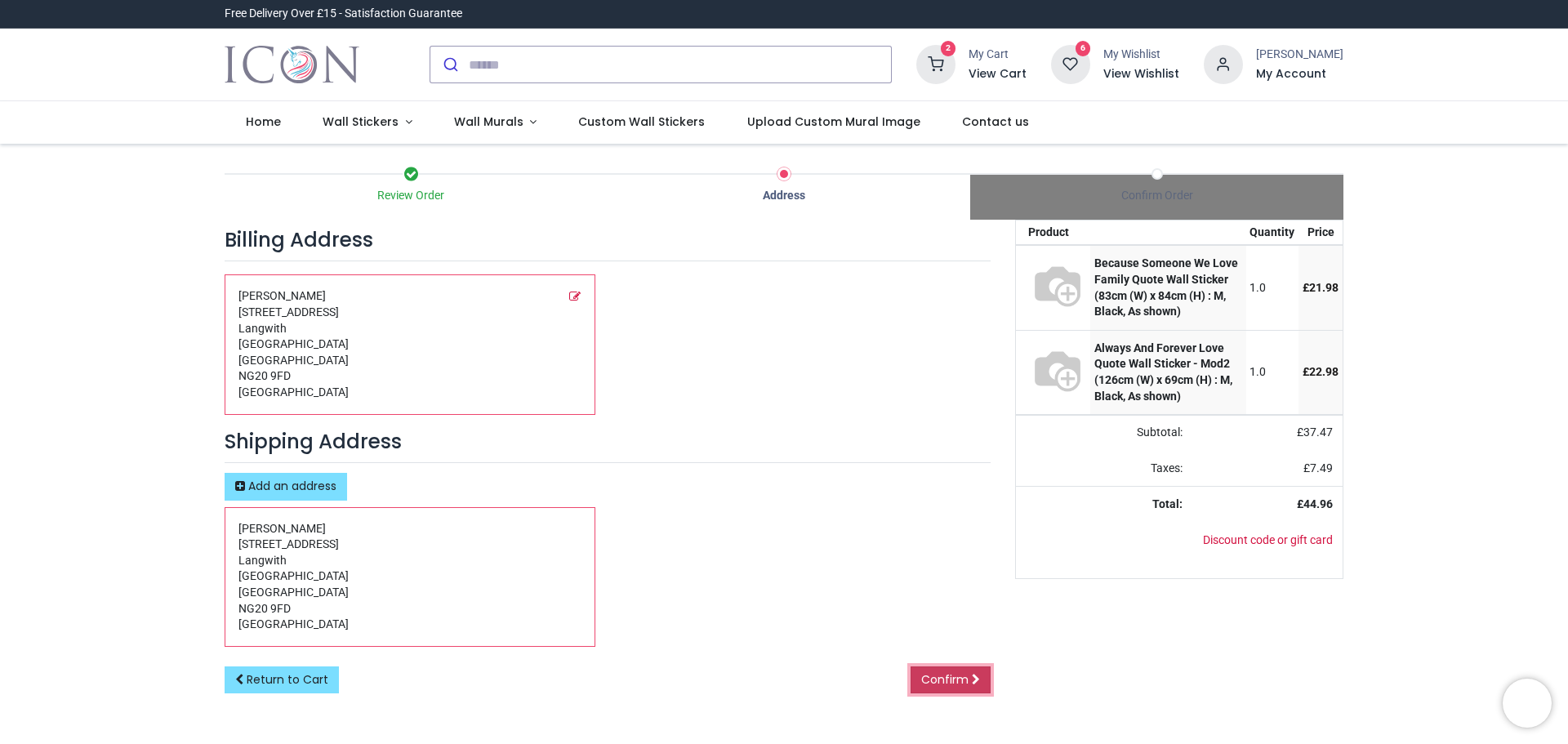
click at [964, 673] on span "Confirm" at bounding box center [944, 679] width 47 height 16
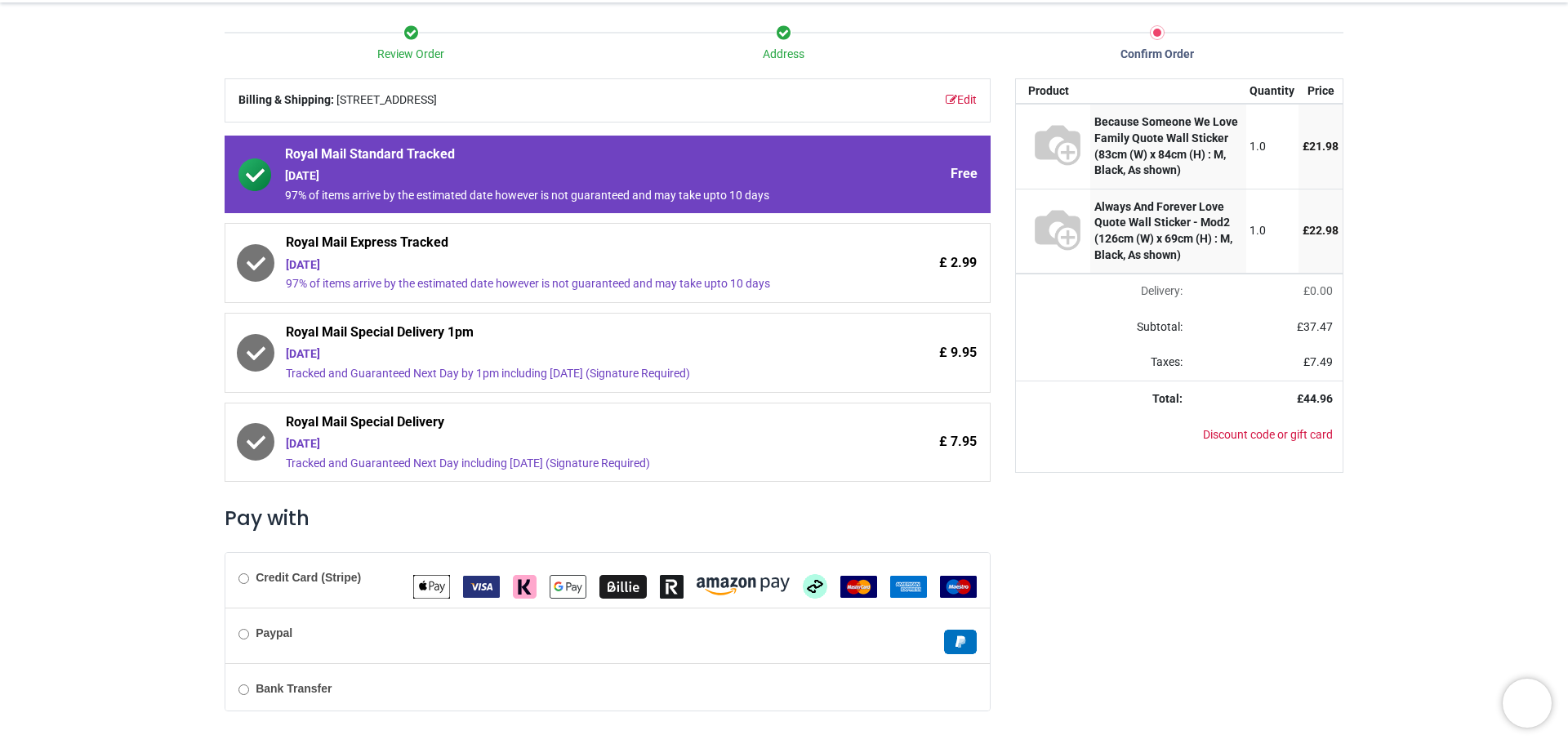
scroll to position [105, 0]
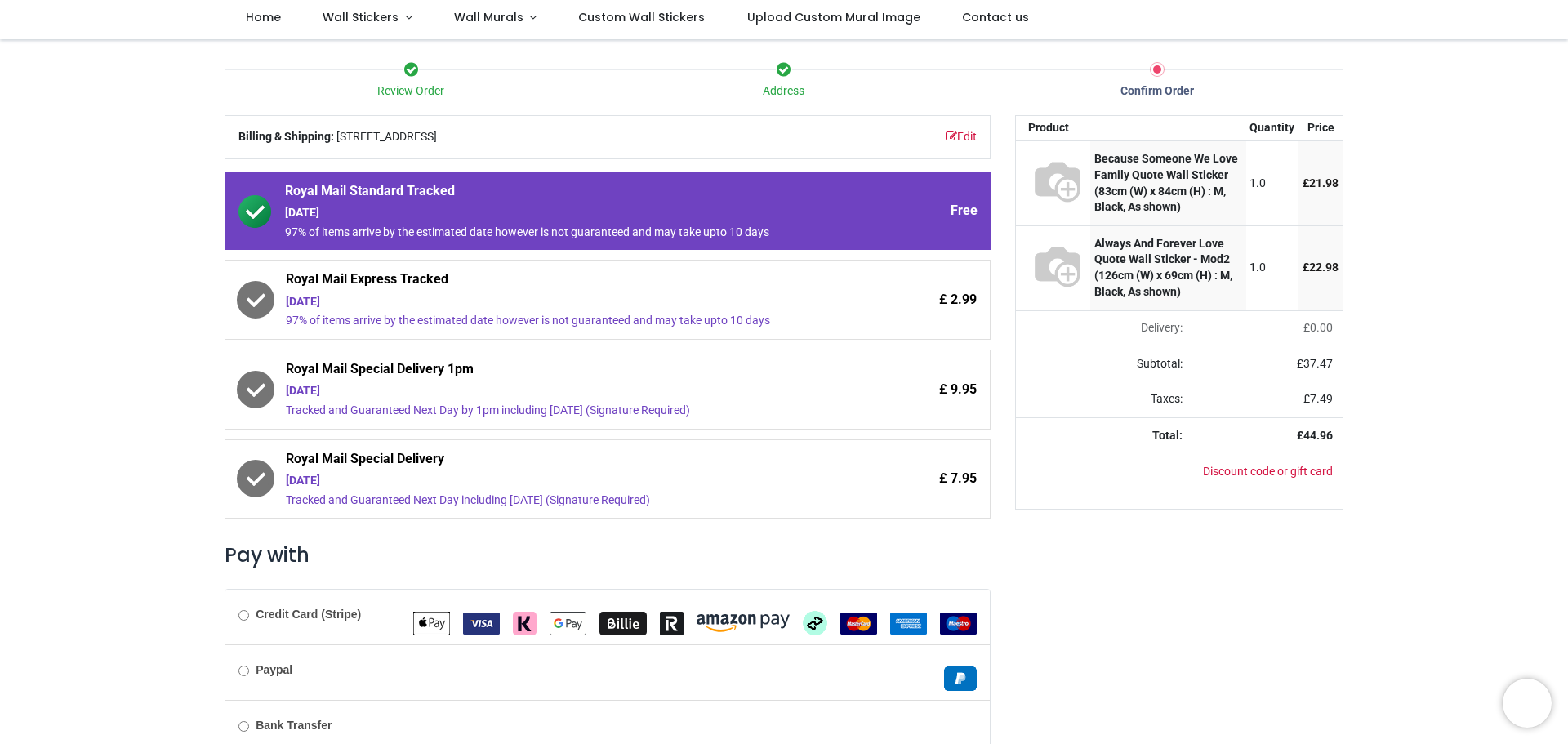
click at [711, 319] on div "97% of items arrive by the estimated date however is not guaranteed and may tak…" at bounding box center [562, 320] width 553 height 16
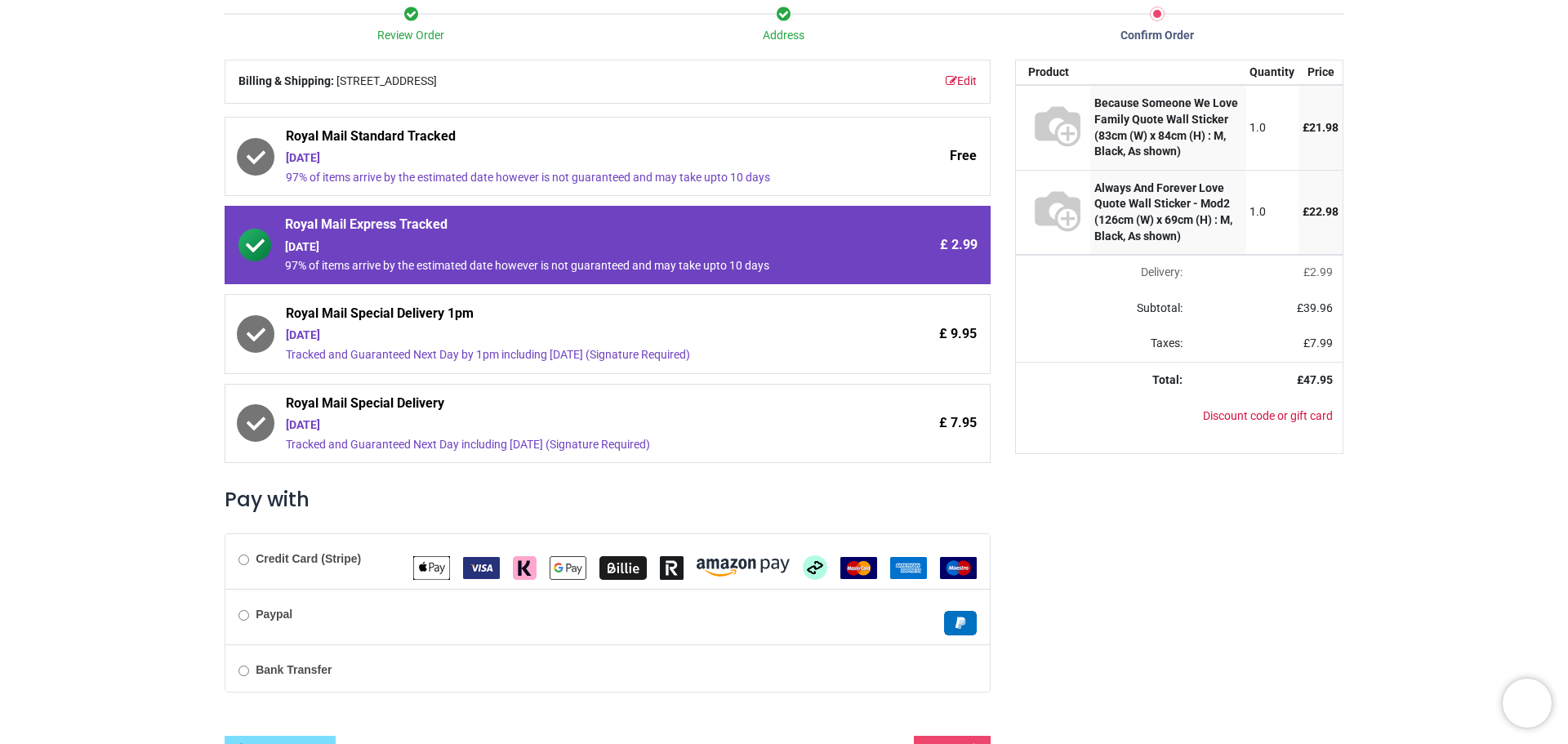
scroll to position [186, 0]
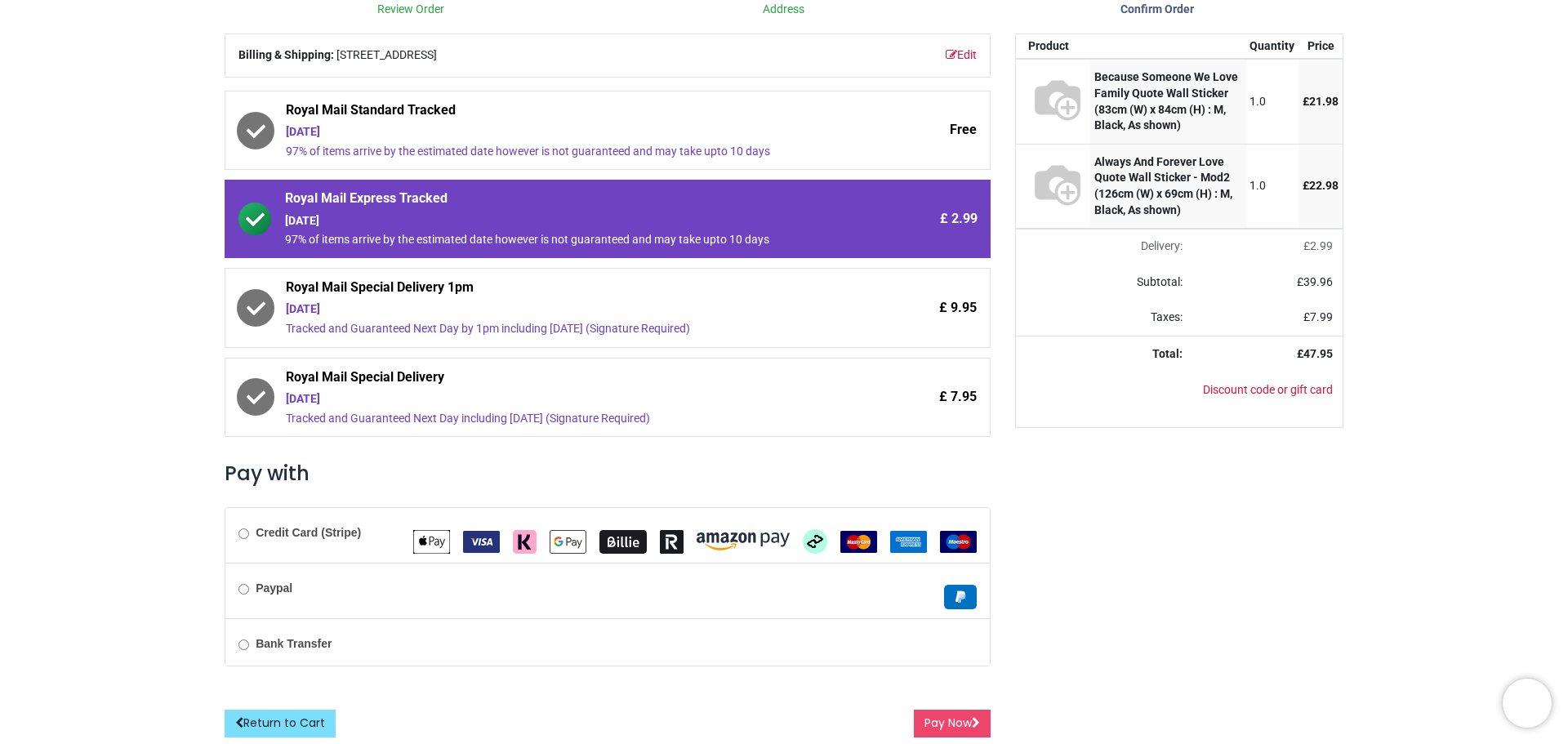
click at [240, 528] on label "Credit Card (Stripe)" at bounding box center [299, 533] width 123 height 16
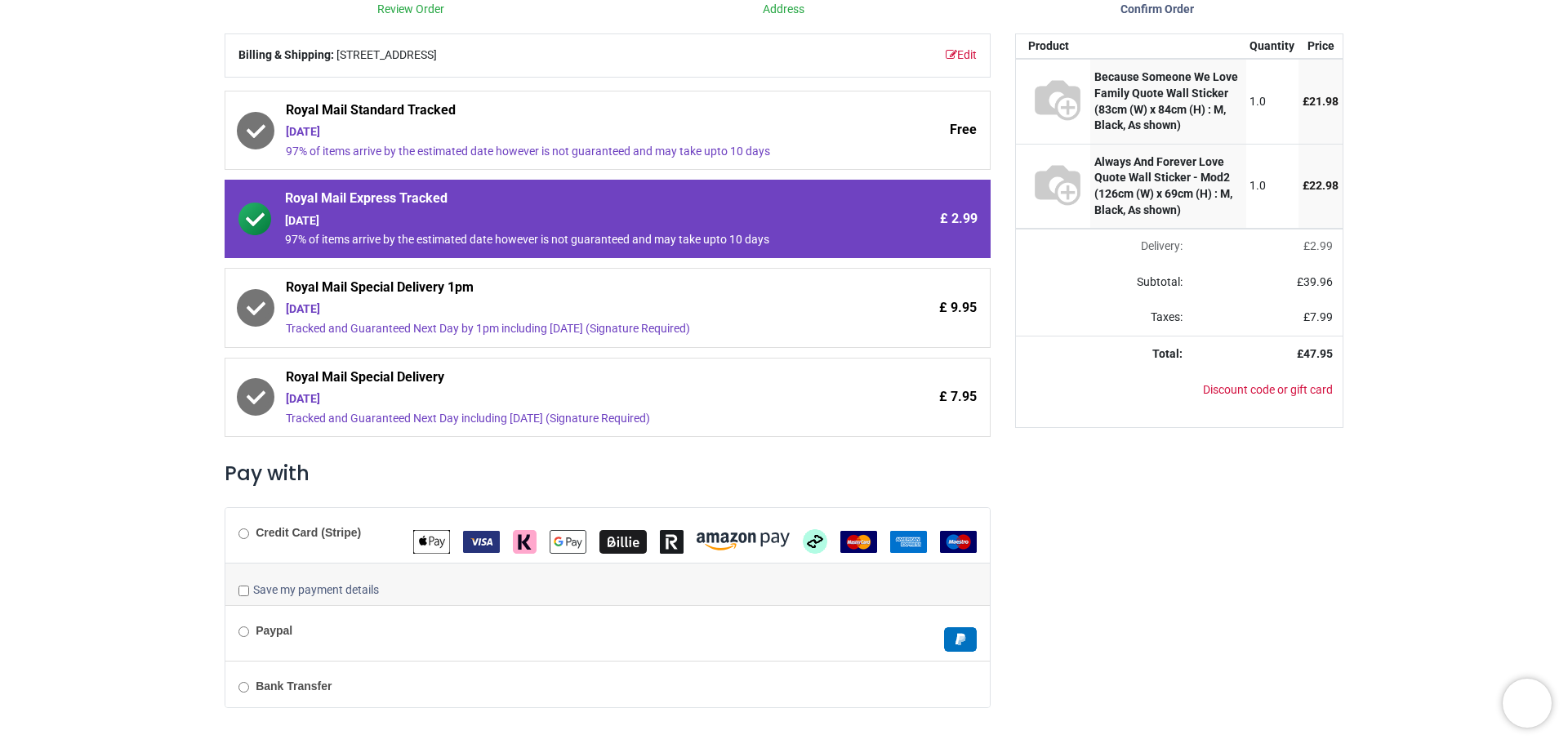
scroll to position [227, 0]
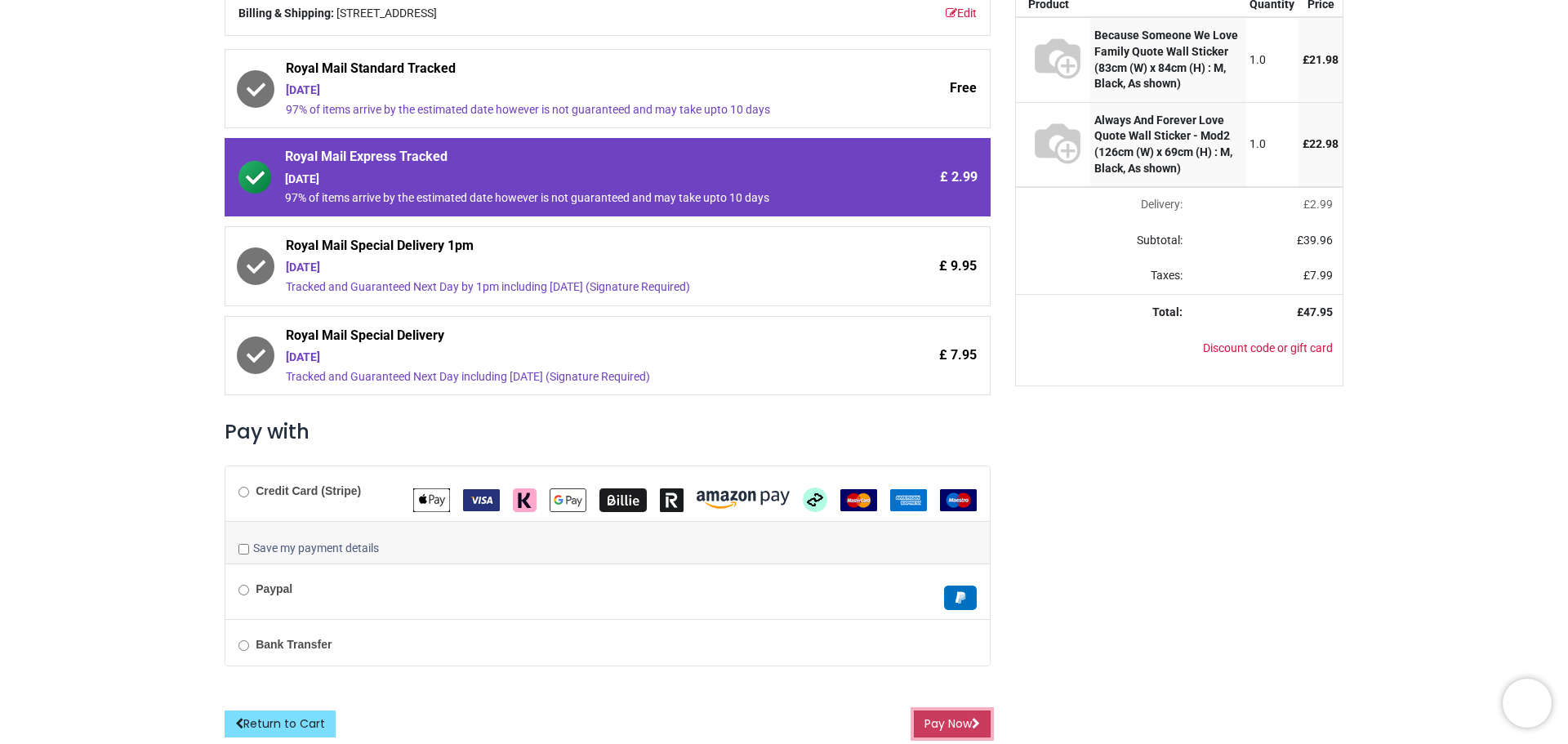
click at [933, 727] on button "Pay Now" at bounding box center [952, 724] width 77 height 28
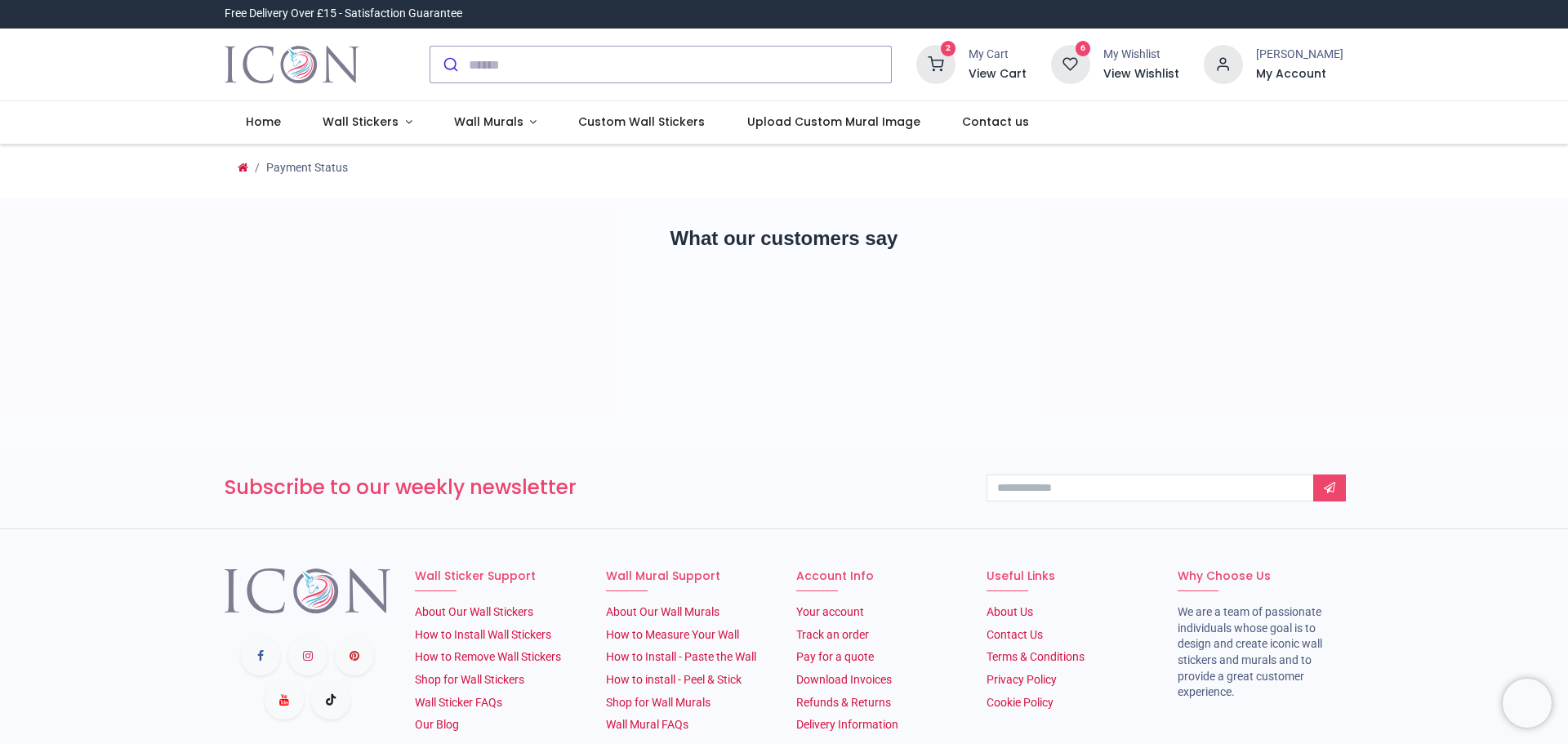
type input "**********"
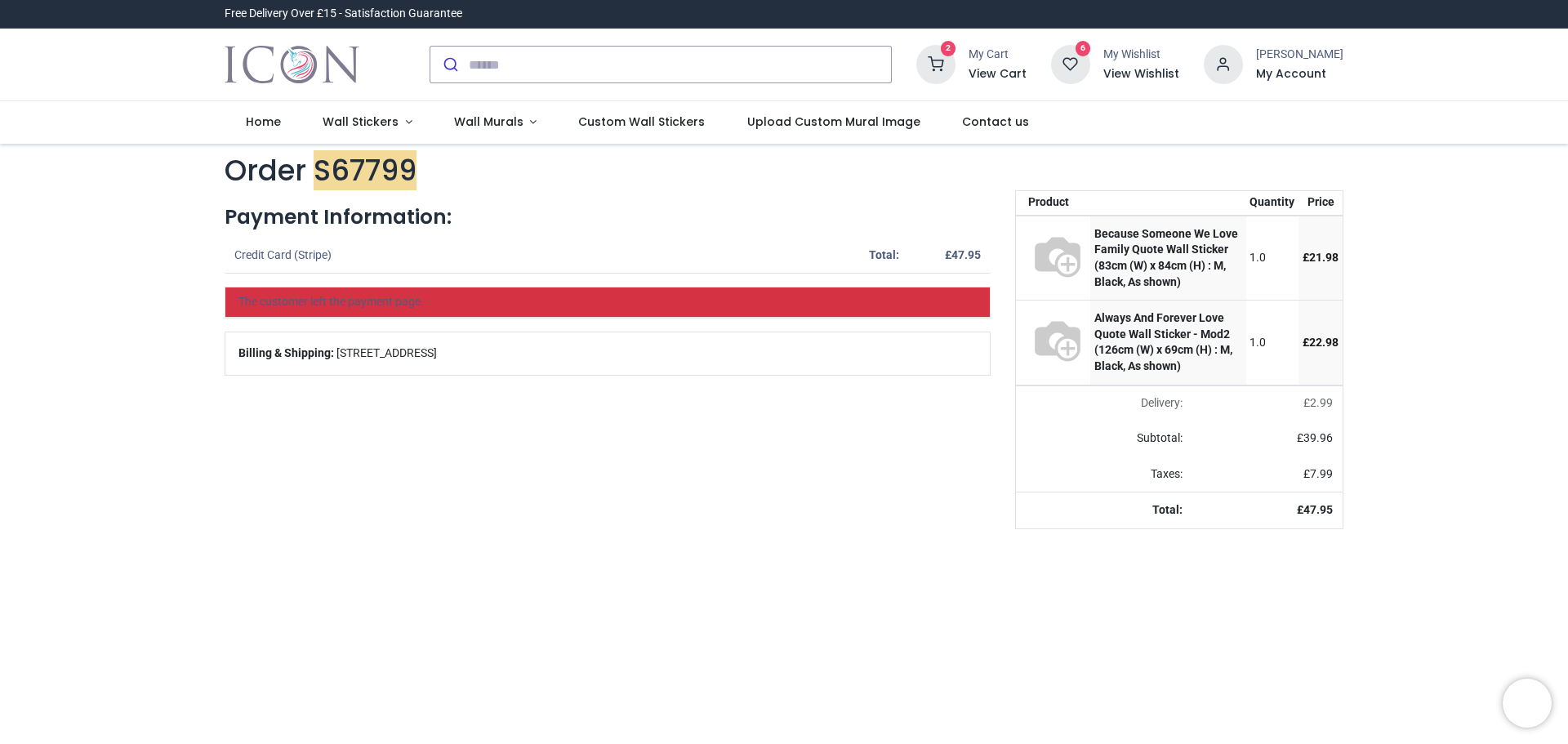
type input "**********"
click at [956, 65] on icon at bounding box center [935, 64] width 39 height 39
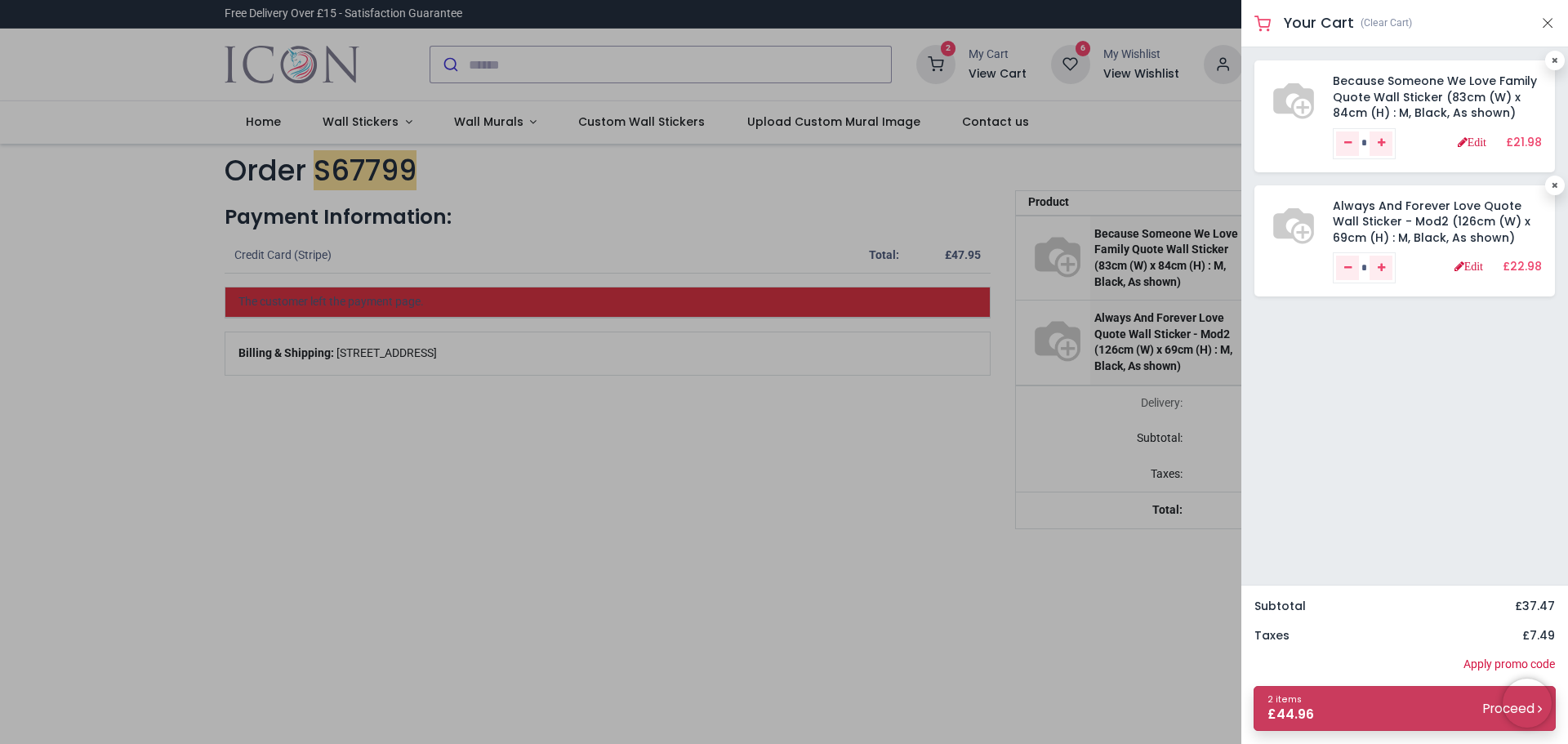
click at [1366, 725] on link "2 items £ 44.96 Proceed" at bounding box center [1403, 708] width 302 height 45
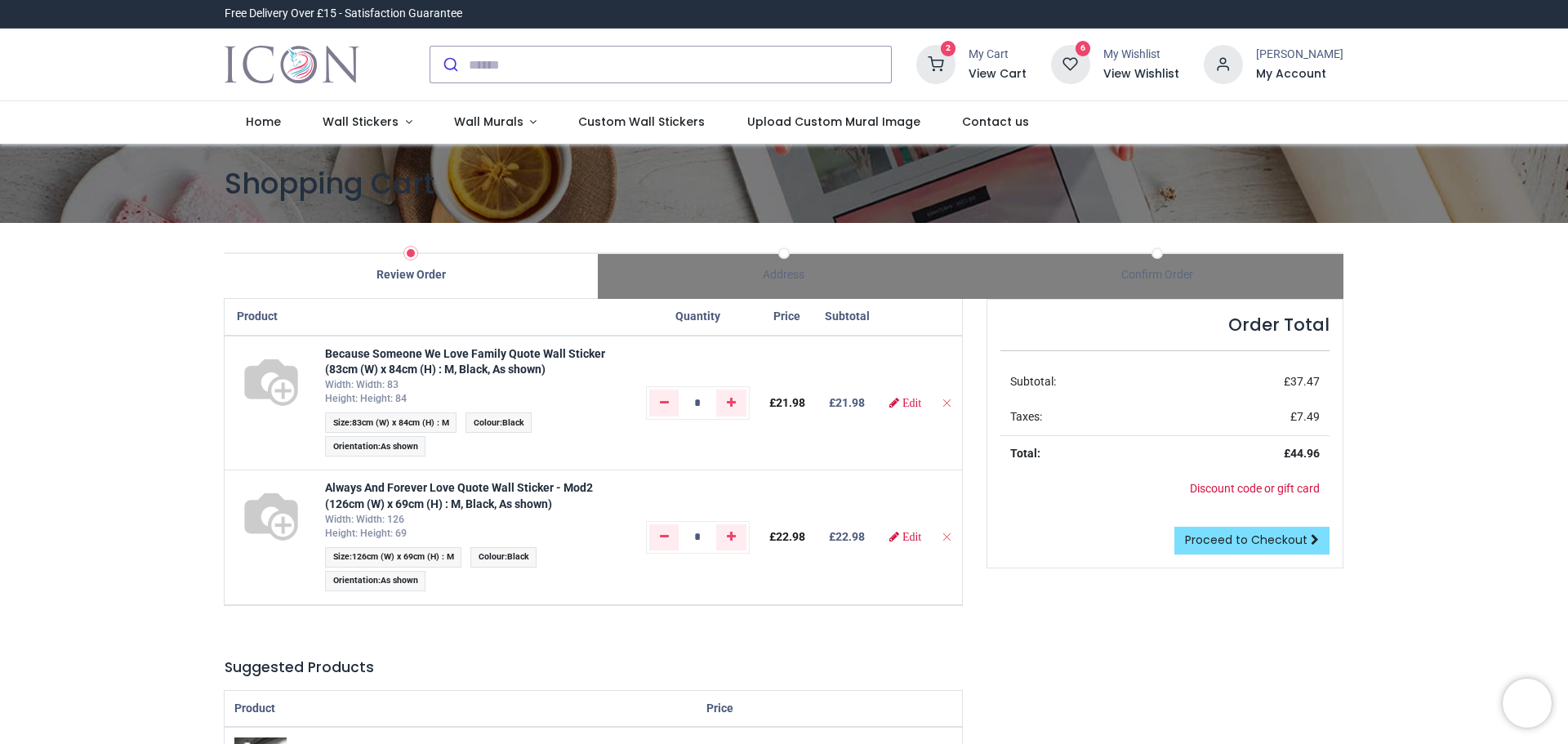
type input "**********"
click at [1196, 539] on span "Proceed to Checkout" at bounding box center [1246, 540] width 123 height 16
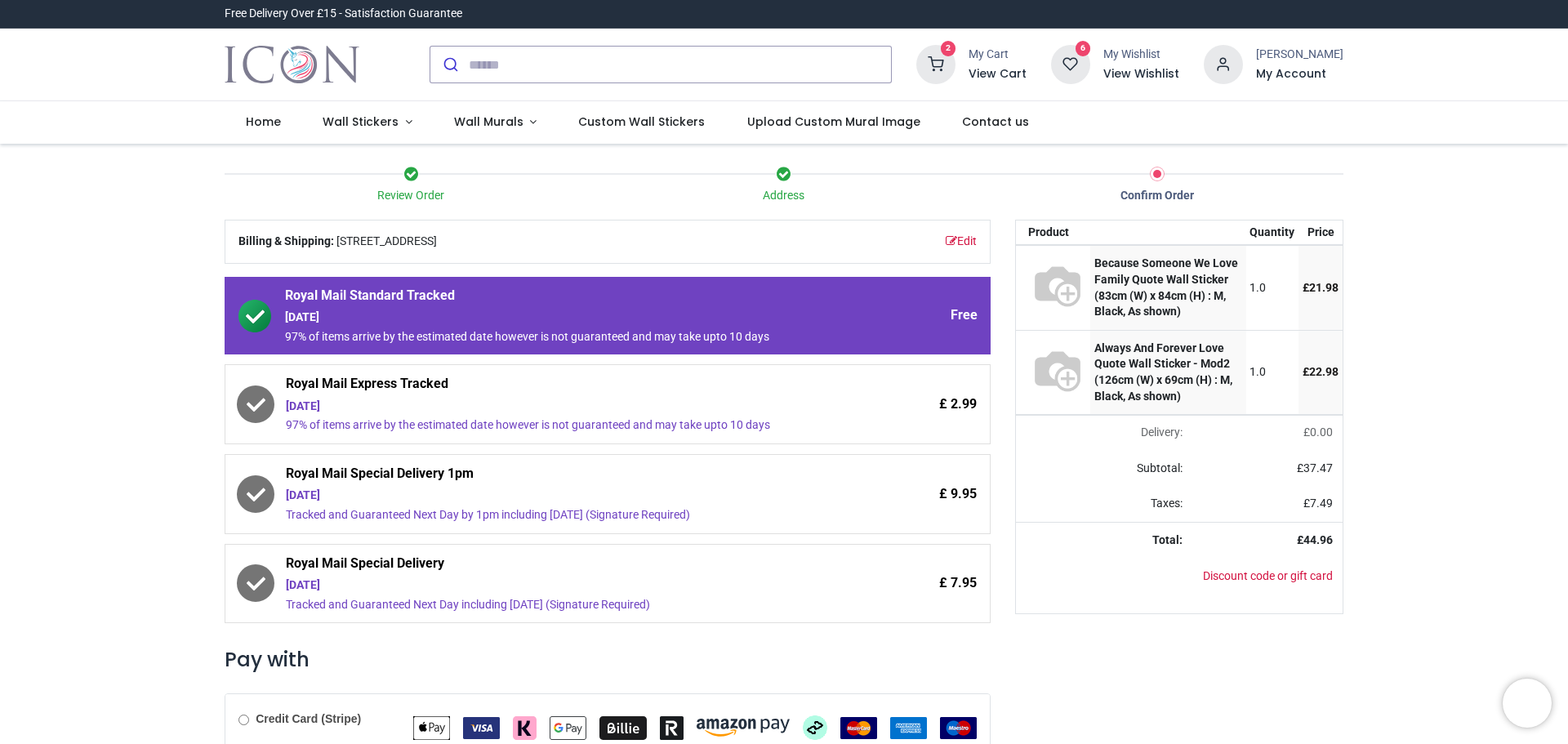
click at [923, 416] on div "£ 2.99" at bounding box center [908, 404] width 138 height 59
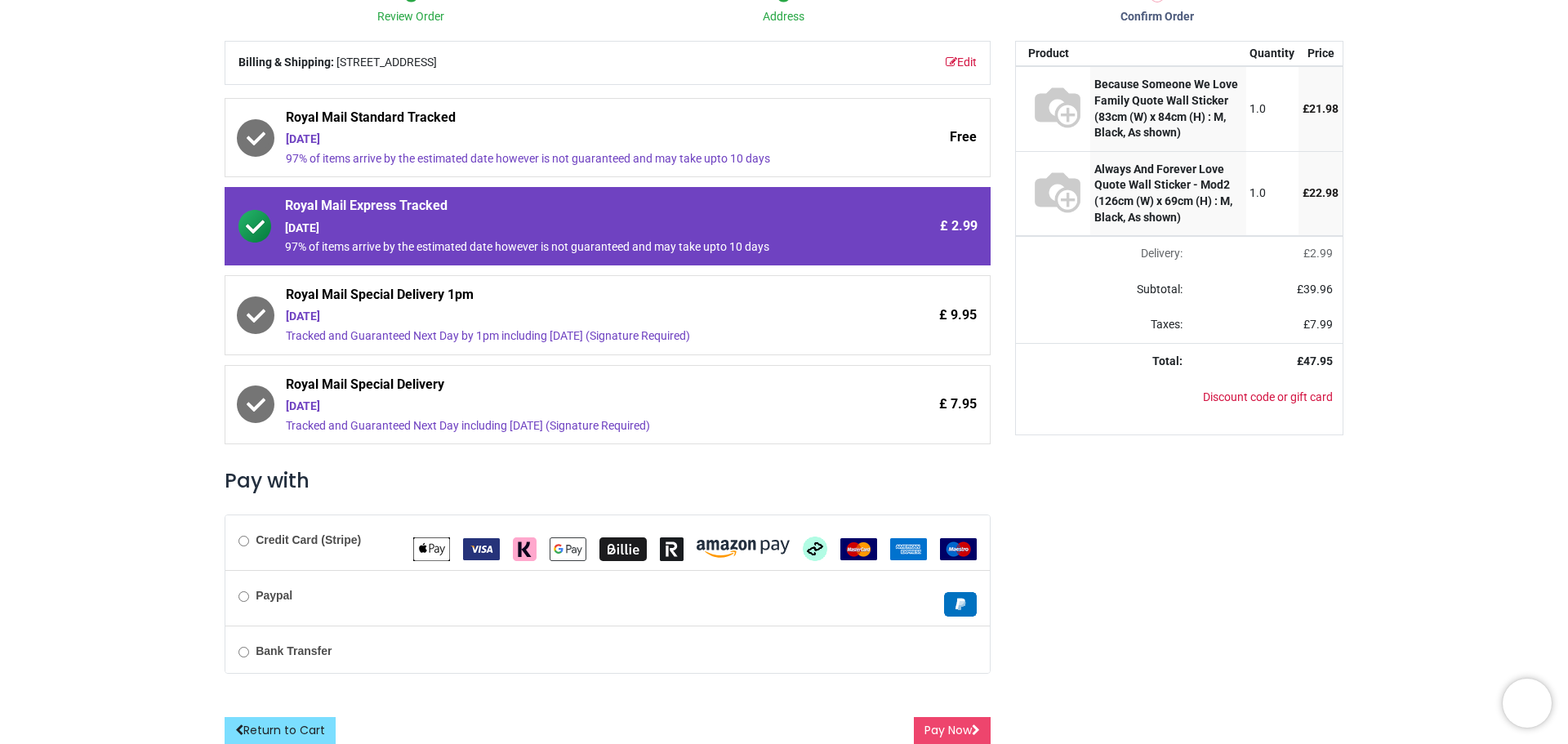
scroll to position [186, 0]
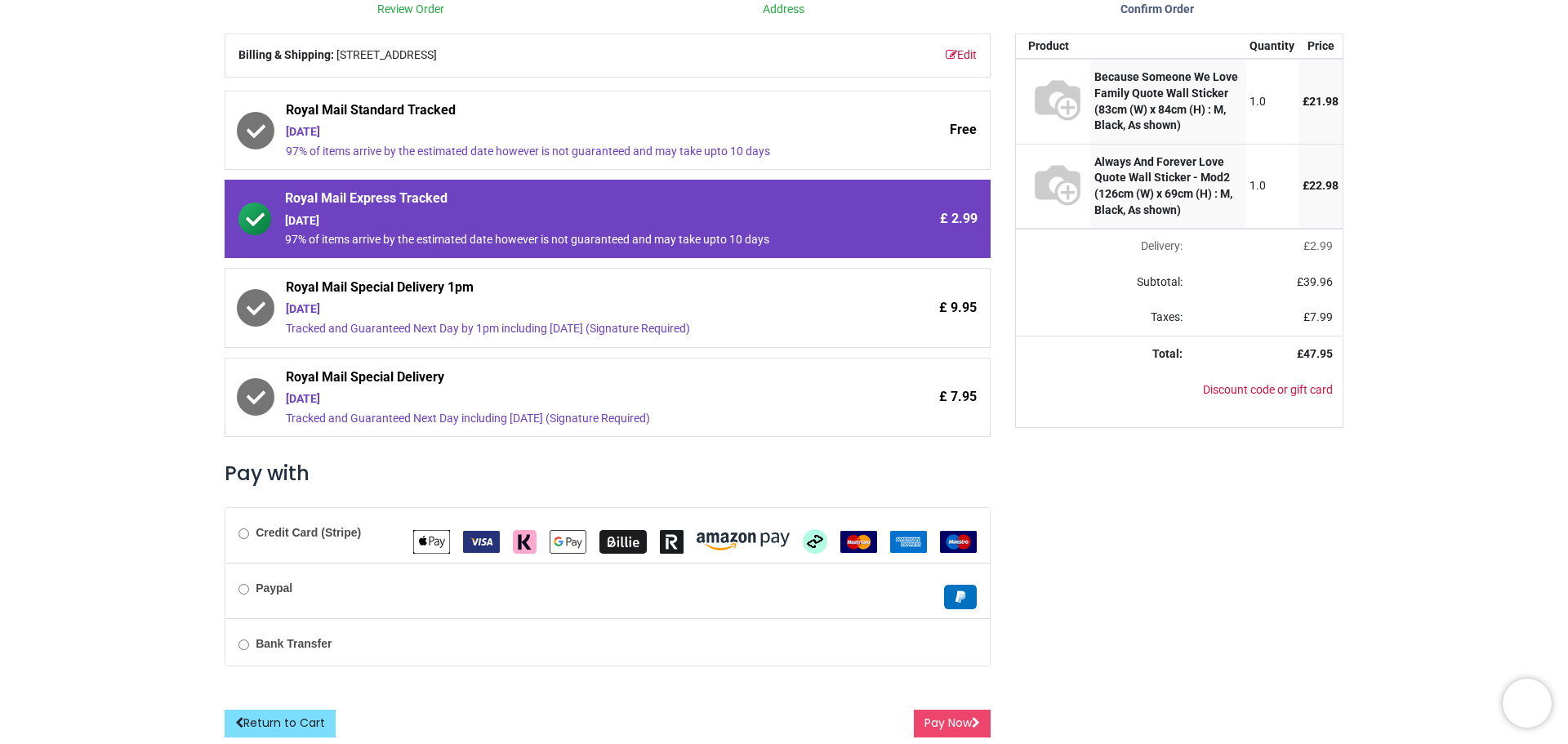
click at [804, 549] on img "Afterpay Clearpay" at bounding box center [815, 541] width 25 height 25
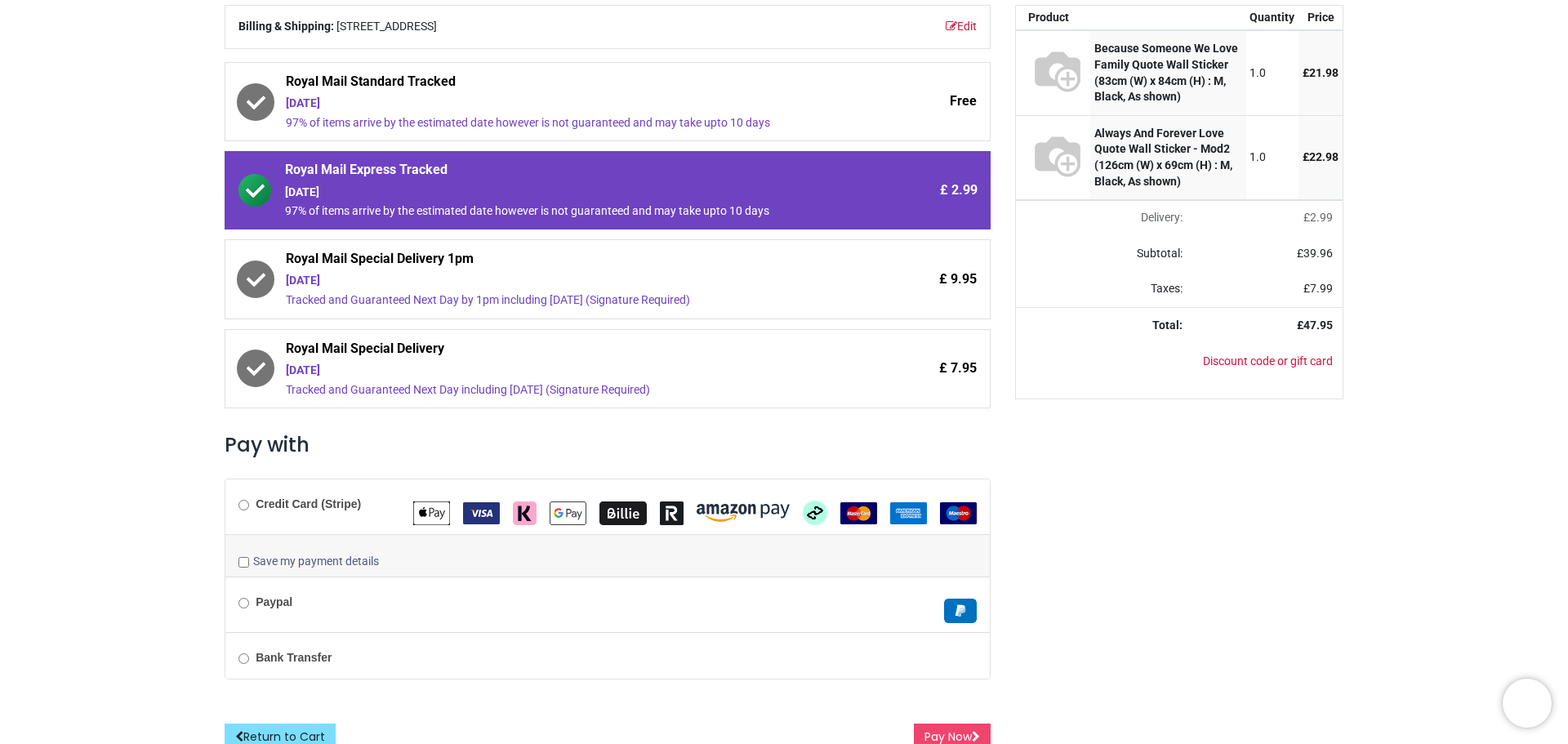
scroll to position [227, 0]
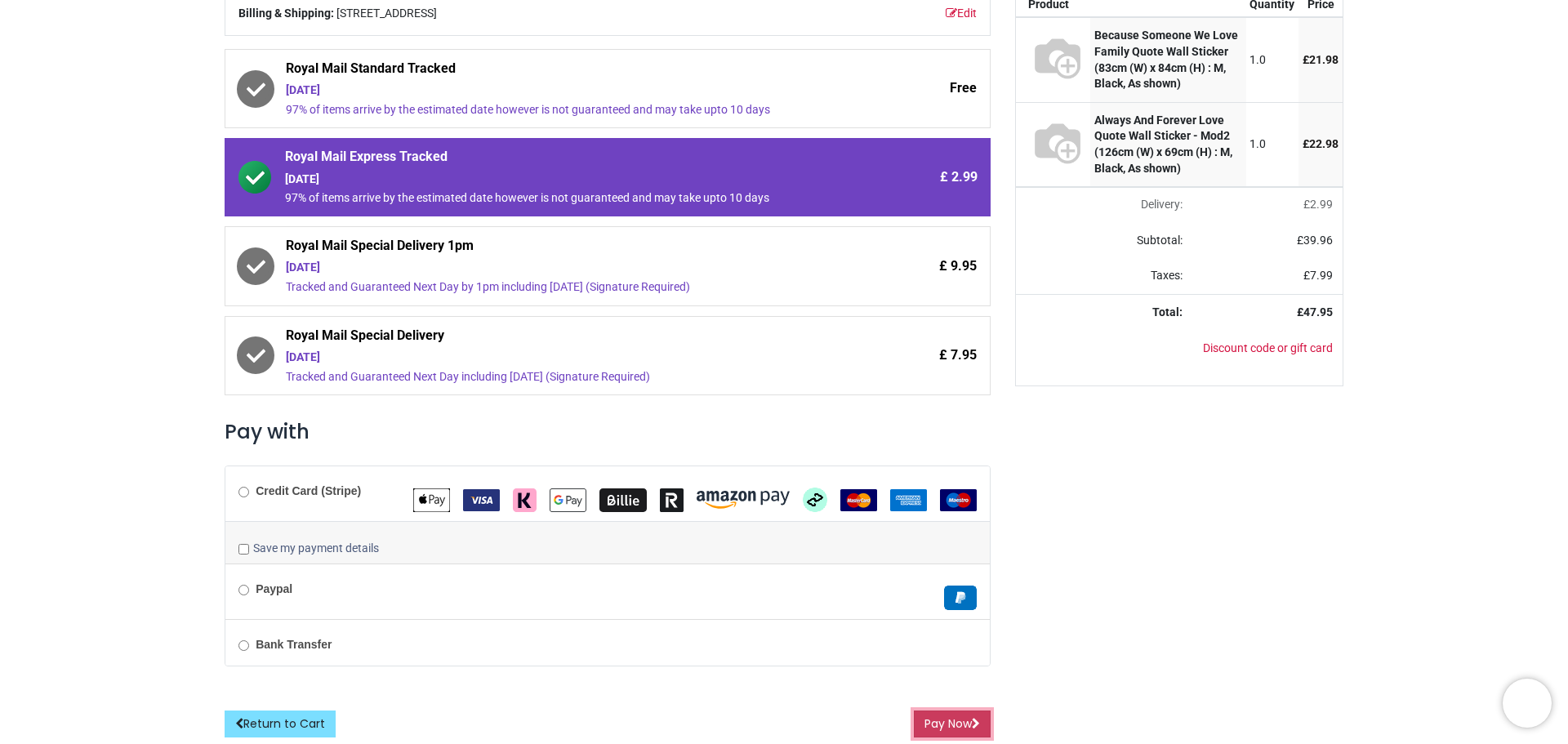
click at [941, 731] on button "Pay Now" at bounding box center [952, 724] width 77 height 28
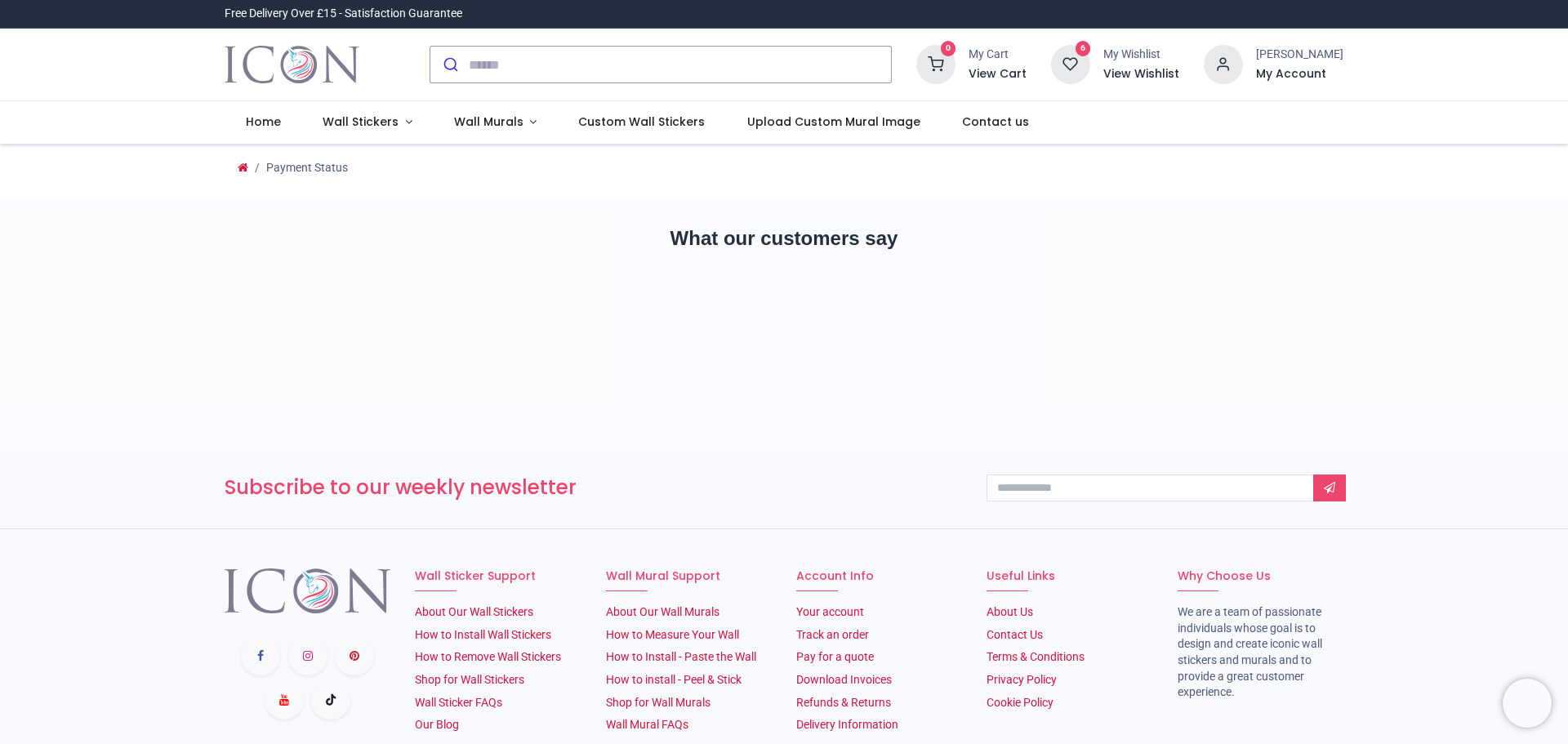
type input "**********"
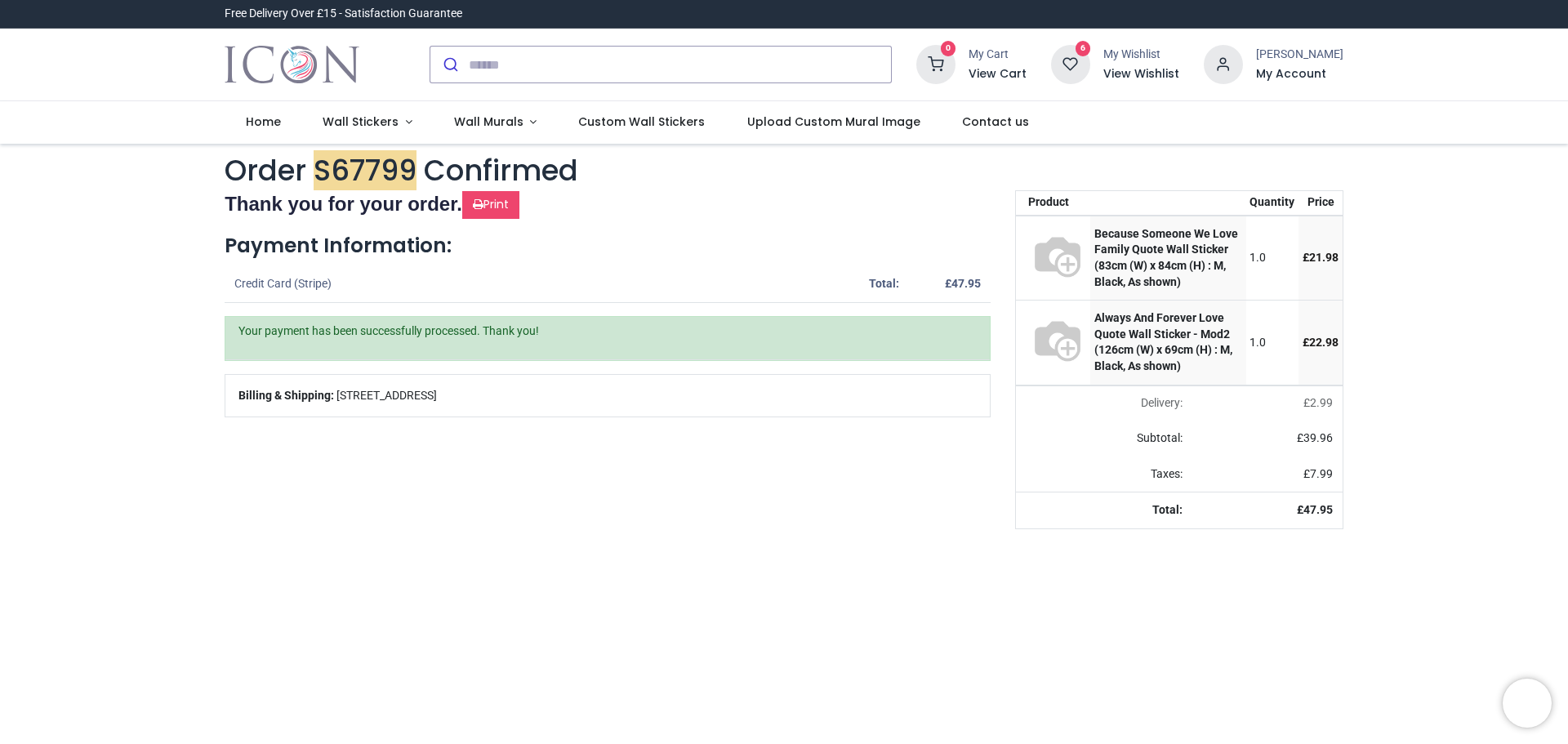
type input "**********"
